Goal: Task Accomplishment & Management: Manage account settings

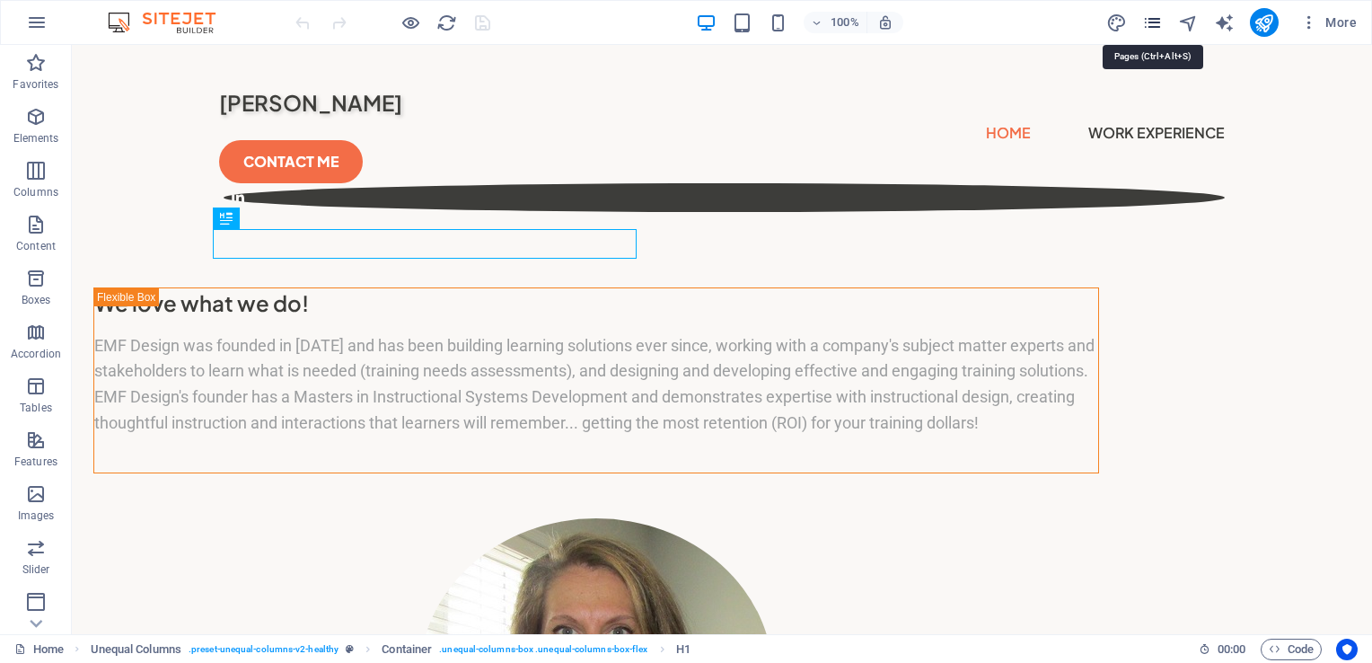
click at [1151, 21] on icon "pages" at bounding box center [1152, 23] width 21 height 21
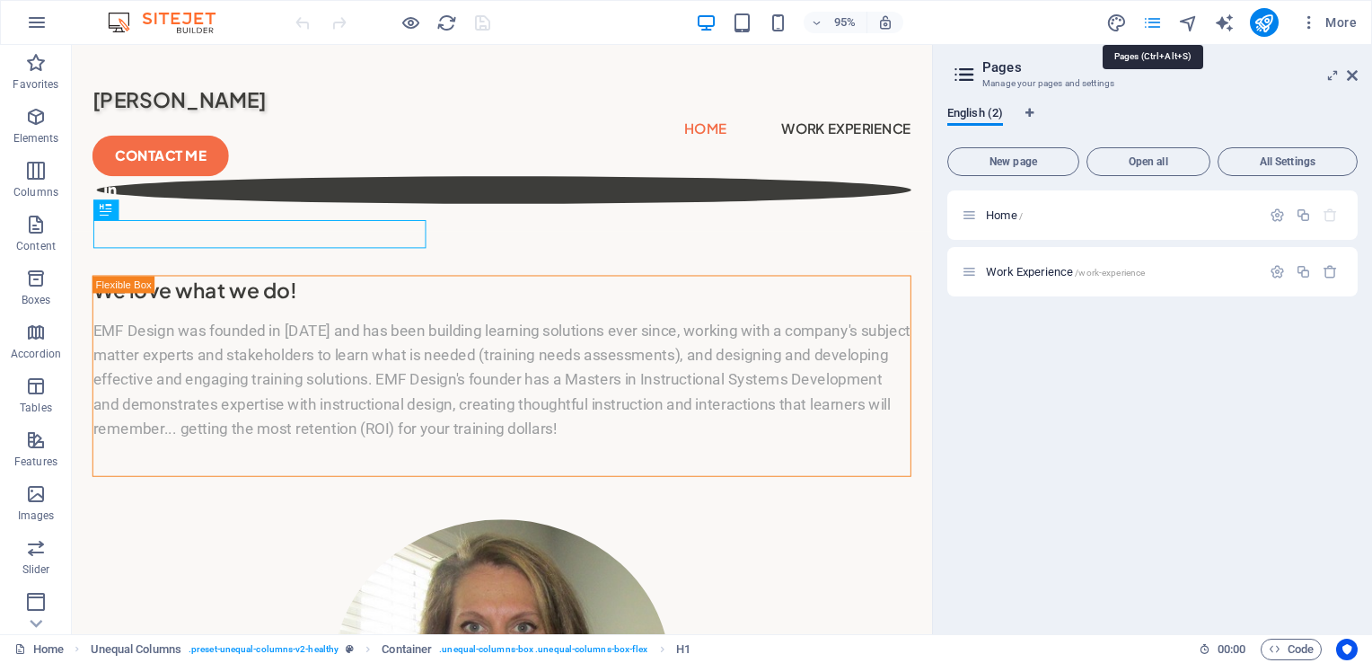
click at [1151, 21] on icon "pages" at bounding box center [1152, 23] width 21 height 21
click at [1101, 280] on div "Work Experience /work-experience" at bounding box center [1111, 271] width 299 height 21
click at [1109, 274] on span "/work-experience" at bounding box center [1110, 273] width 70 height 10
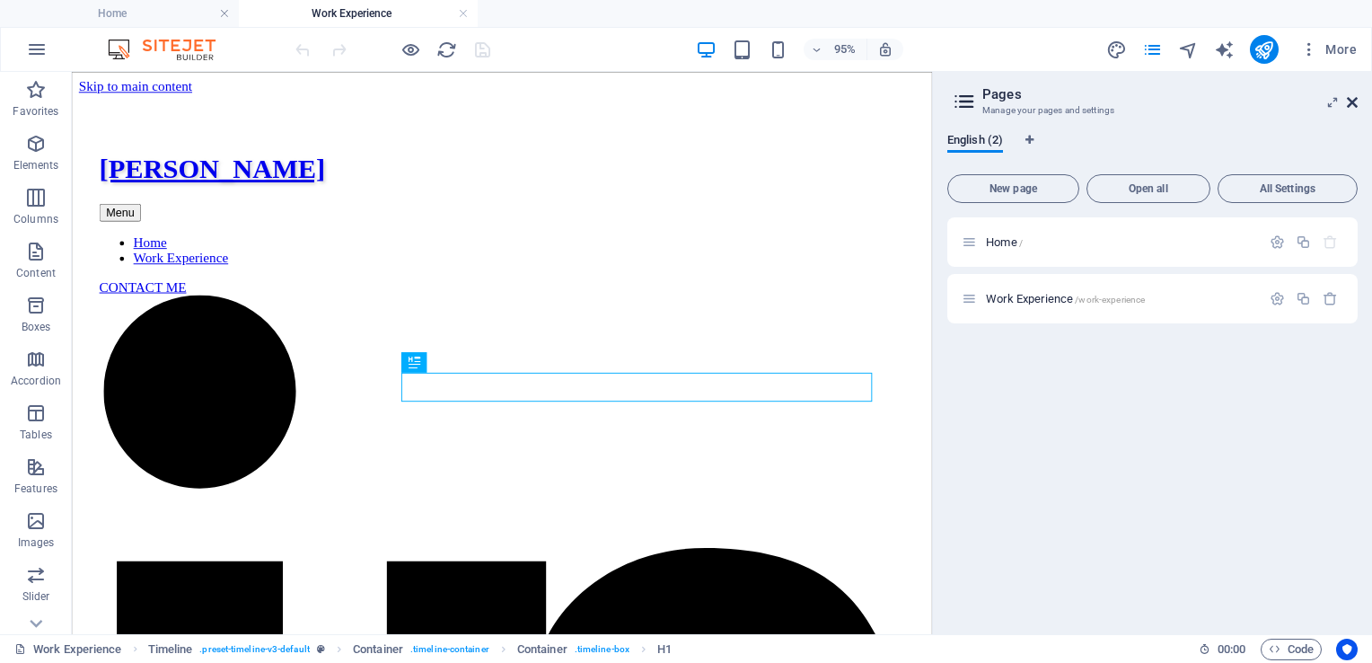
click at [1353, 102] on icon at bounding box center [1352, 102] width 11 height 14
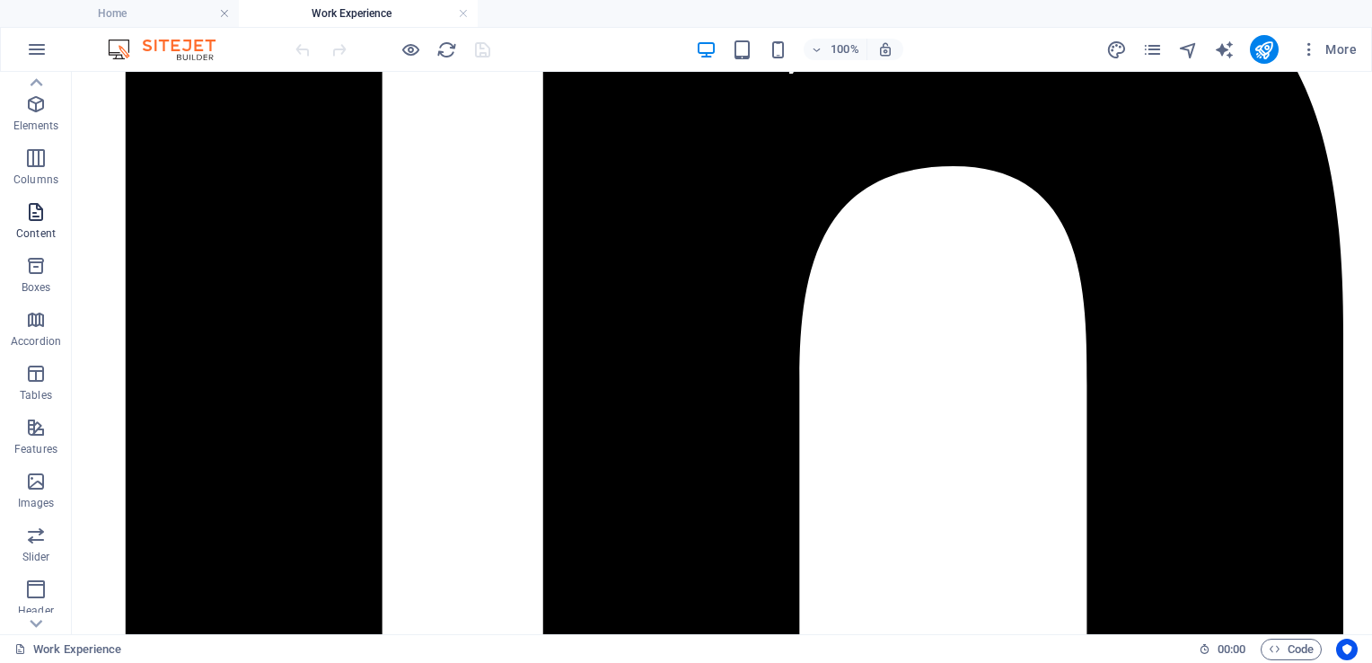
scroll to position [43, 0]
click at [32, 208] on icon "button" at bounding box center [36, 209] width 22 height 22
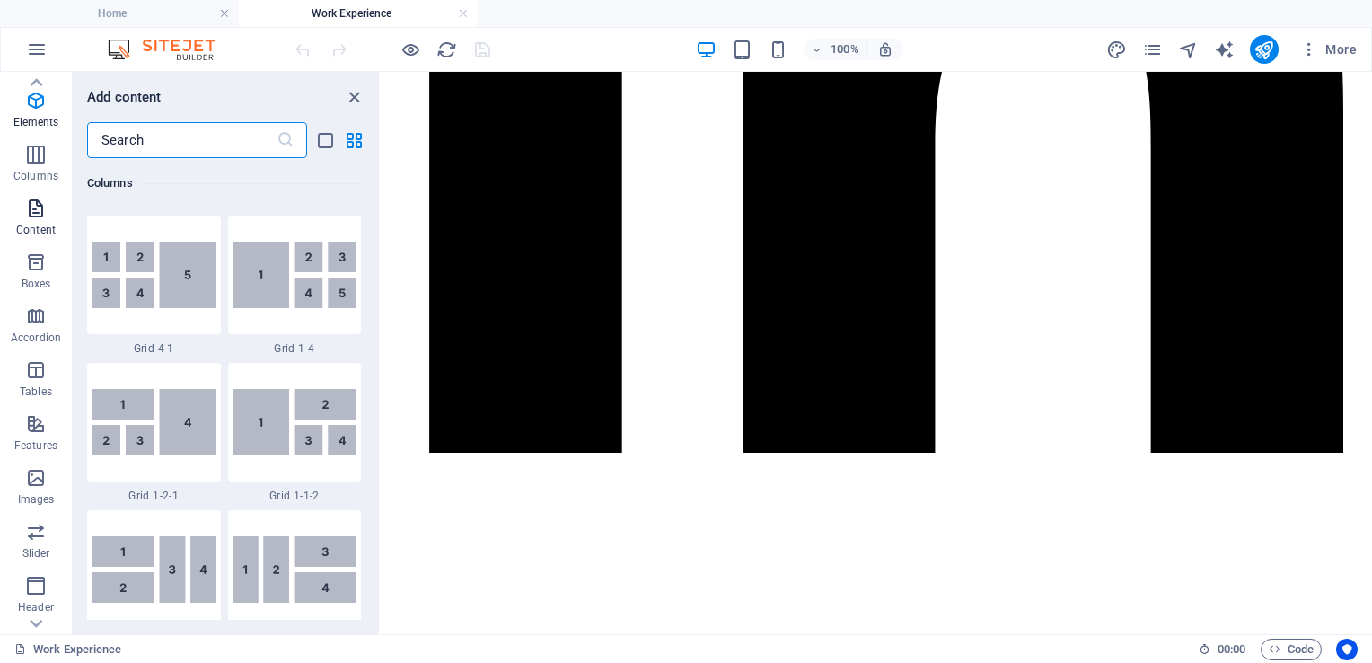
scroll to position [3142, 0]
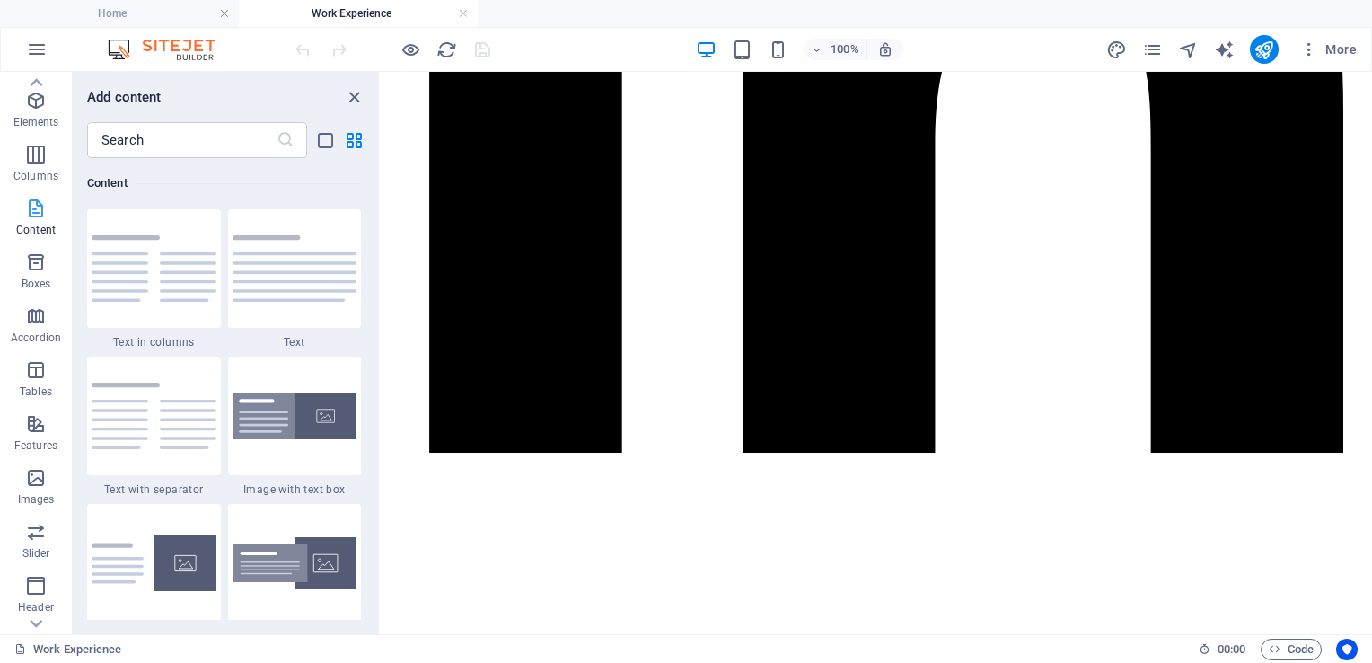
click at [32, 208] on icon "button" at bounding box center [36, 209] width 22 height 22
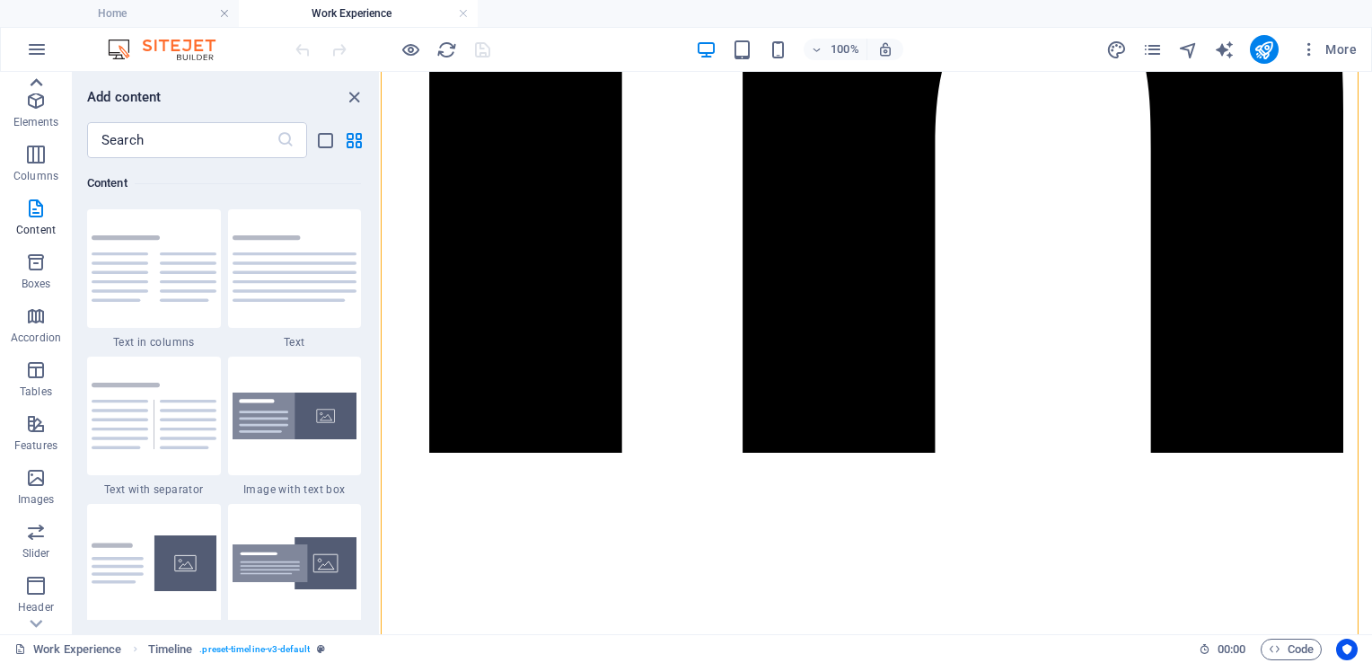
click at [38, 81] on icon at bounding box center [37, 82] width 13 height 8
click at [38, 81] on icon "button" at bounding box center [36, 90] width 22 height 22
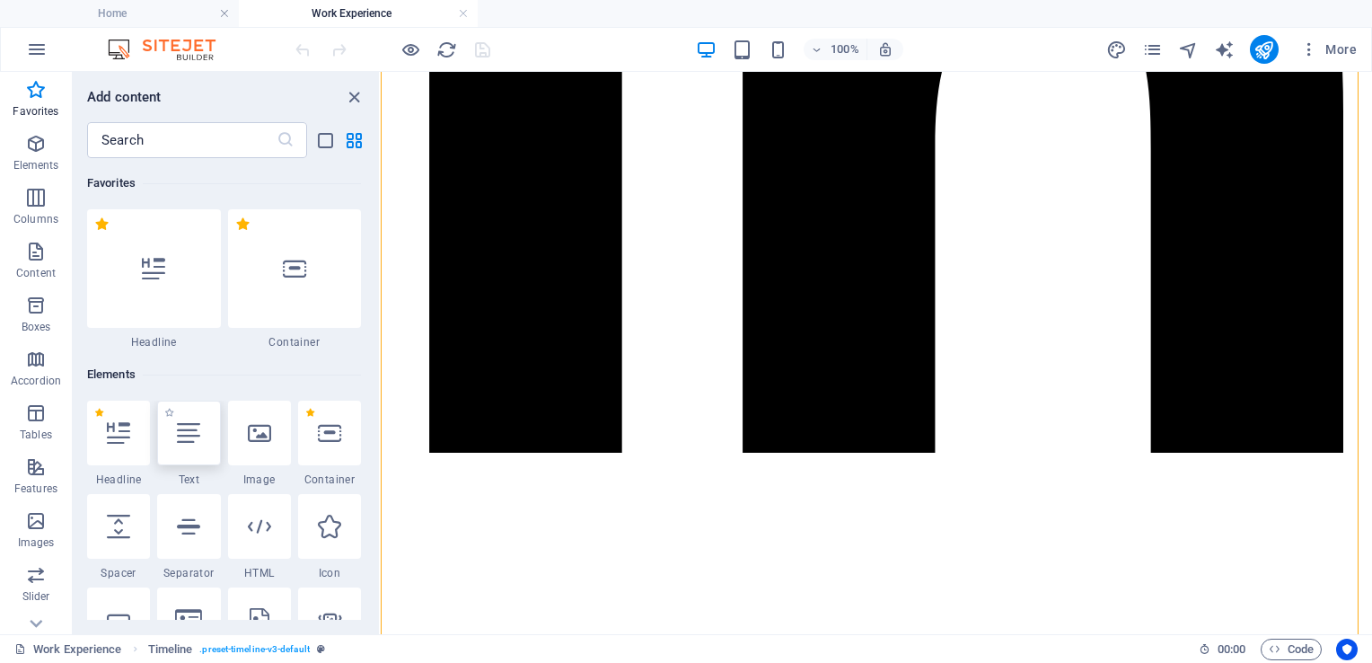
click at [190, 429] on icon at bounding box center [188, 432] width 23 height 23
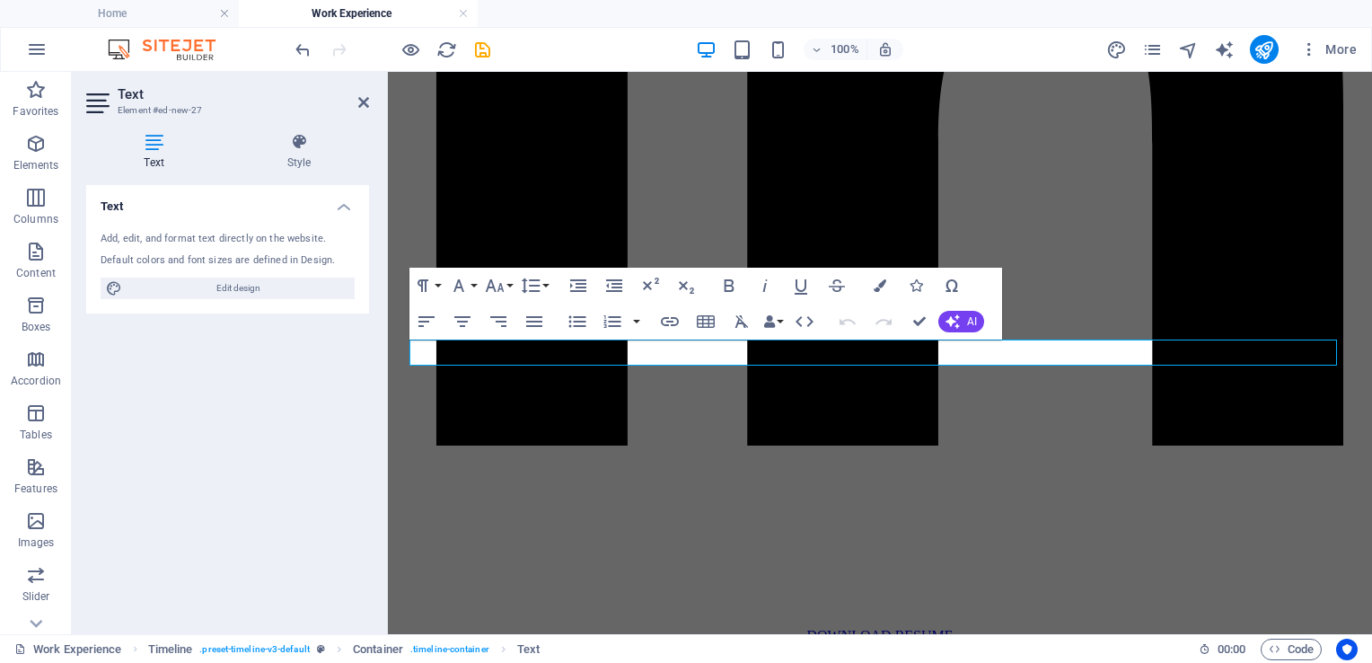
scroll to position [19, 0]
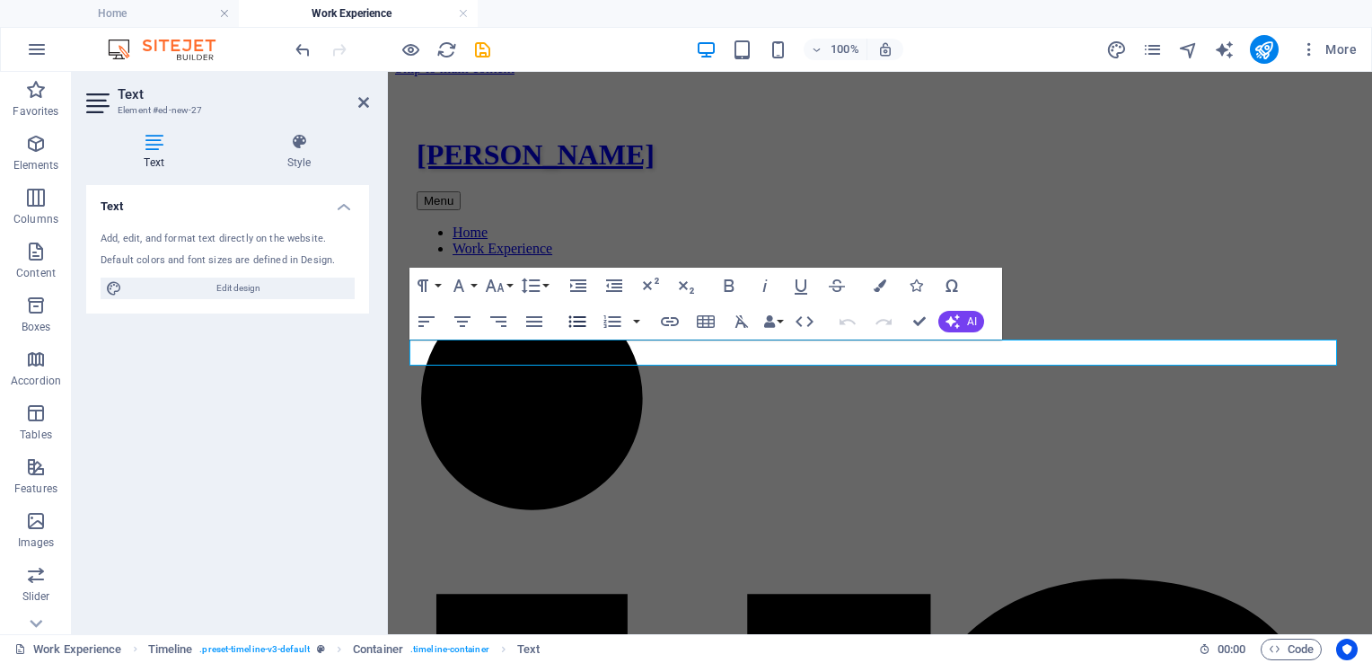
click at [567, 334] on button "Unordered List" at bounding box center [577, 322] width 34 height 36
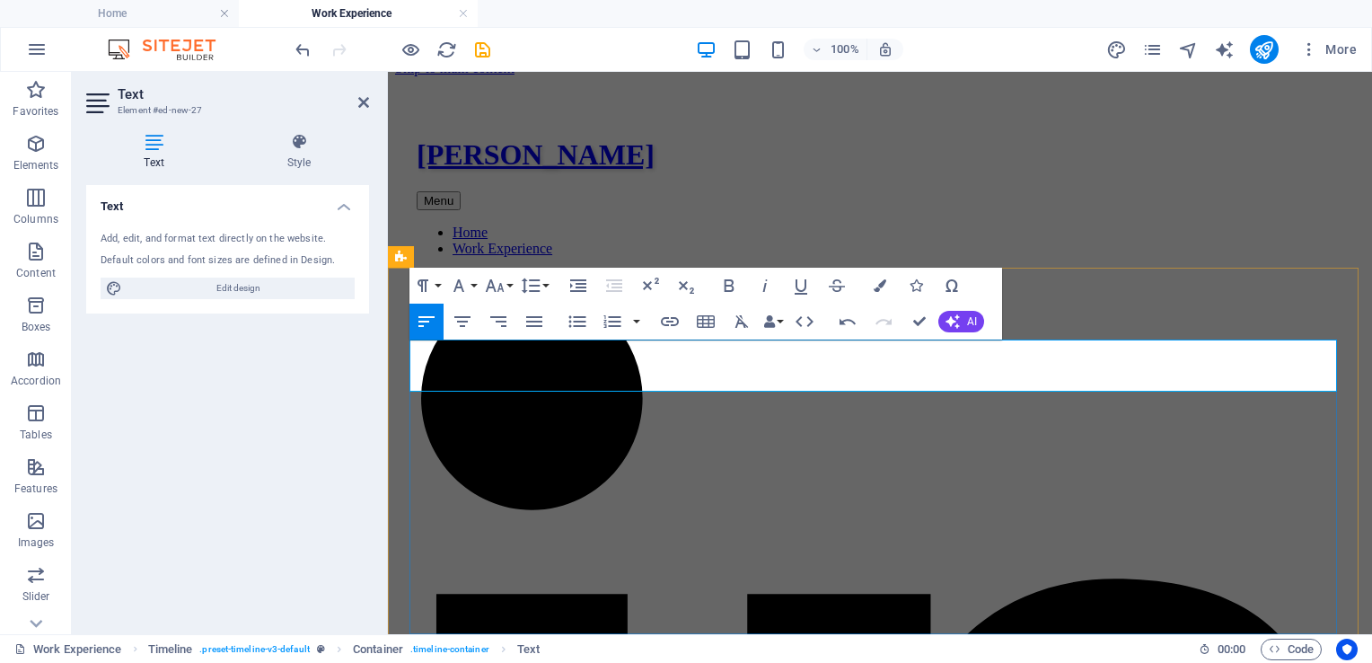
drag, startPoint x: 867, startPoint y: 351, endPoint x: 1183, endPoint y: 360, distance: 316.2
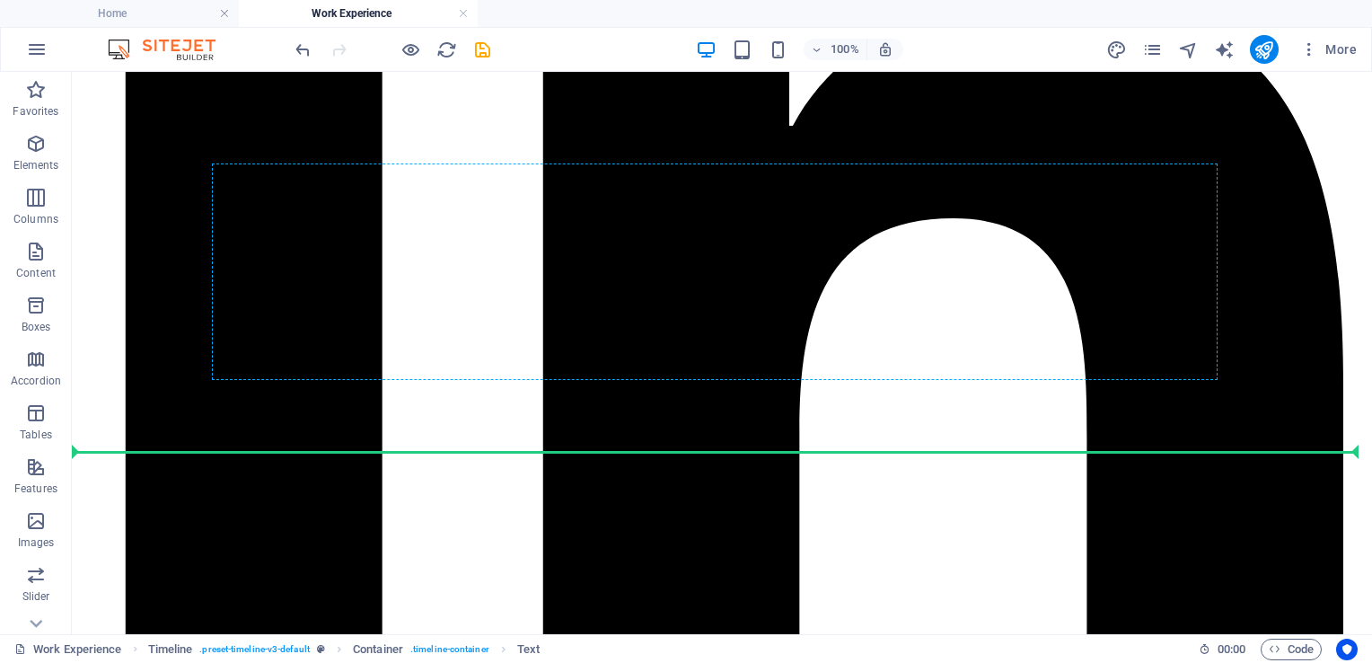
scroll to position [941, 0]
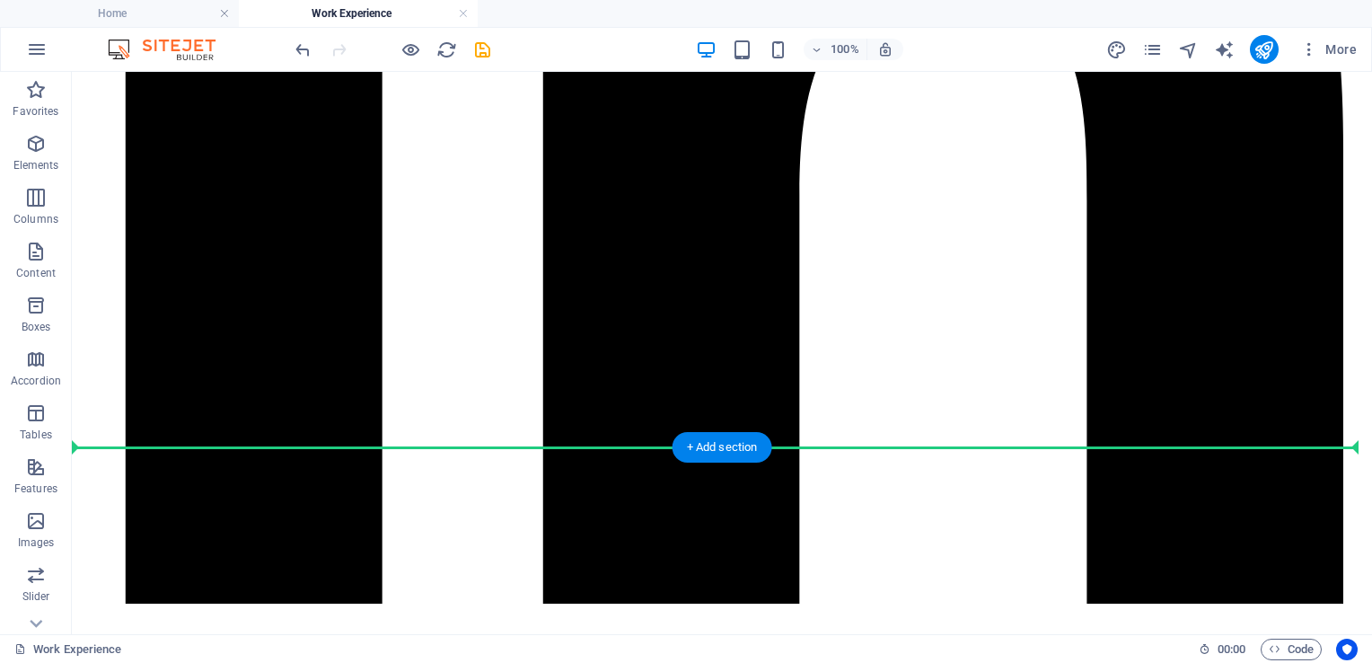
drag, startPoint x: 992, startPoint y: 340, endPoint x: 832, endPoint y: 394, distance: 168.7
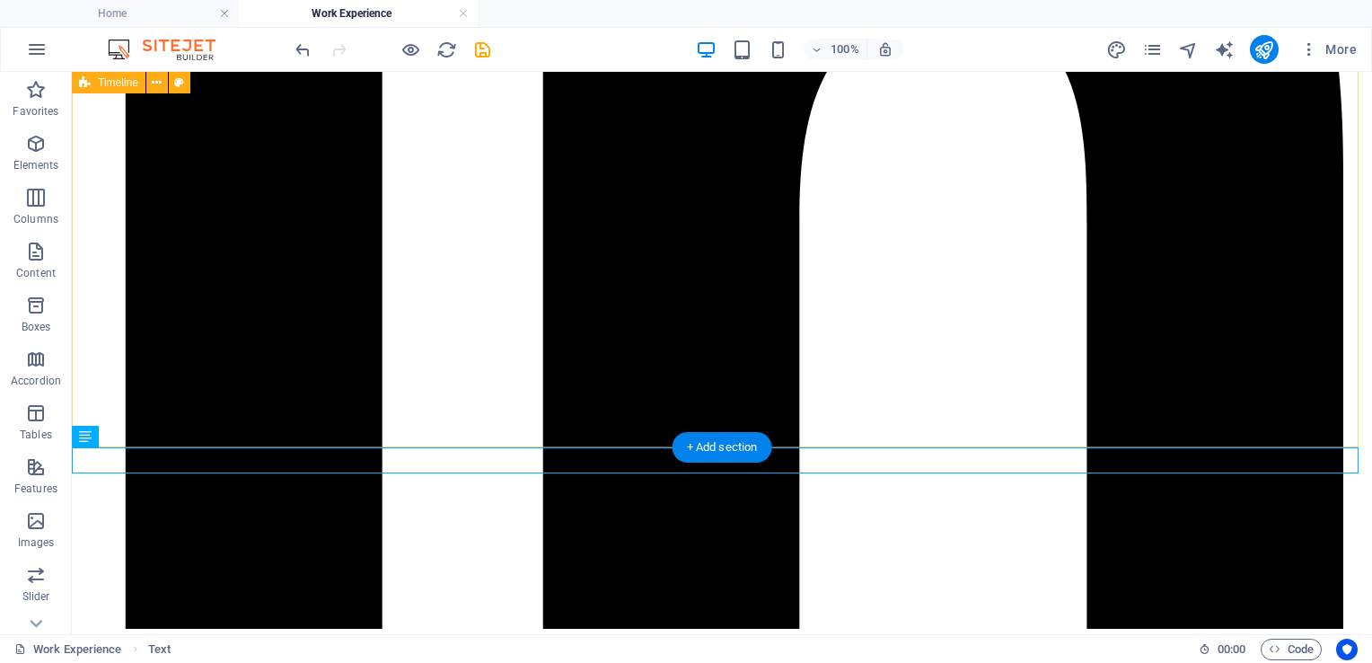
drag, startPoint x: 868, startPoint y: 447, endPoint x: 866, endPoint y: 406, distance: 41.4
click at [866, 406] on div "Erika Flindall Menu Home Work Experience CONTACT ME DOWNLOAD RESUME 2024 - pres…" at bounding box center [722, 461] width 1286 height 2565
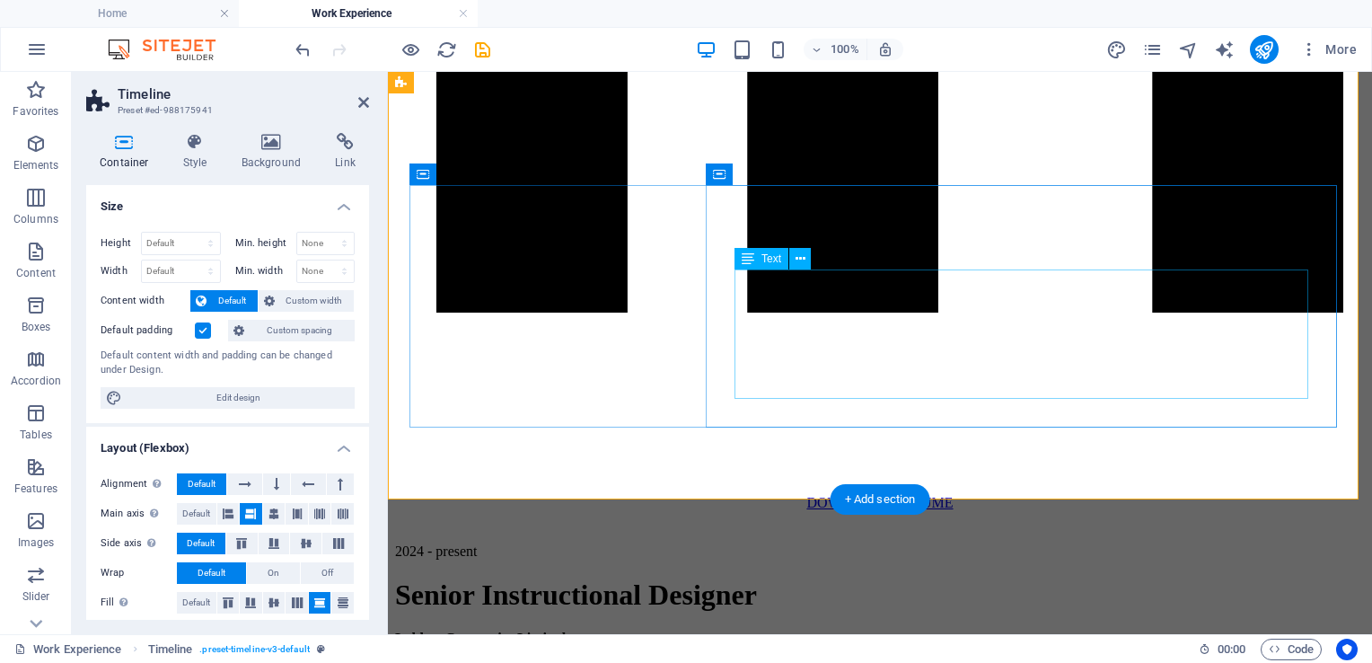
scroll to position [941, 0]
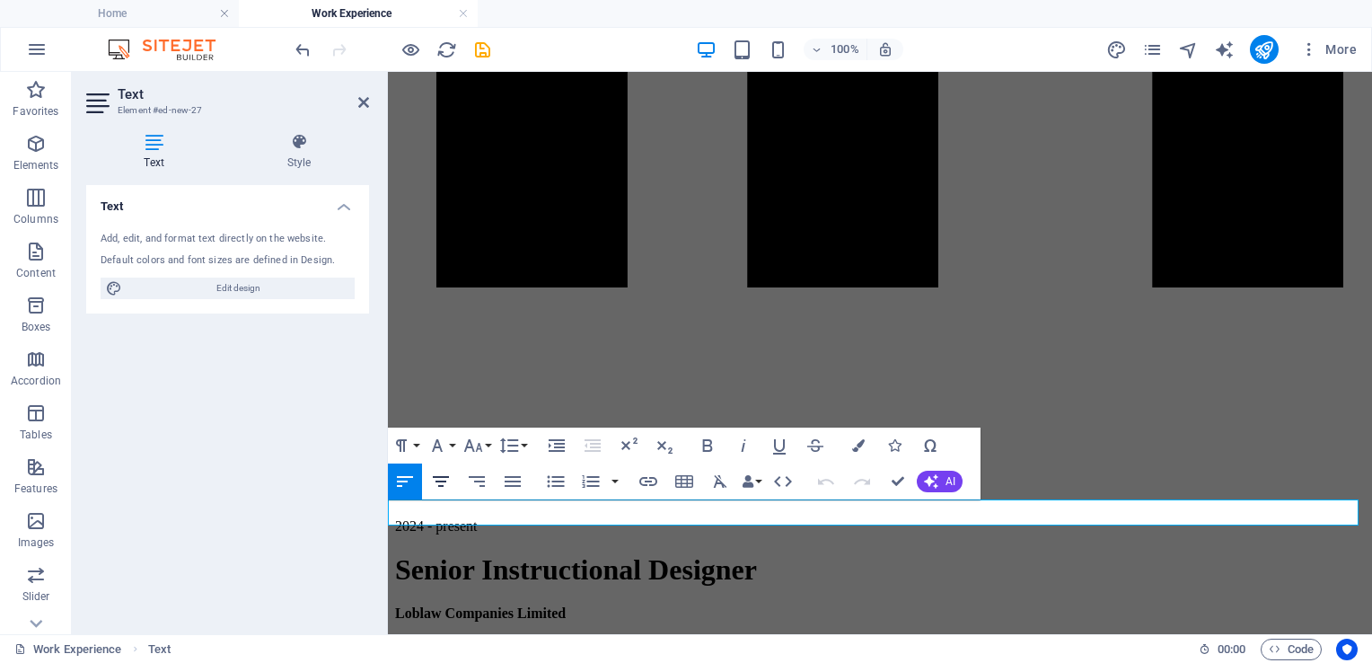
click at [444, 477] on icon "button" at bounding box center [441, 481] width 16 height 11
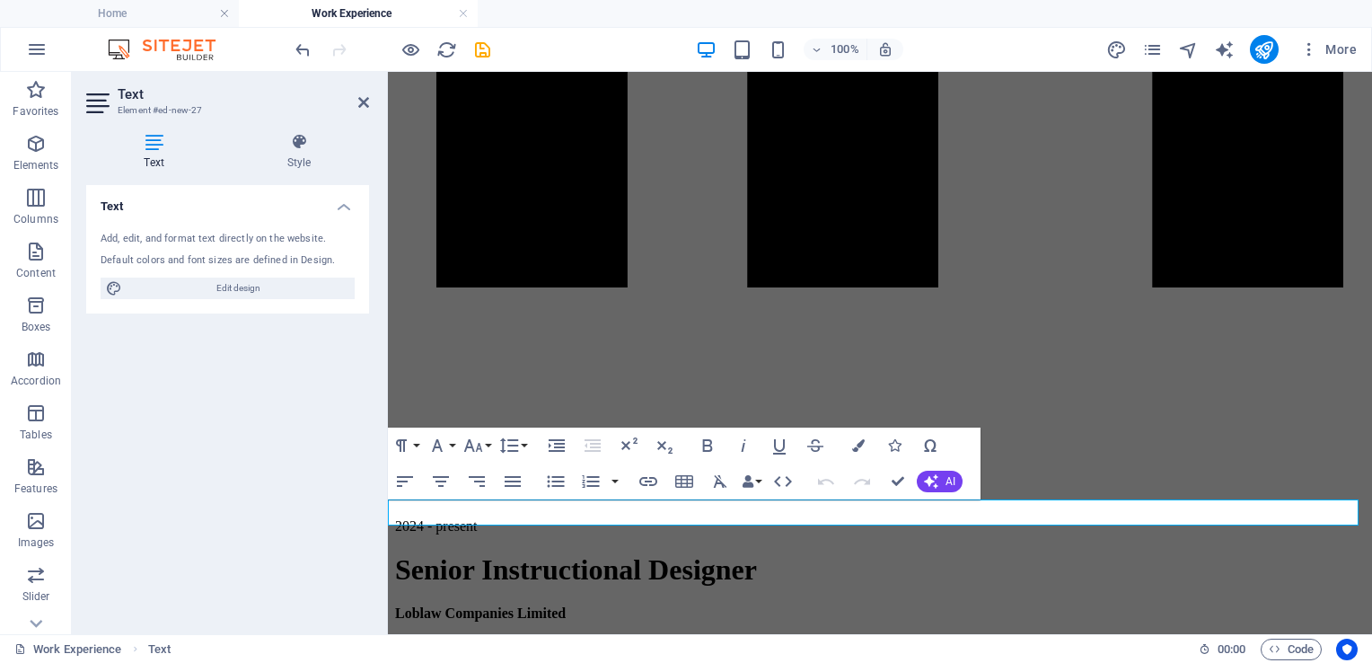
click at [324, 456] on div "Text Add, edit, and format text directly on the website. Default colors and fon…" at bounding box center [227, 402] width 283 height 435
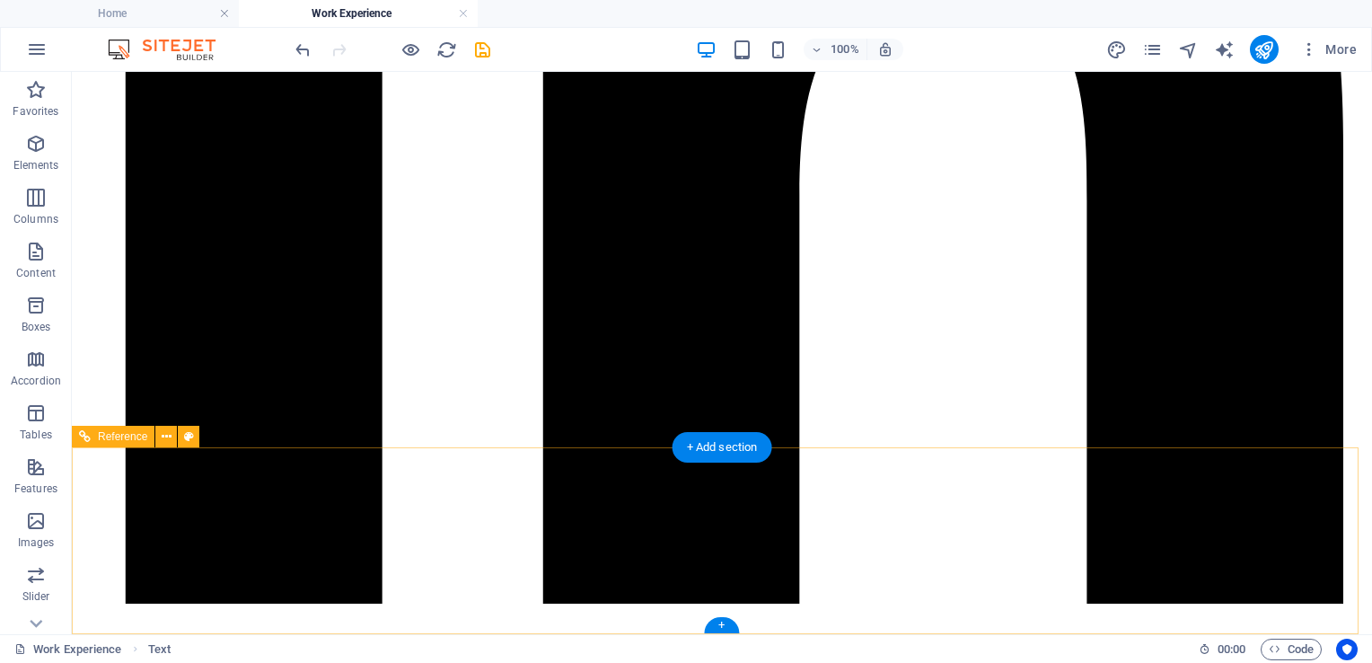
scroll to position [916, 0]
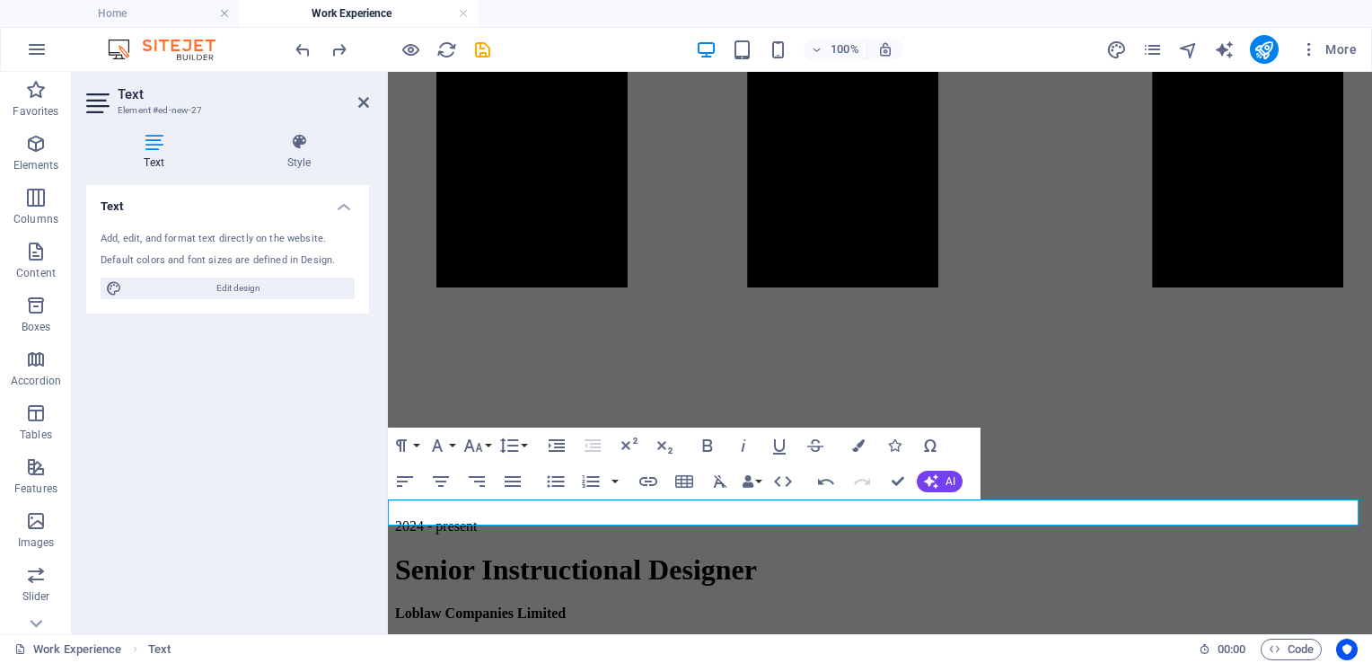
drag, startPoint x: 647, startPoint y: 462, endPoint x: 424, endPoint y: 503, distance: 226.3
drag, startPoint x: 500, startPoint y: 513, endPoint x: 453, endPoint y: 513, distance: 47.6
click at [704, 447] on icon "button" at bounding box center [708, 445] width 10 height 13
click at [744, 446] on icon "button" at bounding box center [744, 445] width 4 height 13
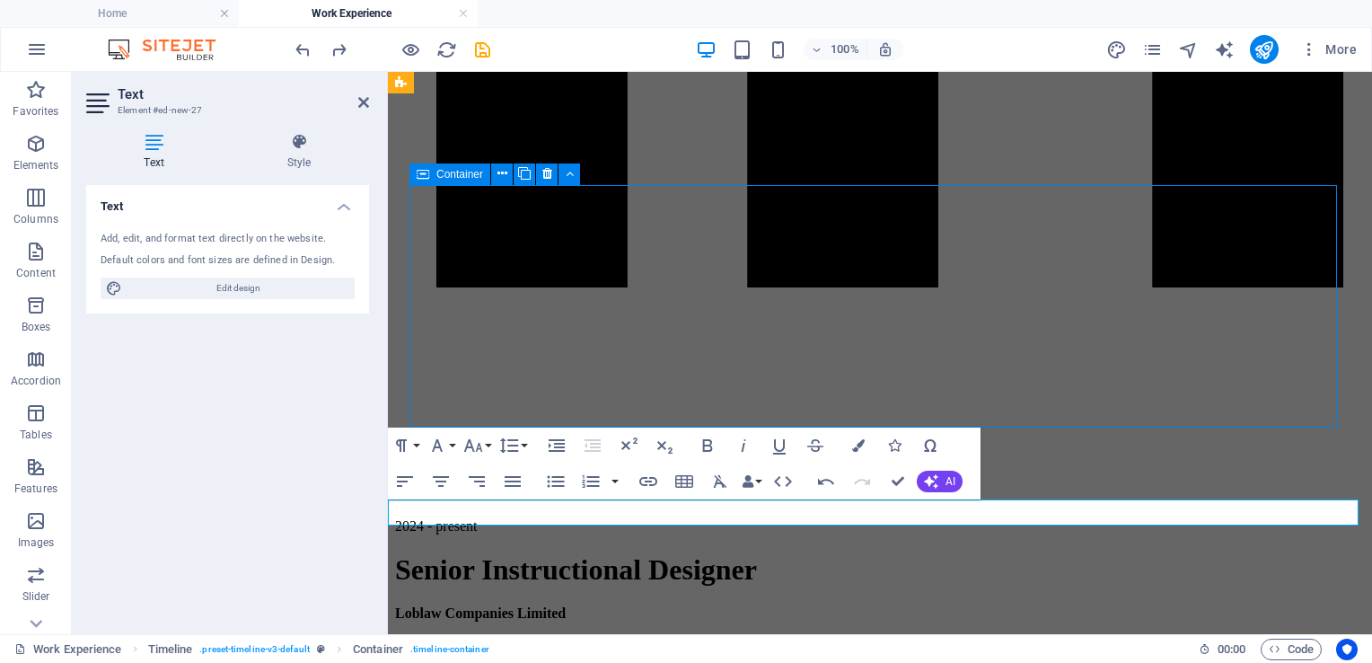
scroll to position [916, 0]
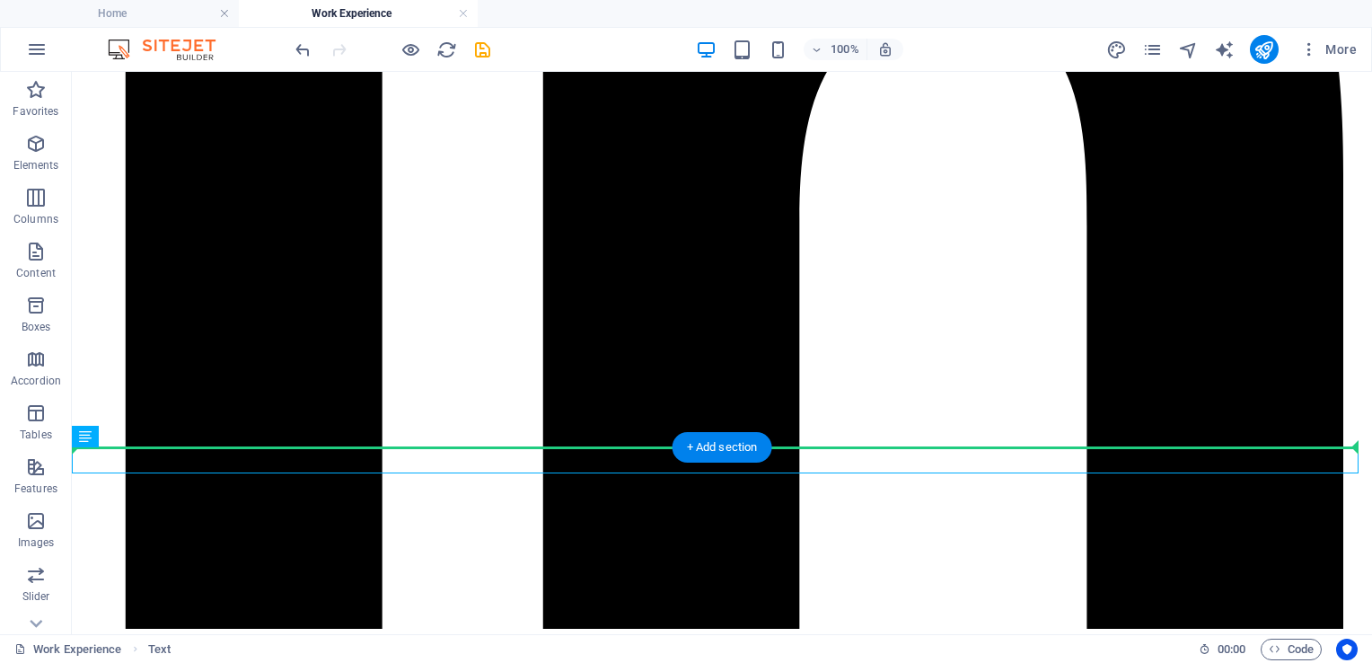
drag, startPoint x: 652, startPoint y: 463, endPoint x: 656, endPoint y: 406, distance: 57.6
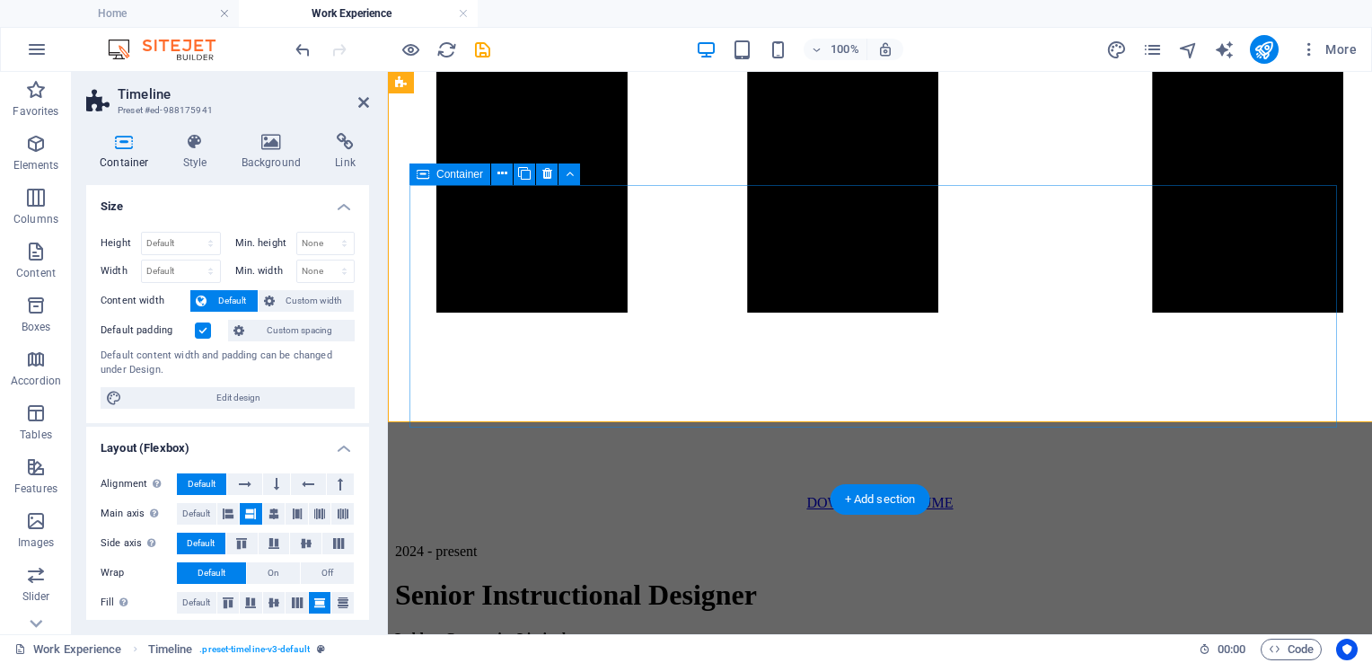
scroll to position [941, 0]
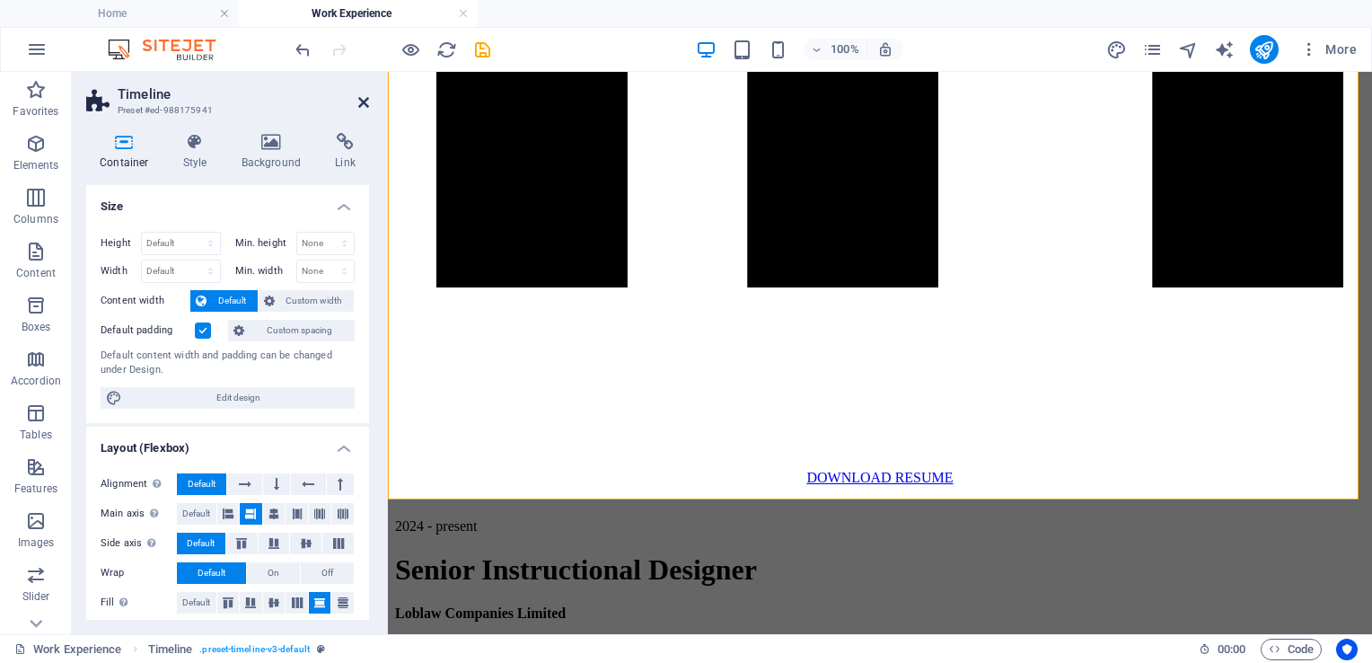
click at [363, 108] on icon at bounding box center [363, 102] width 11 height 14
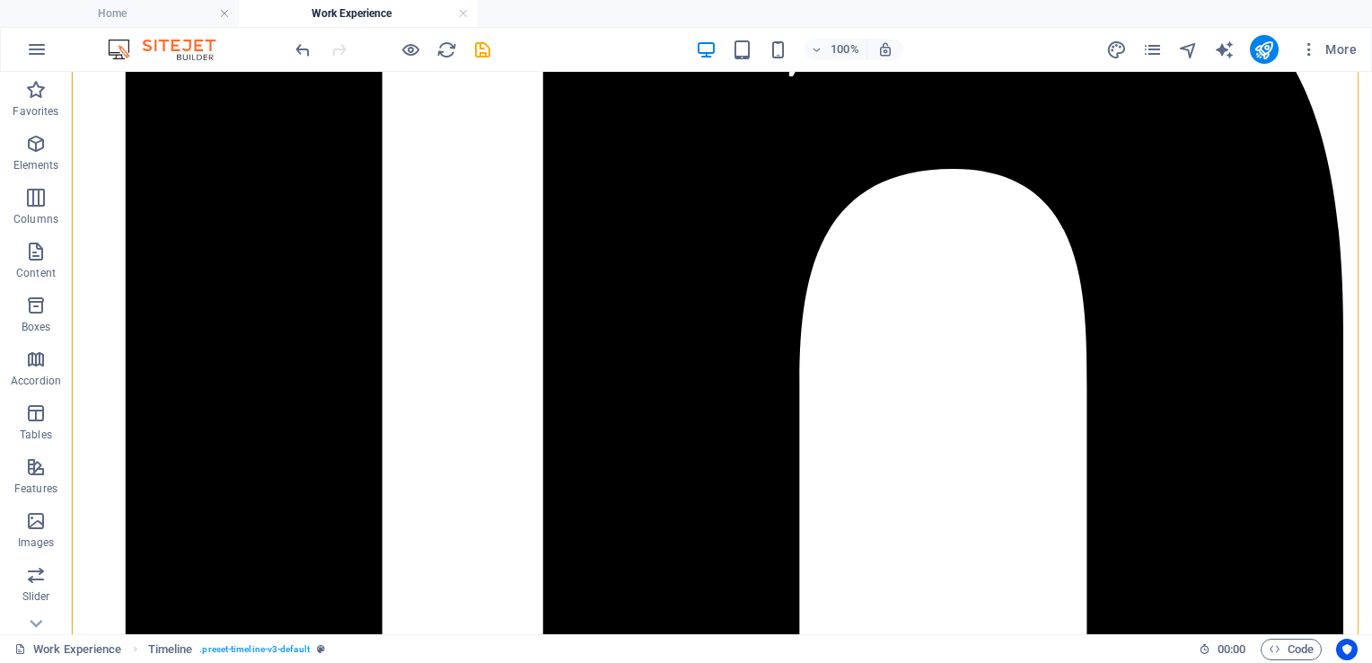
scroll to position [830, 0]
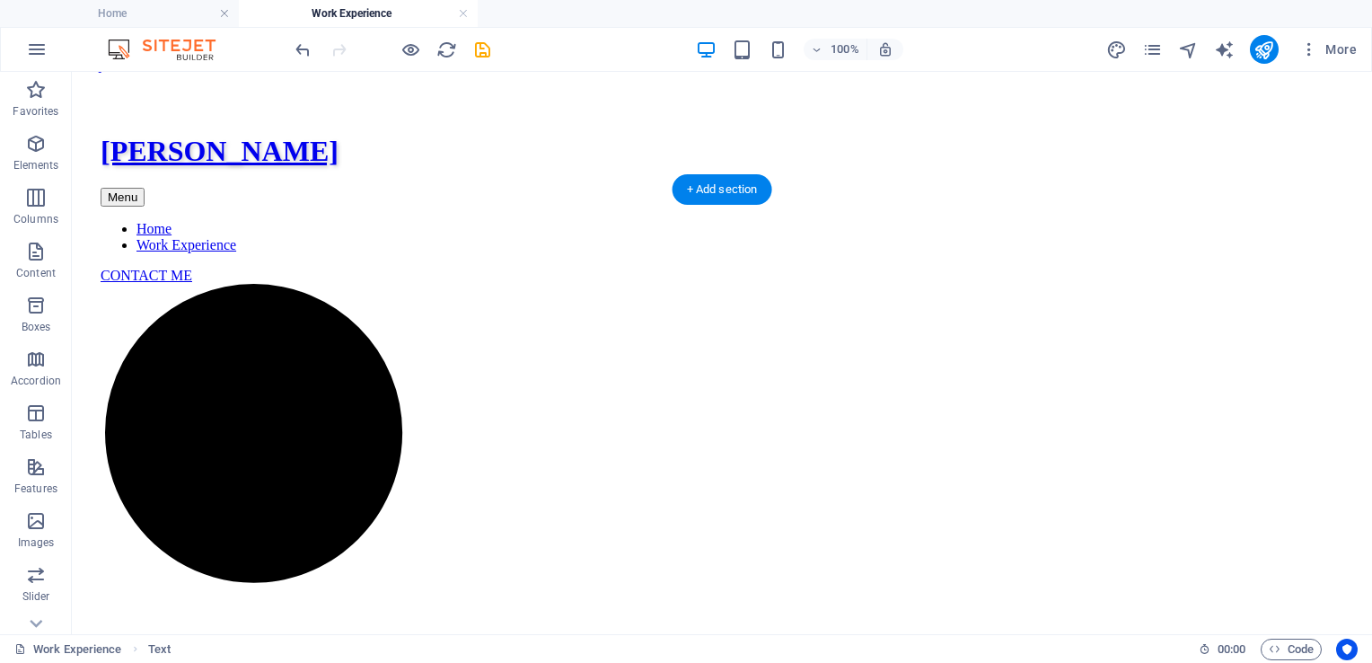
scroll to position [0, 0]
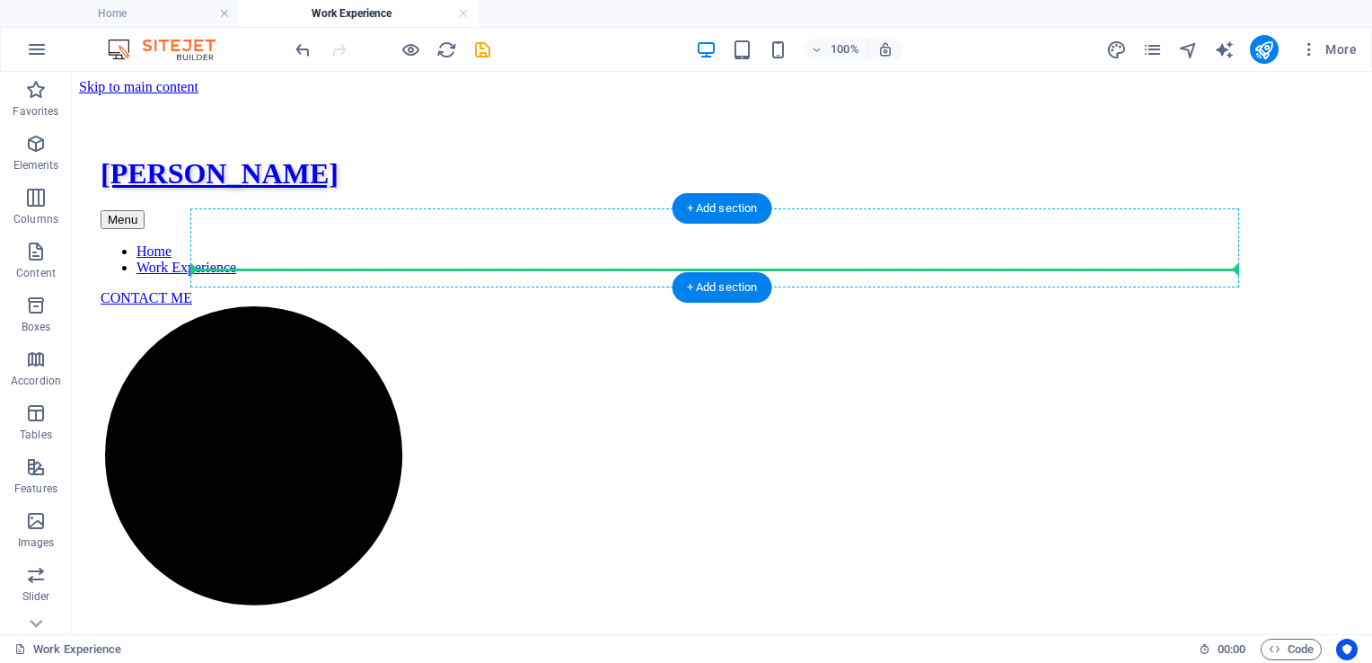
drag, startPoint x: 647, startPoint y: 537, endPoint x: 641, endPoint y: 265, distance: 272.2
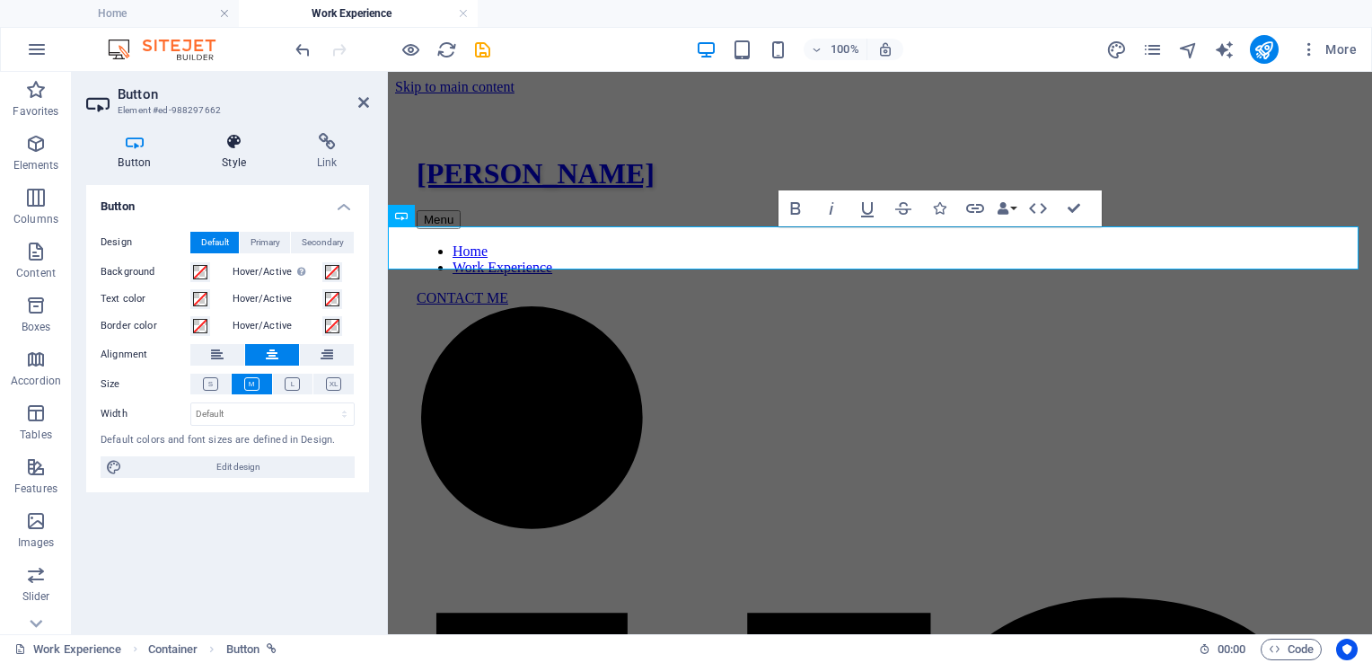
click at [239, 154] on h4 "Style" at bounding box center [237, 152] width 95 height 38
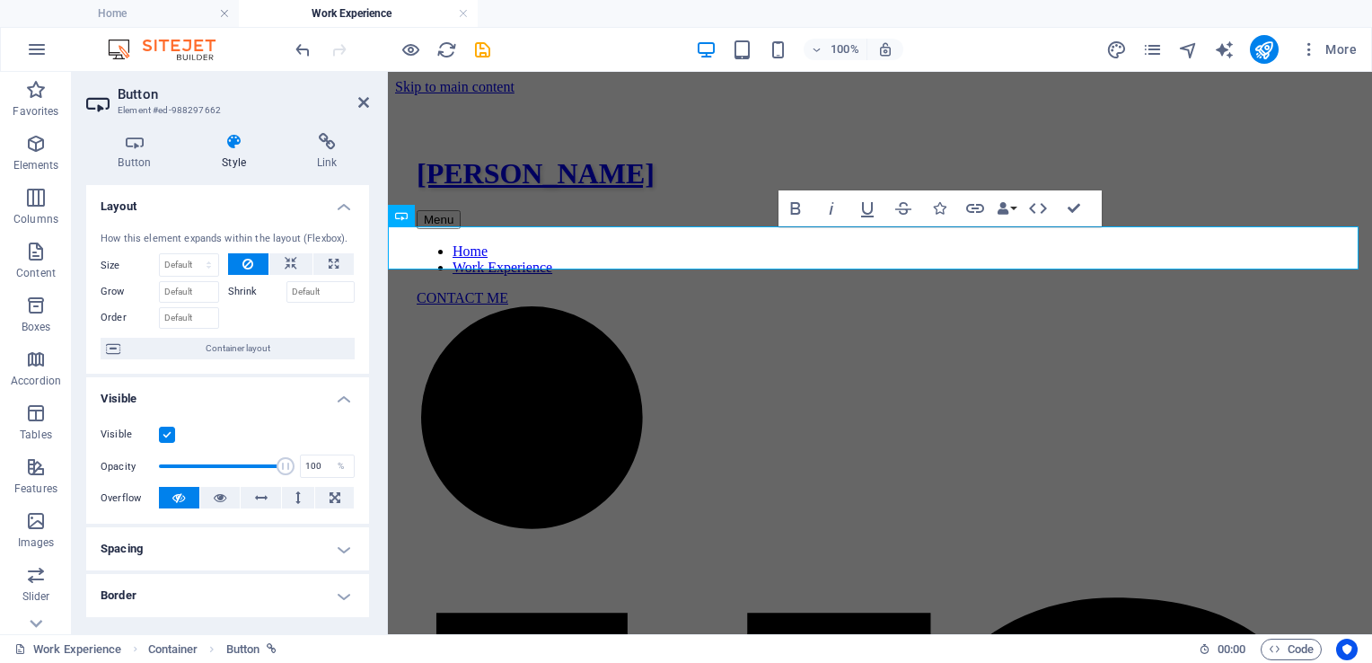
drag, startPoint x: 239, startPoint y: 154, endPoint x: 294, endPoint y: 393, distance: 245.9
click at [294, 393] on div "Button Style Link Button Design Default Primary Secondary Background Hover/Acti…" at bounding box center [227, 376] width 283 height 487
click at [277, 541] on h4 "Spacing" at bounding box center [227, 548] width 283 height 43
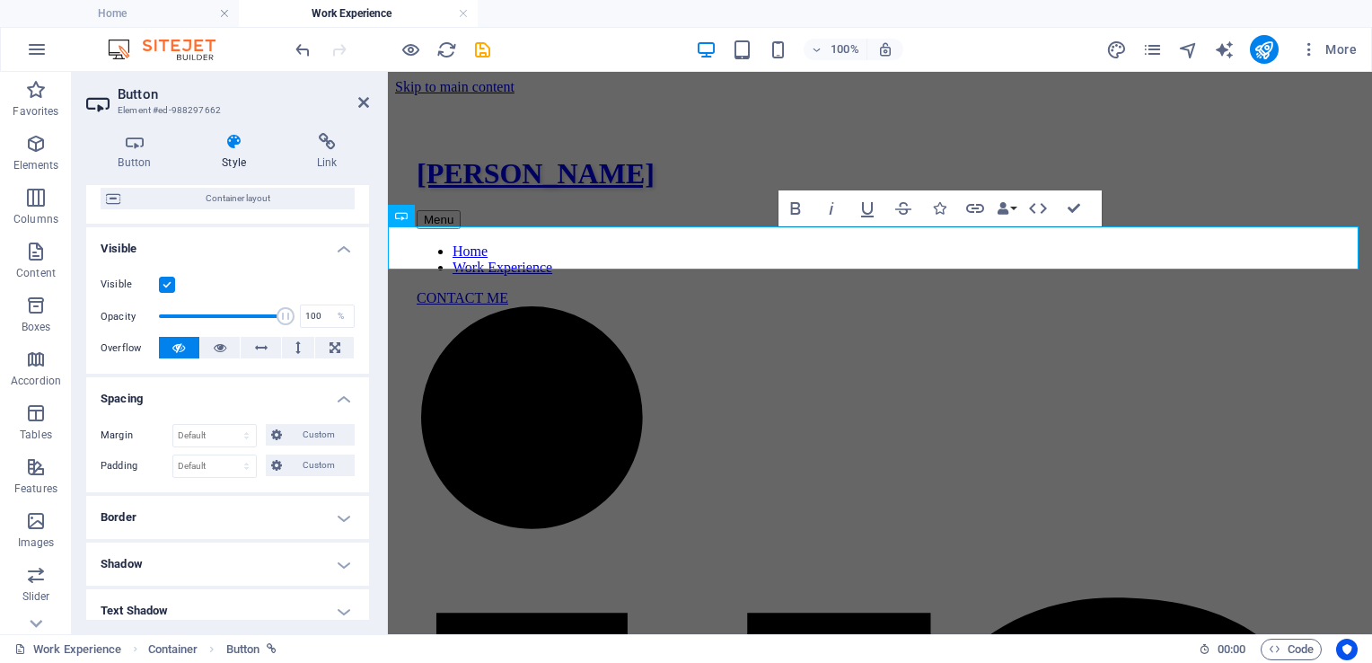
scroll to position [160, 0]
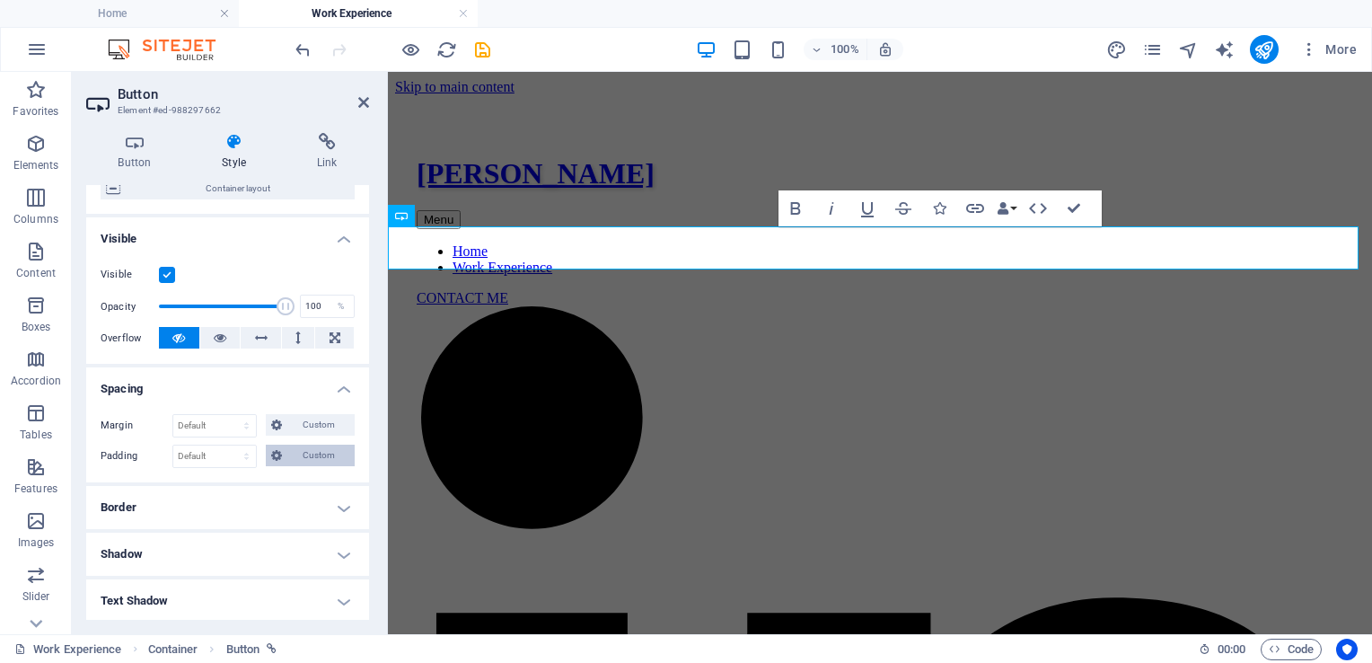
click at [287, 452] on span "Custom" at bounding box center [318, 455] width 62 height 22
click at [219, 484] on input "number" at bounding box center [238, 487] width 54 height 22
type input "1"
type input "0"
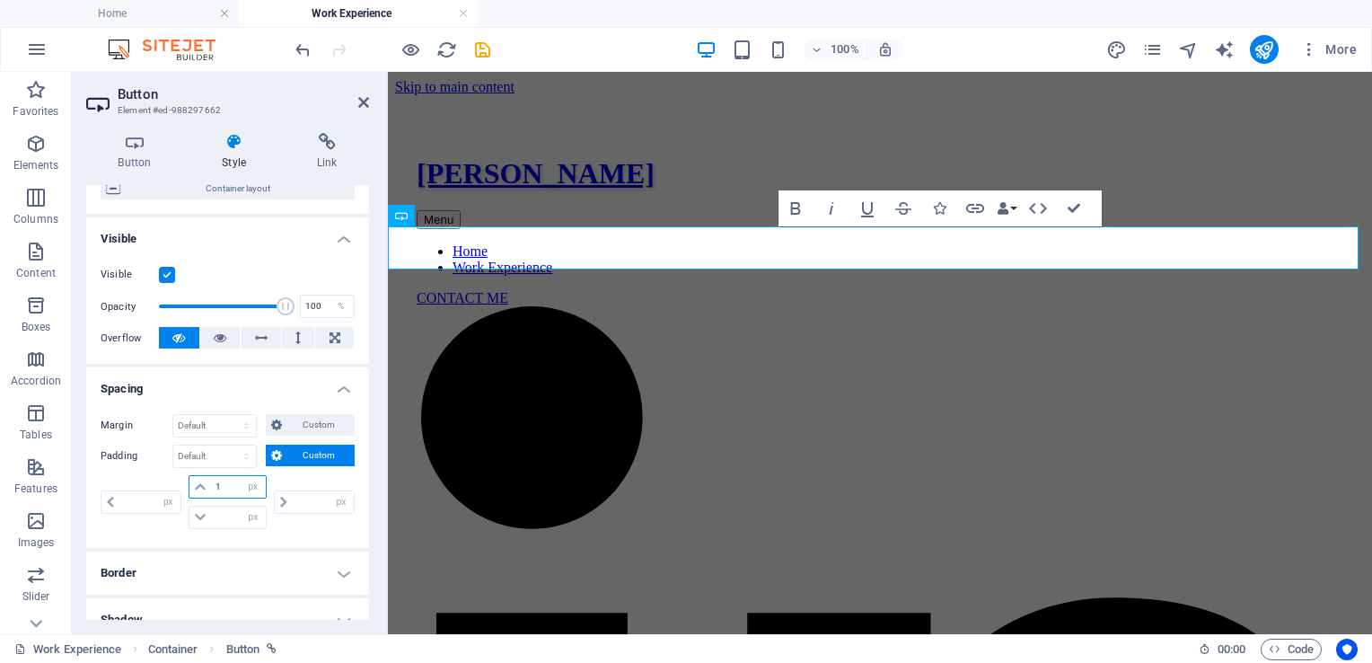
type input "0"
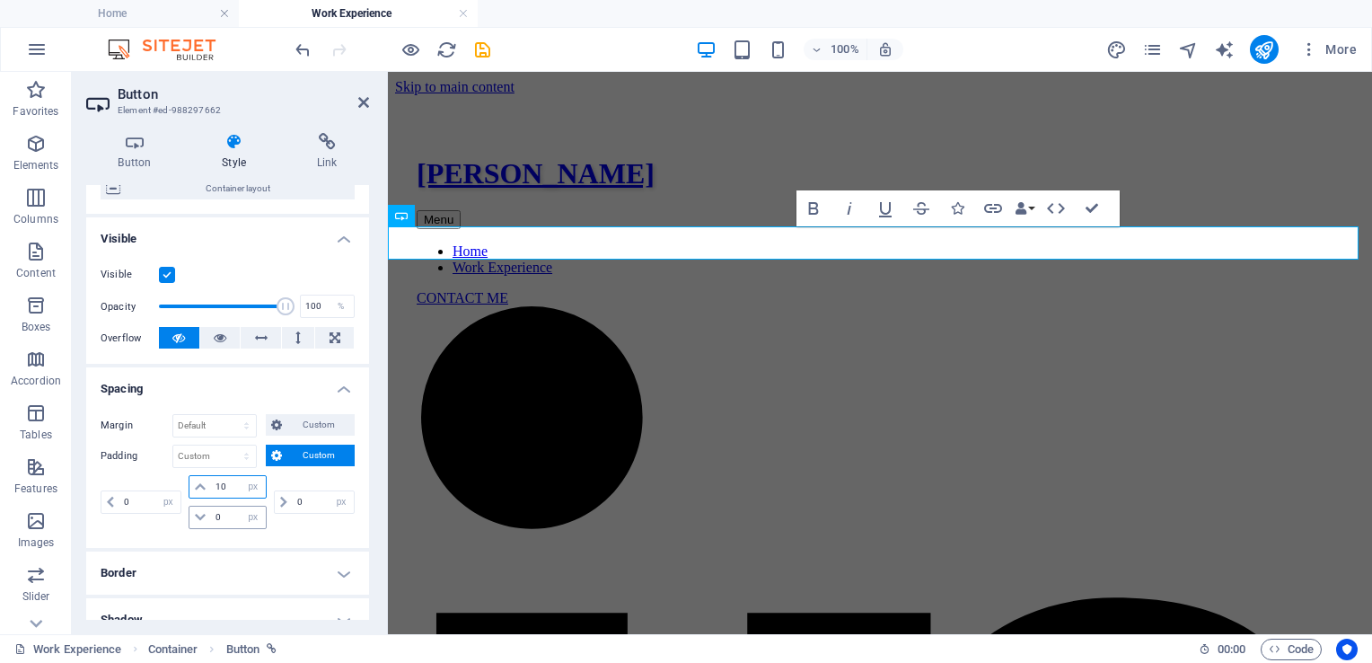
type input "10"
click at [227, 515] on input "0" at bounding box center [238, 517] width 54 height 22
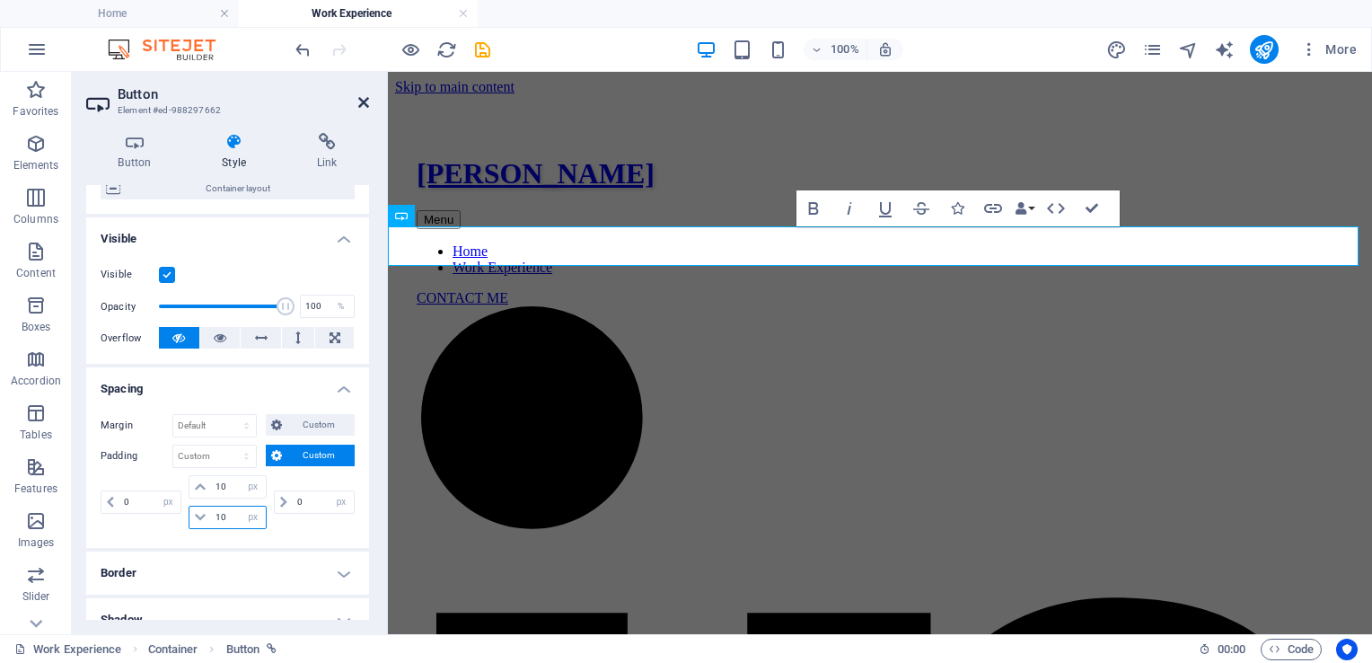
type input "10"
click at [367, 106] on icon at bounding box center [363, 102] width 11 height 14
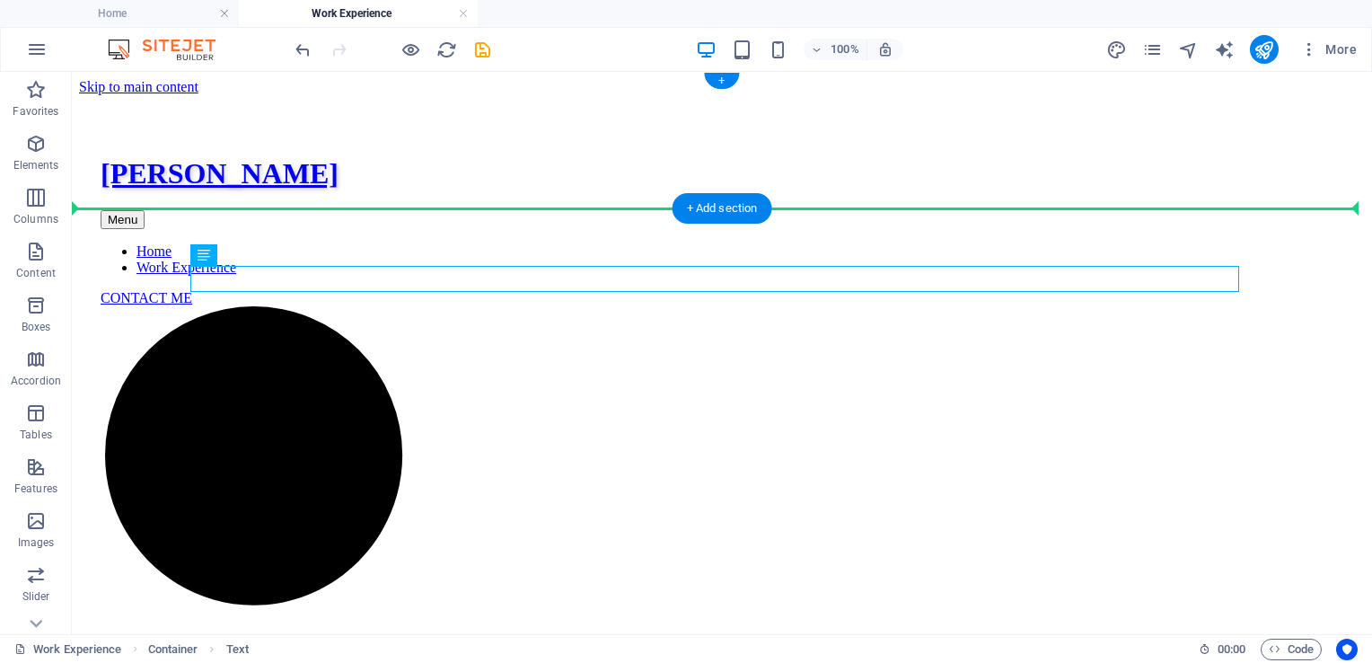
drag, startPoint x: 782, startPoint y: 277, endPoint x: 785, endPoint y: 203, distance: 73.7
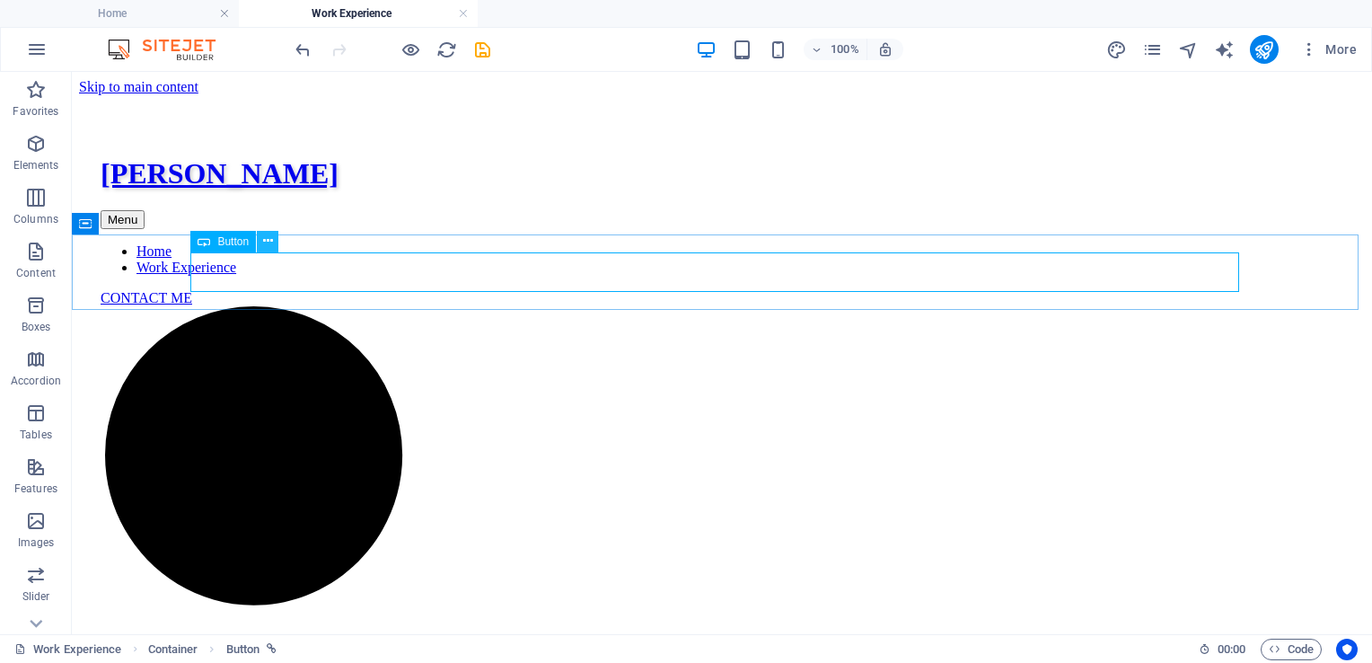
click at [269, 242] on icon at bounding box center [268, 241] width 10 height 19
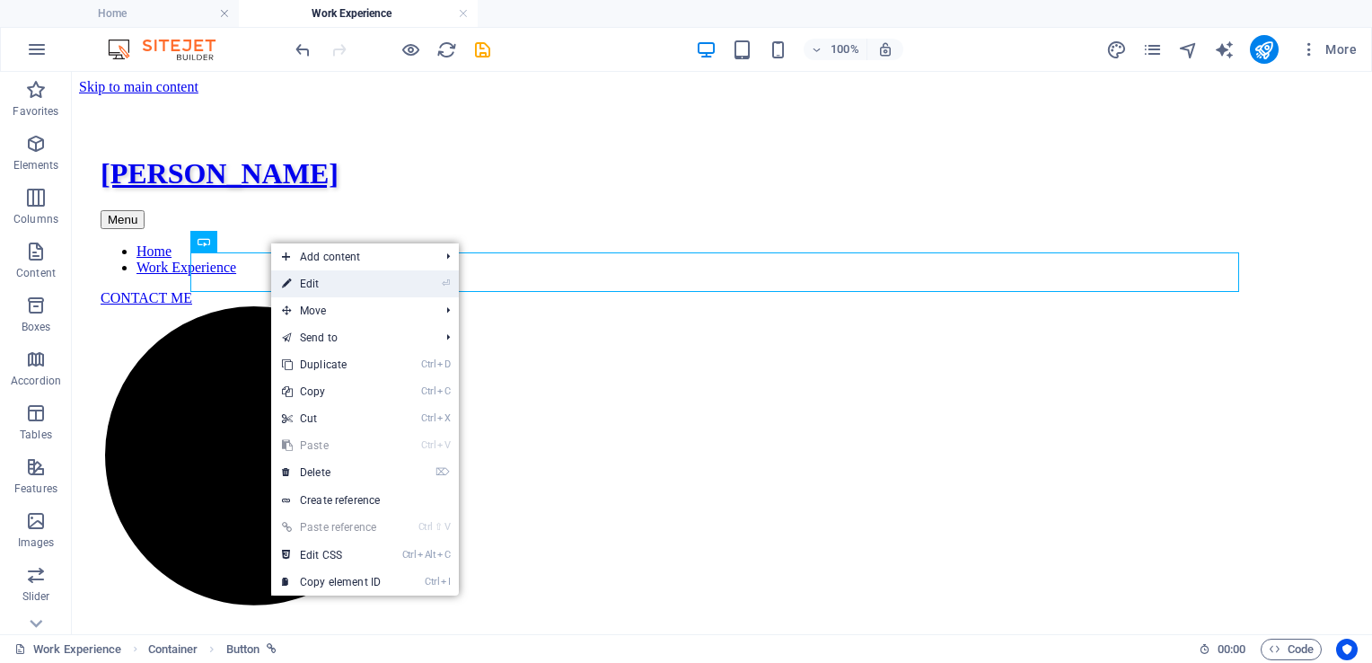
click at [312, 292] on link "⏎ Edit" at bounding box center [331, 283] width 120 height 27
select select "px"
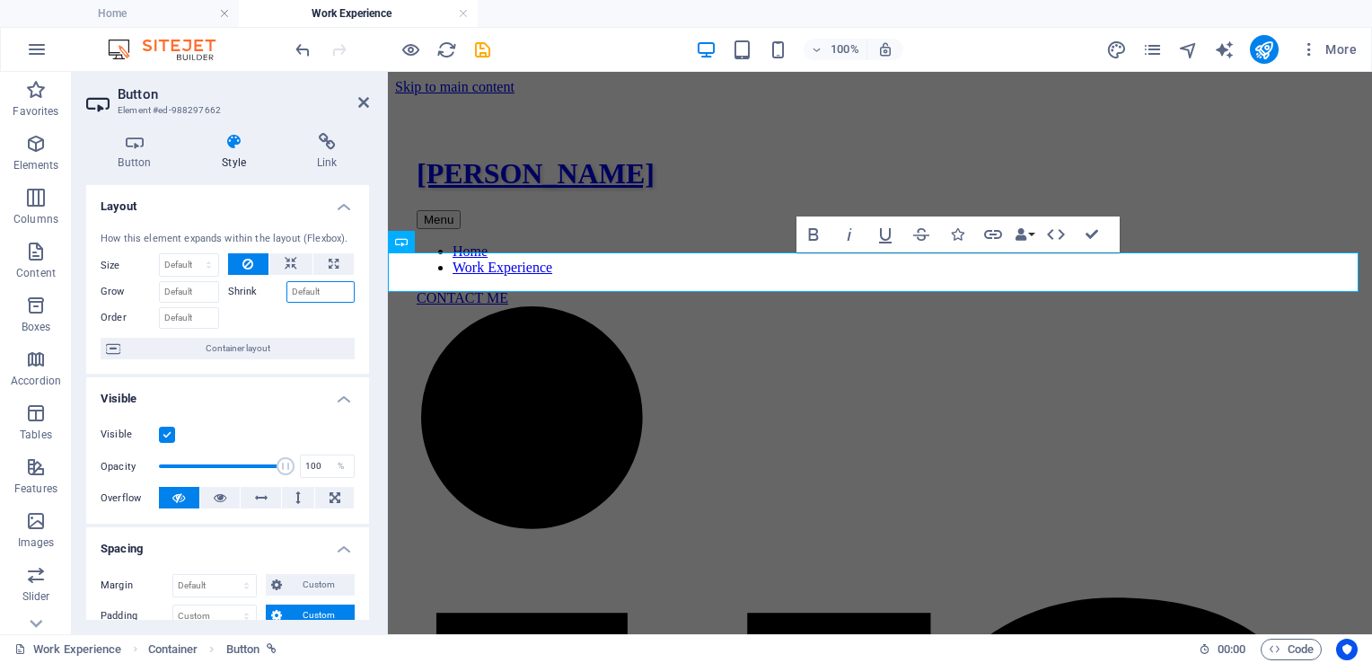
click at [312, 292] on input "Shrink" at bounding box center [320, 292] width 69 height 22
drag, startPoint x: 370, startPoint y: 354, endPoint x: 365, endPoint y: 400, distance: 46.1
click at [365, 400] on div "Button Style Link Button Design Default Primary Secondary Background Hover/Acti…" at bounding box center [228, 376] width 312 height 515
click at [365, 400] on h4 "Visible" at bounding box center [227, 393] width 283 height 32
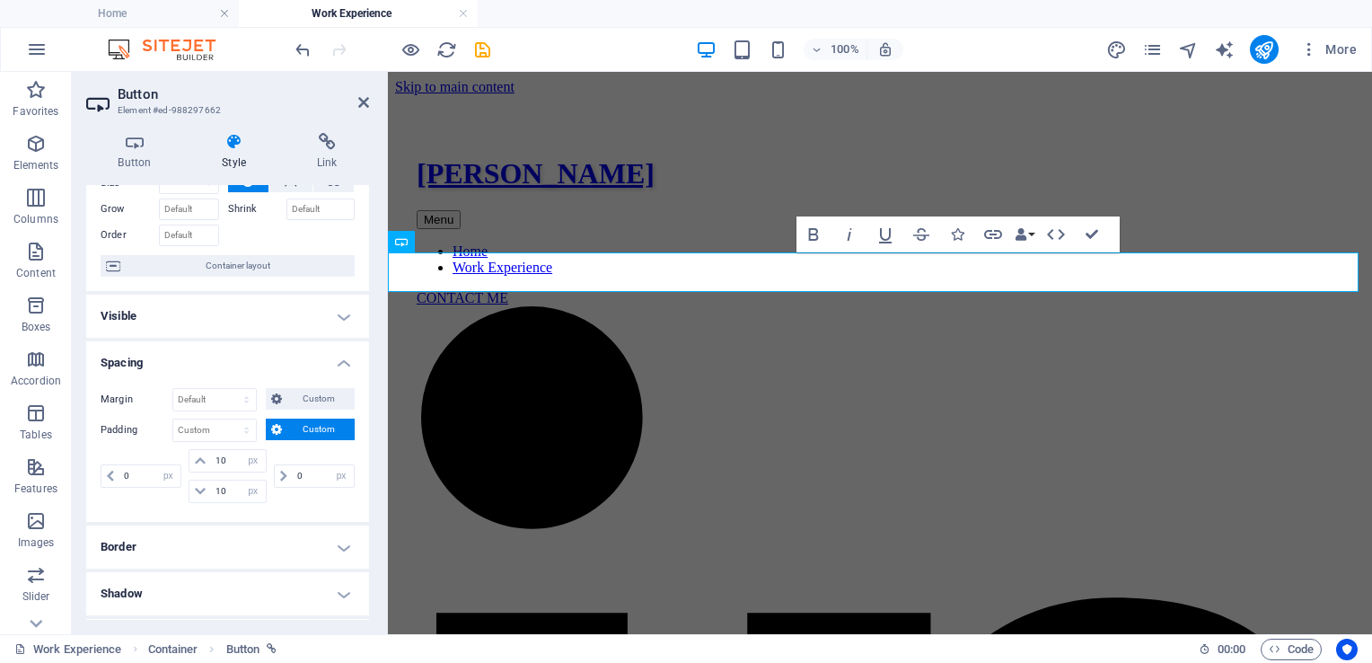
scroll to position [91, 0]
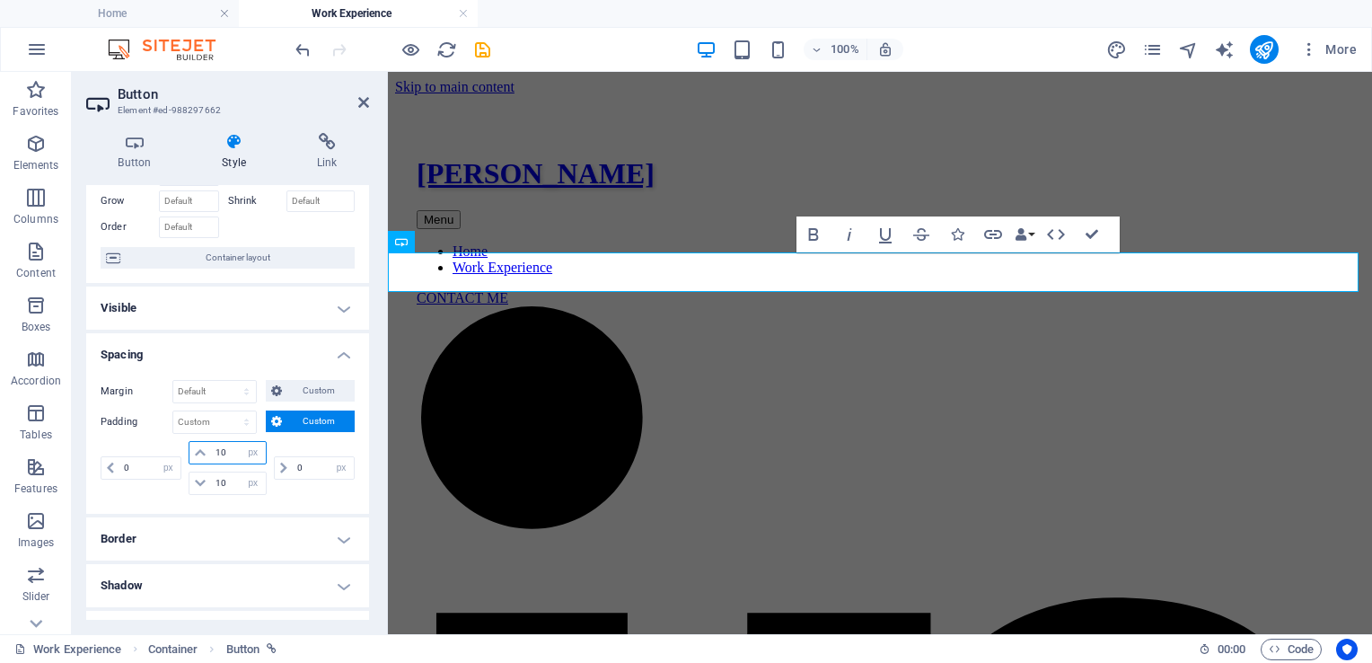
click at [221, 458] on input "10" at bounding box center [238, 453] width 54 height 22
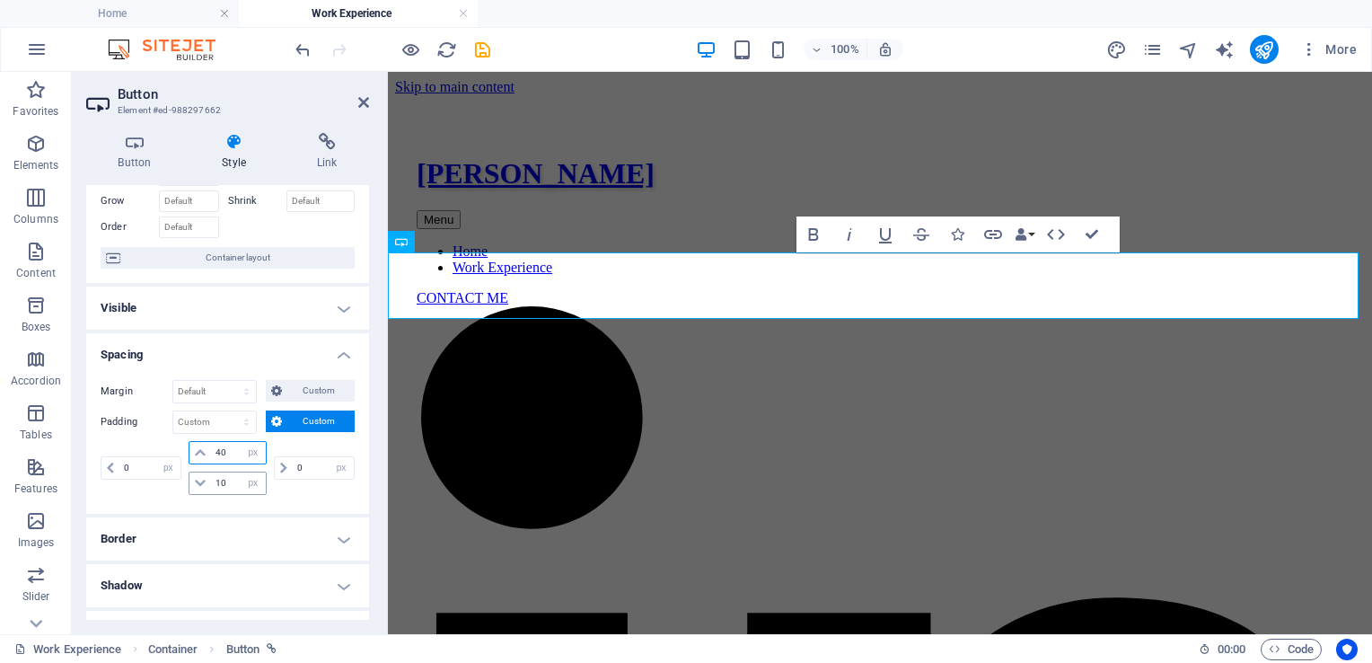
type input "40"
click at [218, 486] on input "10" at bounding box center [238, 483] width 54 height 22
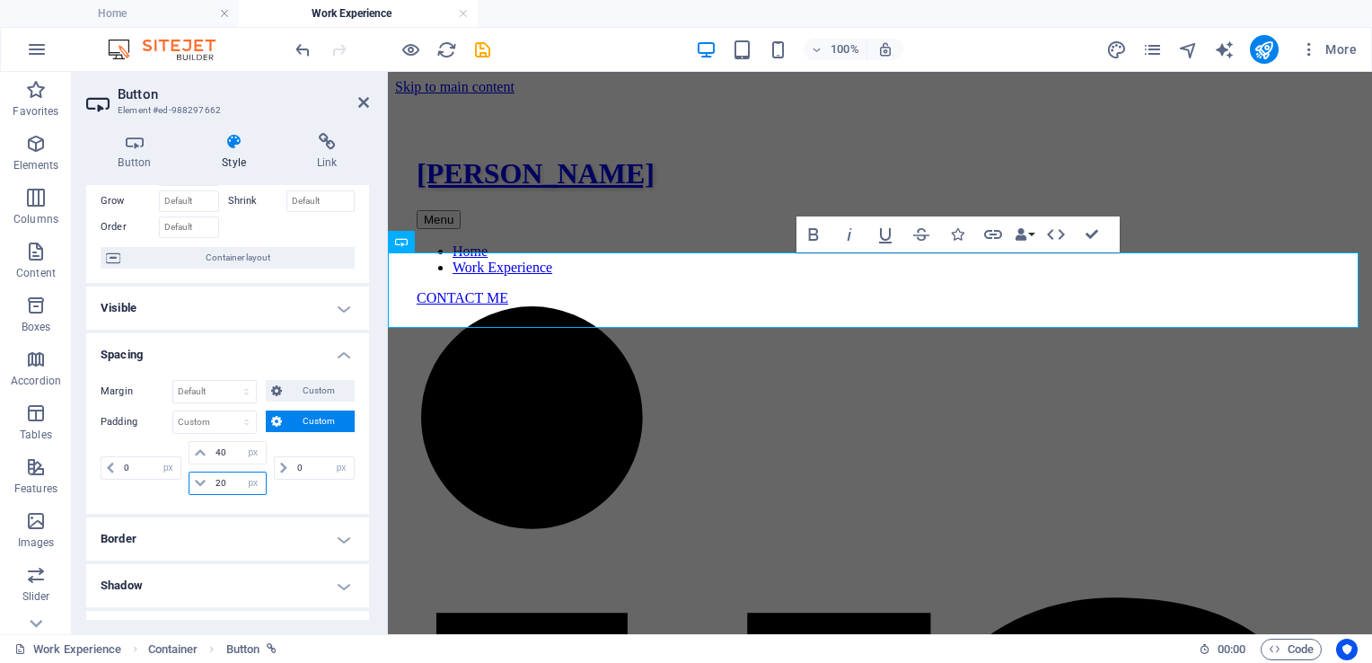
type input "20"
click at [220, 448] on input "40" at bounding box center [238, 453] width 54 height 22
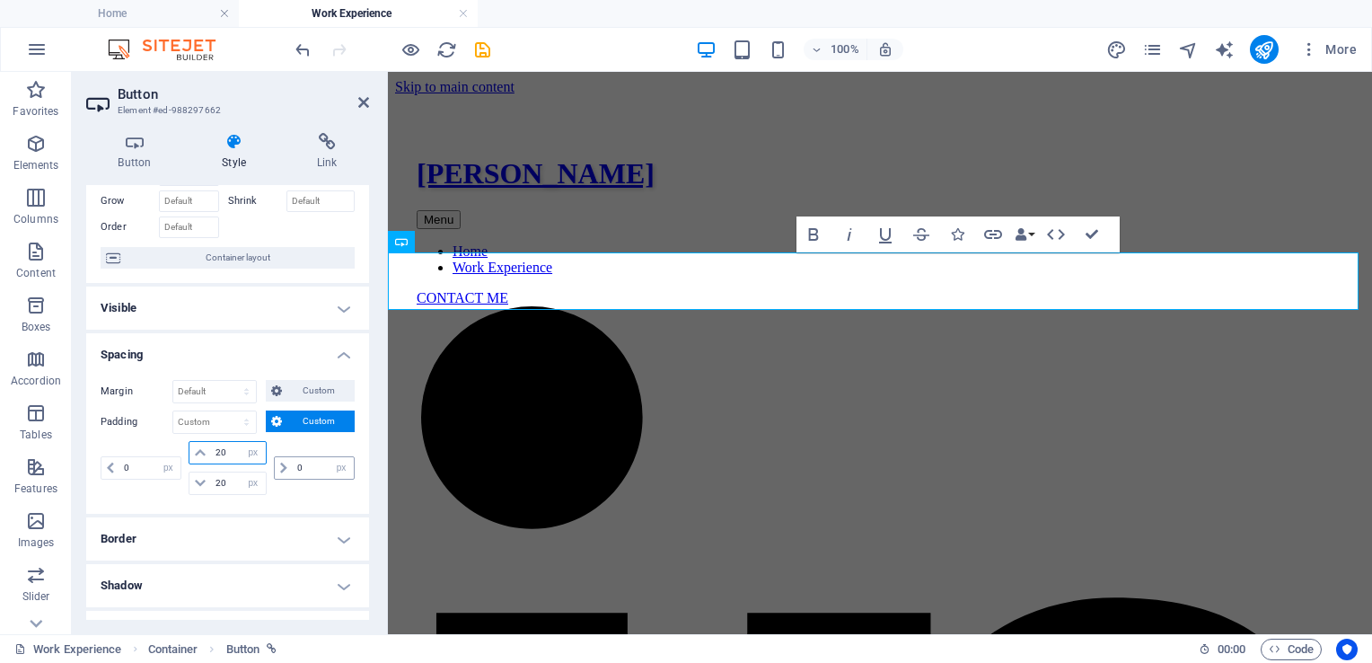
type input "20"
click at [304, 468] on input "0" at bounding box center [323, 468] width 61 height 22
type input "20"
click at [134, 466] on input "0" at bounding box center [149, 468] width 61 height 22
type input "20"
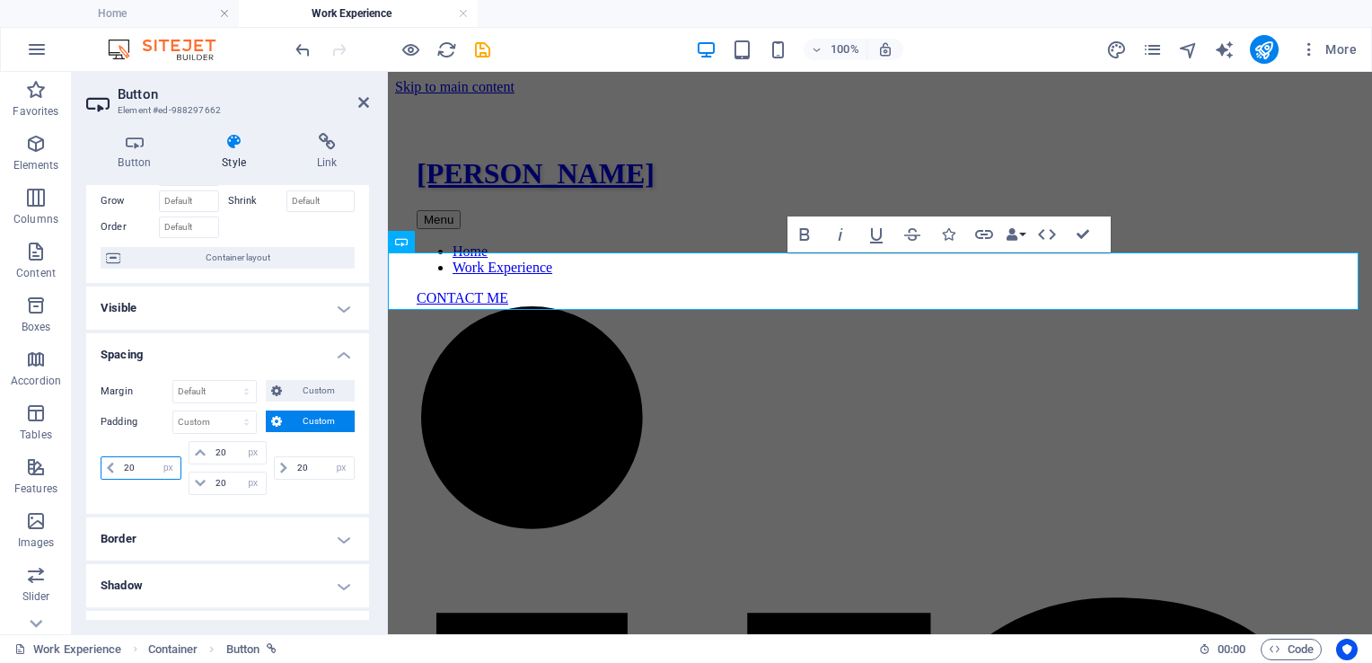
type input "20"
select select "px"
type input "20"
click at [311, 505] on div "Margin Default auto px % rem vw vh Custom Custom auto px % rem vw vh auto px % …" at bounding box center [227, 439] width 283 height 148
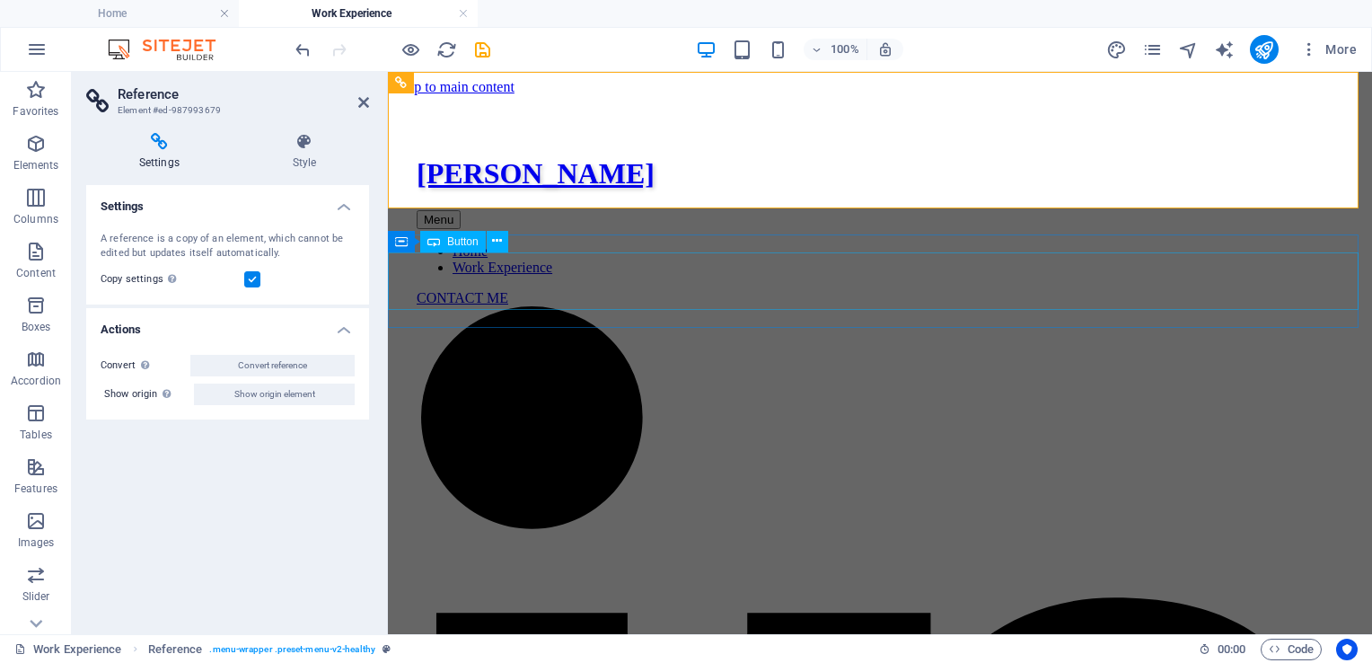
select select "px"
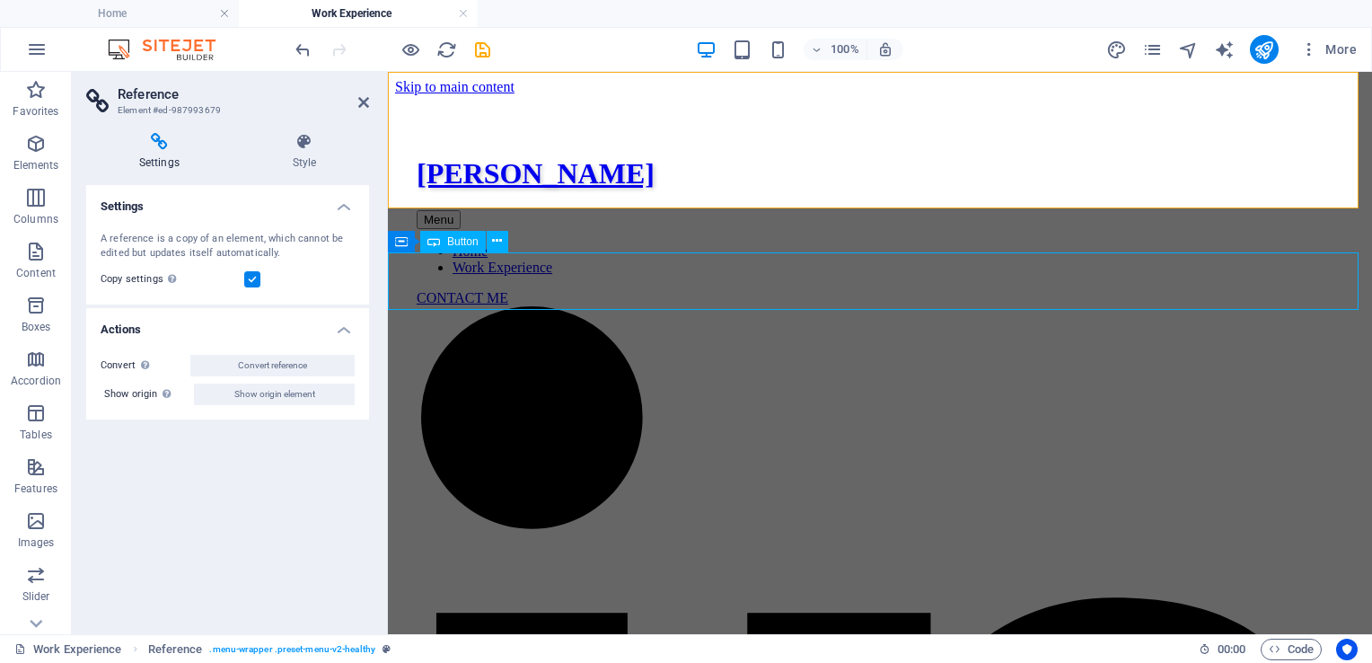
select select "px"
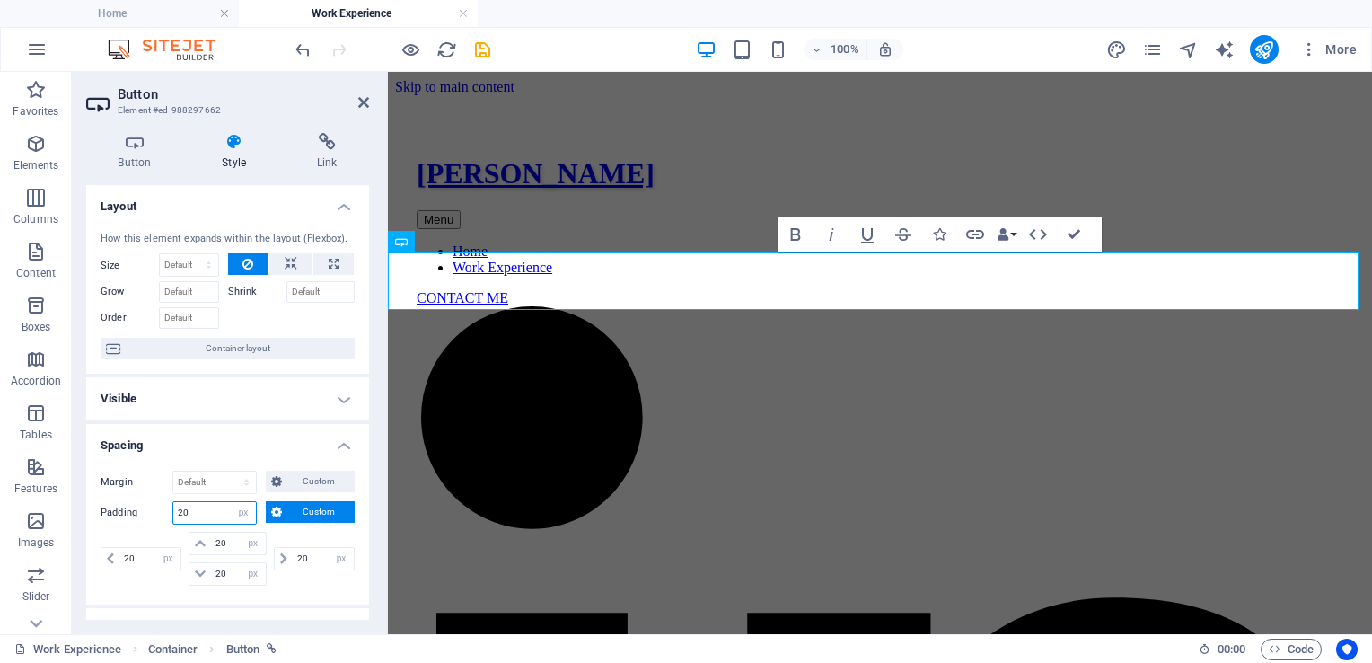
click at [189, 516] on input "20" at bounding box center [214, 513] width 83 height 22
type input "2"
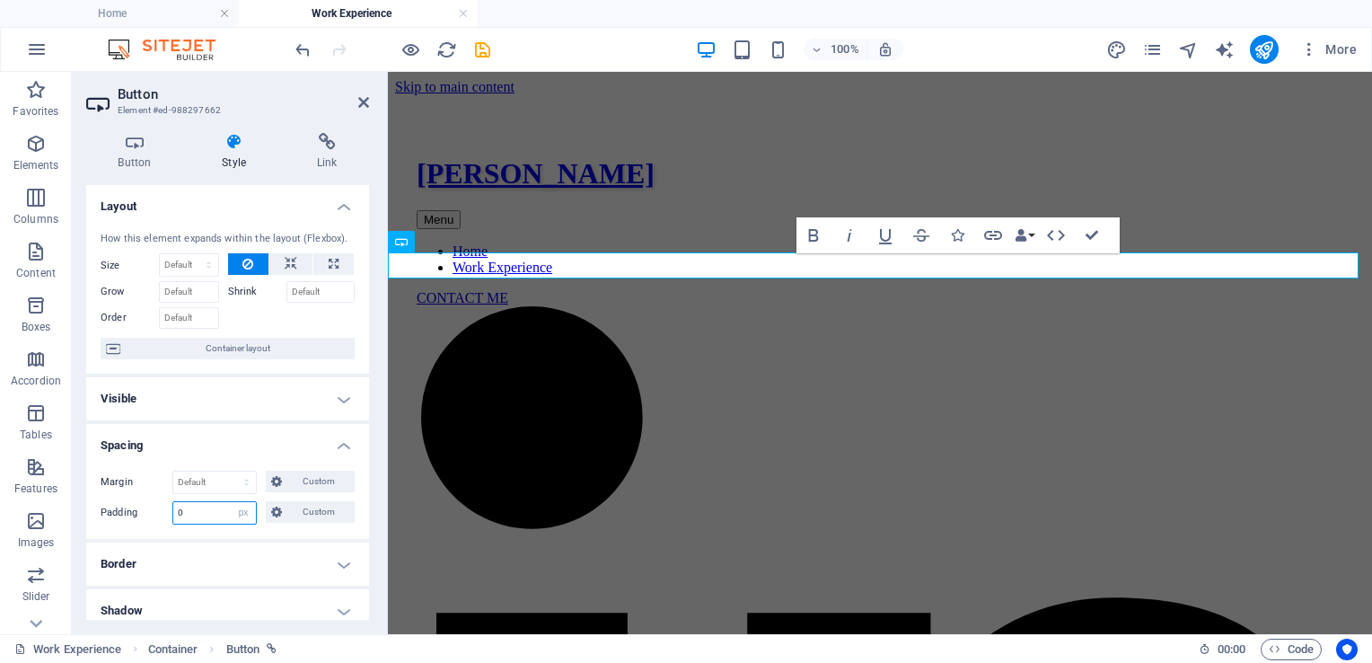
type input "0"
click at [230, 440] on h4 "Spacing" at bounding box center [227, 440] width 283 height 32
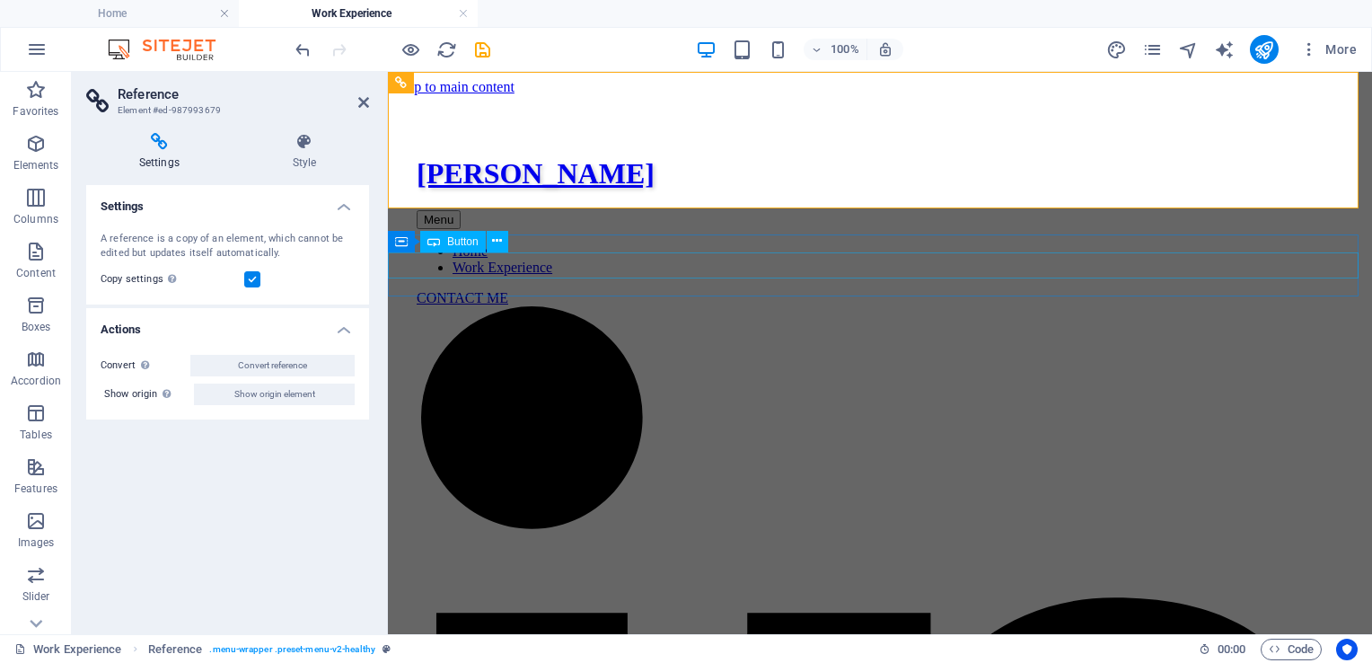
select select "px"
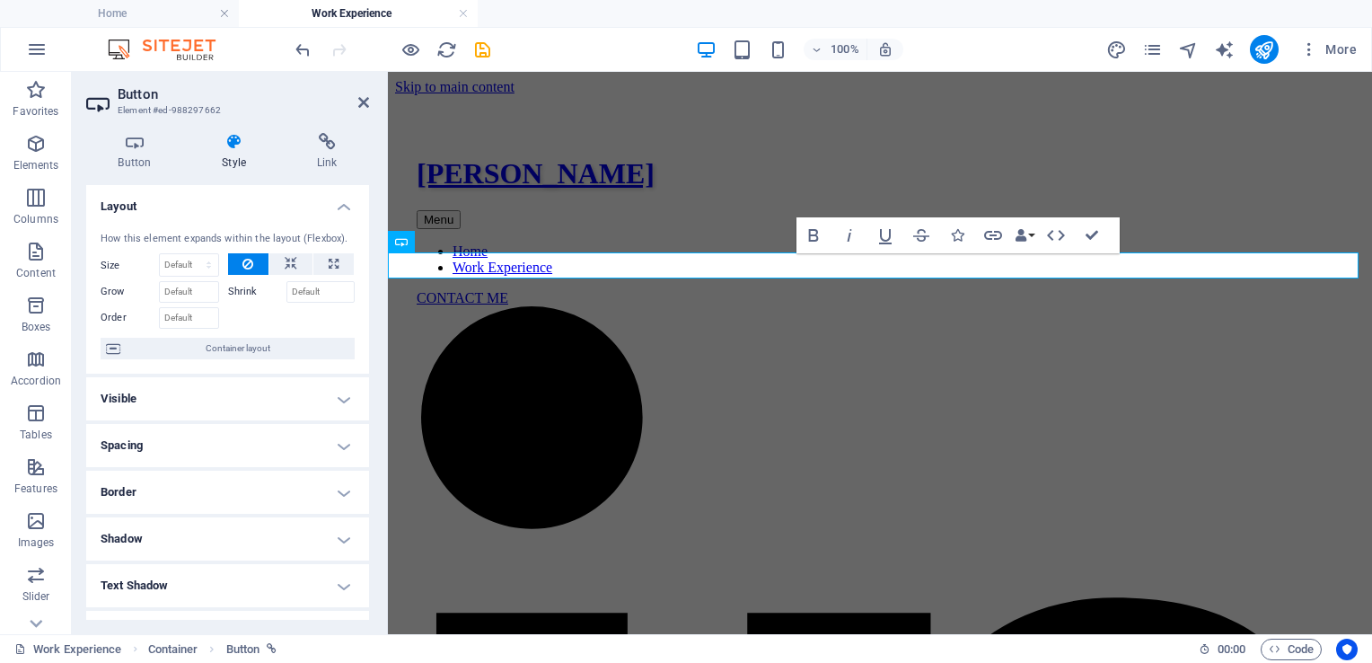
click at [259, 441] on h4 "Spacing" at bounding box center [227, 445] width 283 height 43
click at [193, 518] on input "0" at bounding box center [214, 513] width 83 height 22
type input "10"
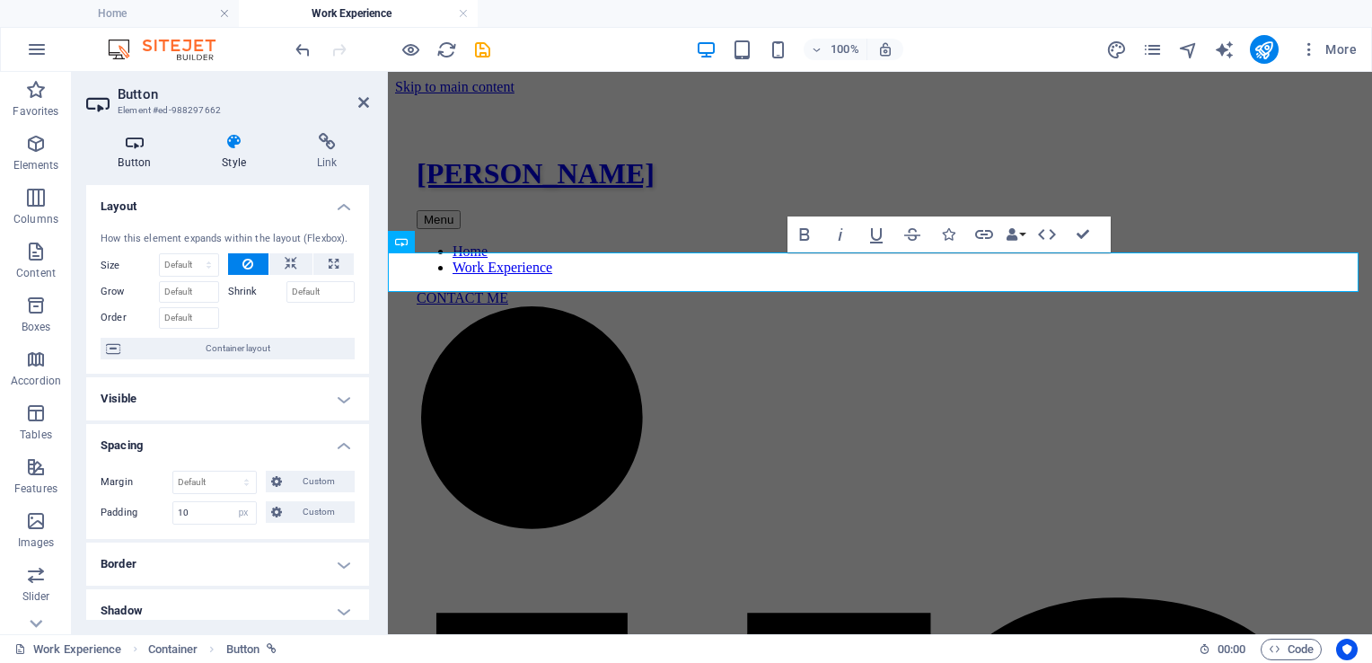
click at [133, 145] on icon at bounding box center [134, 142] width 97 height 18
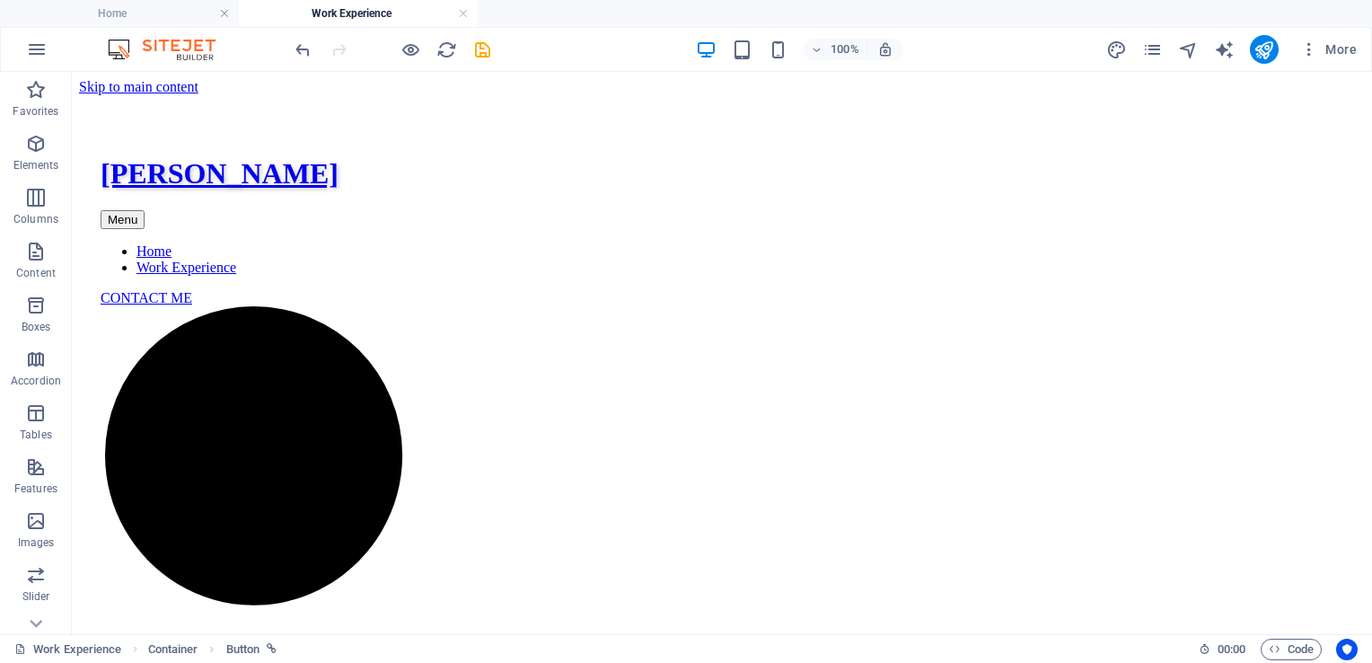
scroll to position [492, 0]
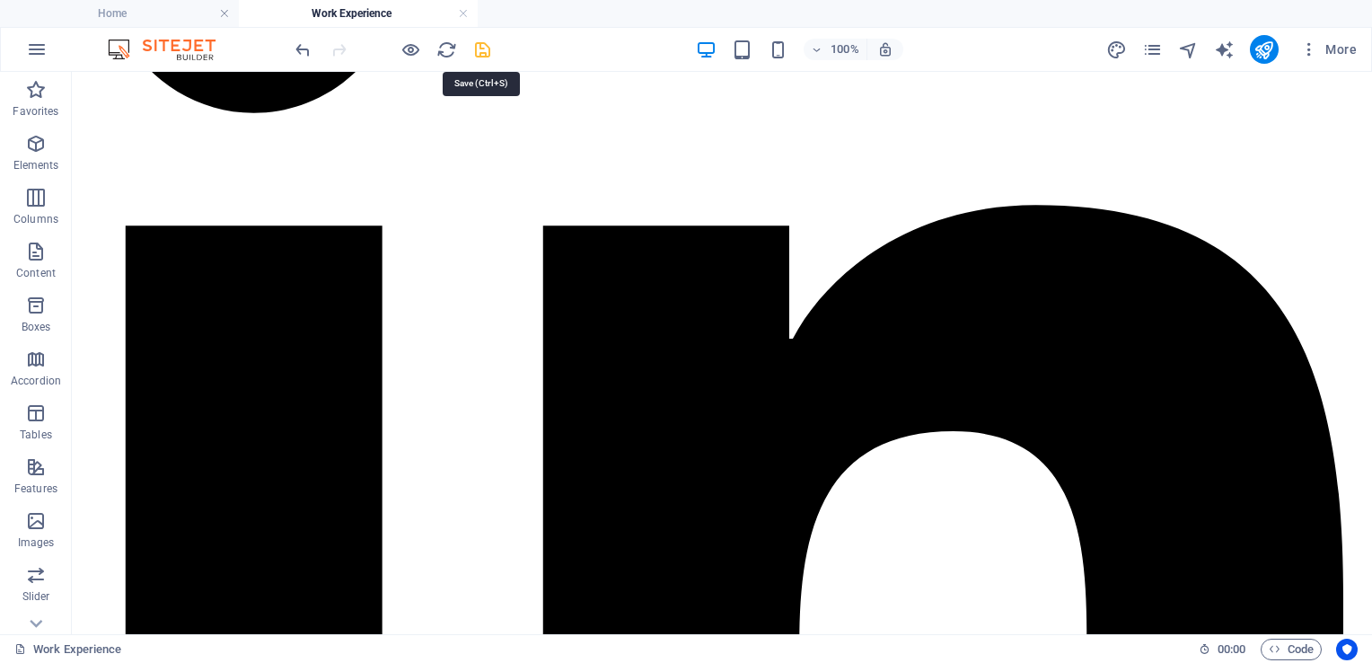
click at [488, 50] on icon "save" at bounding box center [482, 50] width 21 height 21
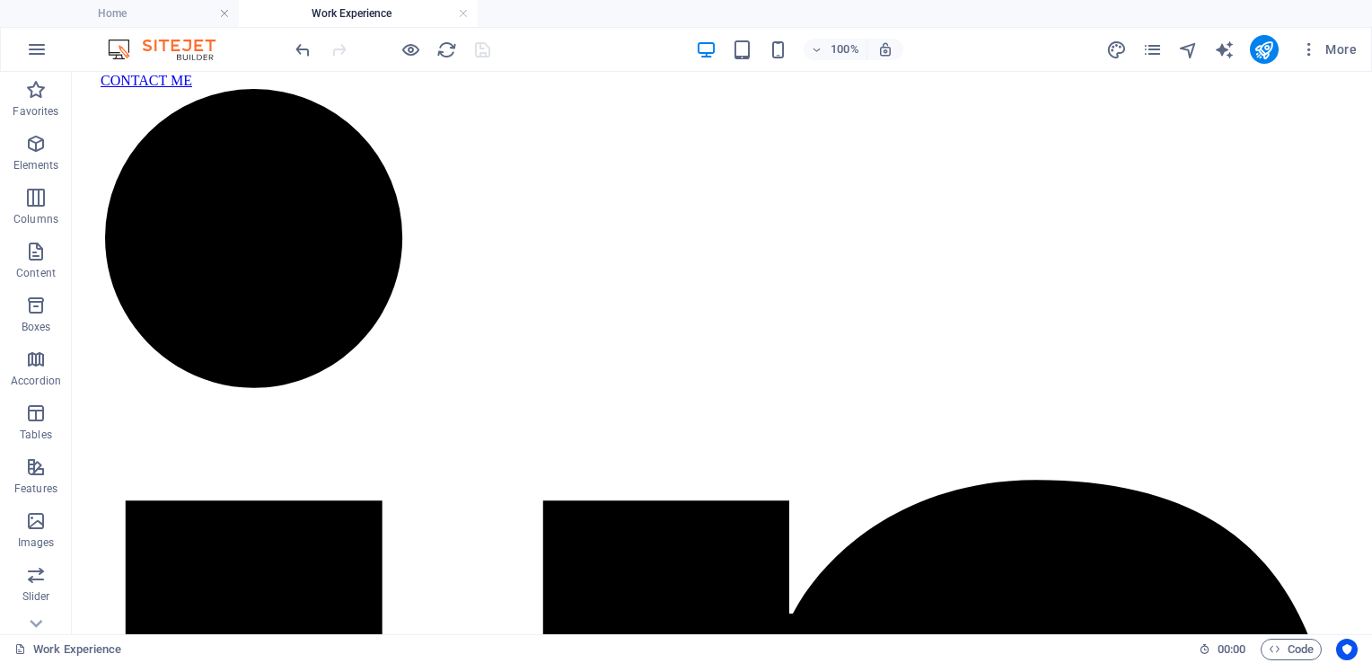
scroll to position [120, 0]
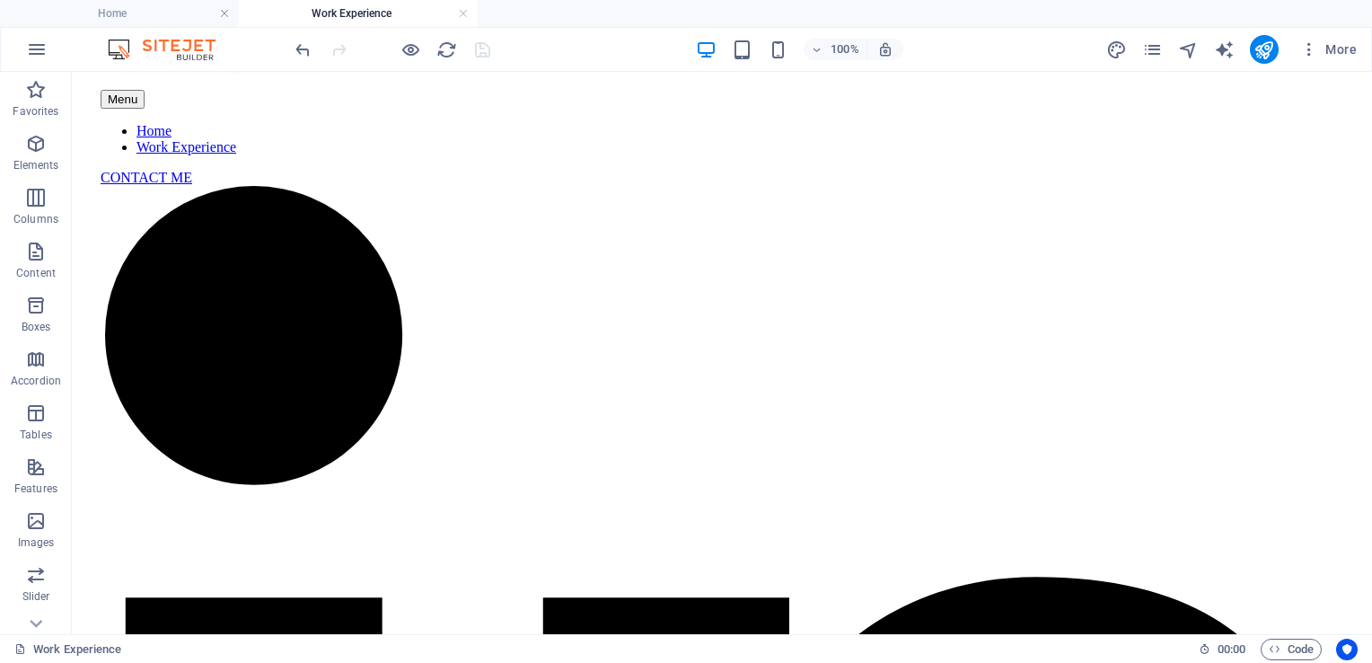
click at [341, 9] on h4 "Work Experience" at bounding box center [358, 14] width 239 height 20
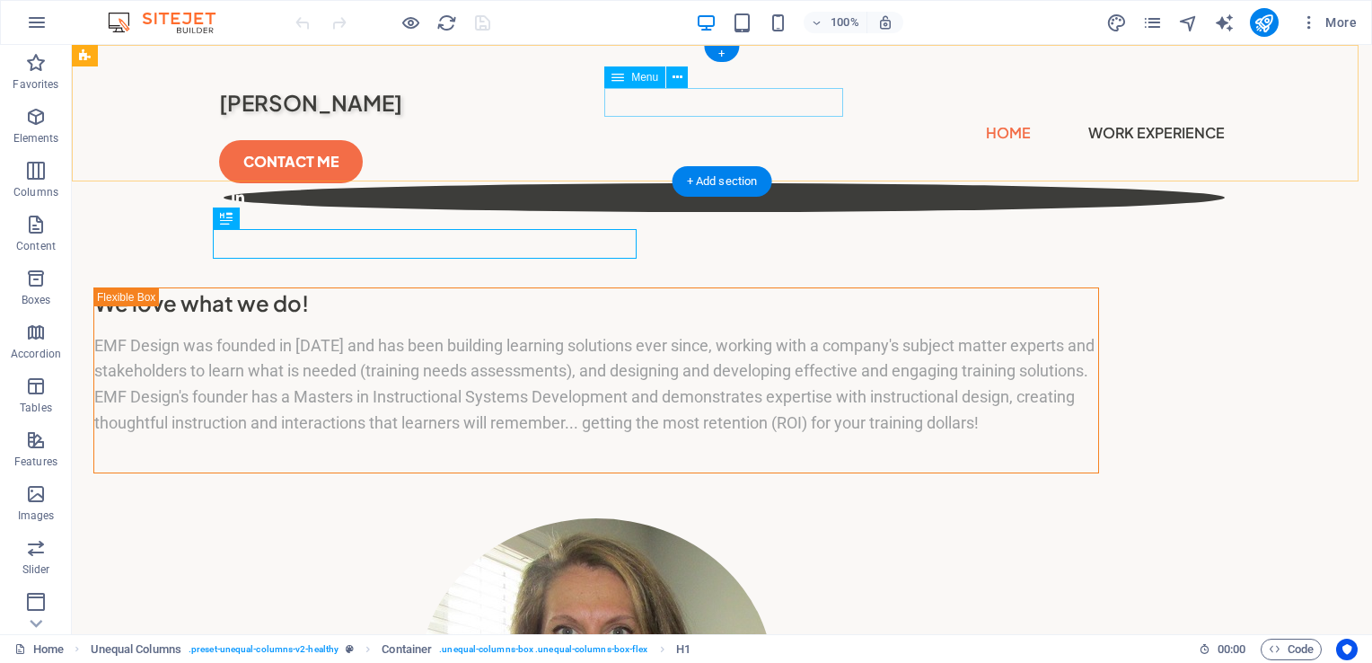
click at [811, 119] on nav "Home Work Experience" at bounding box center [722, 133] width 1006 height 29
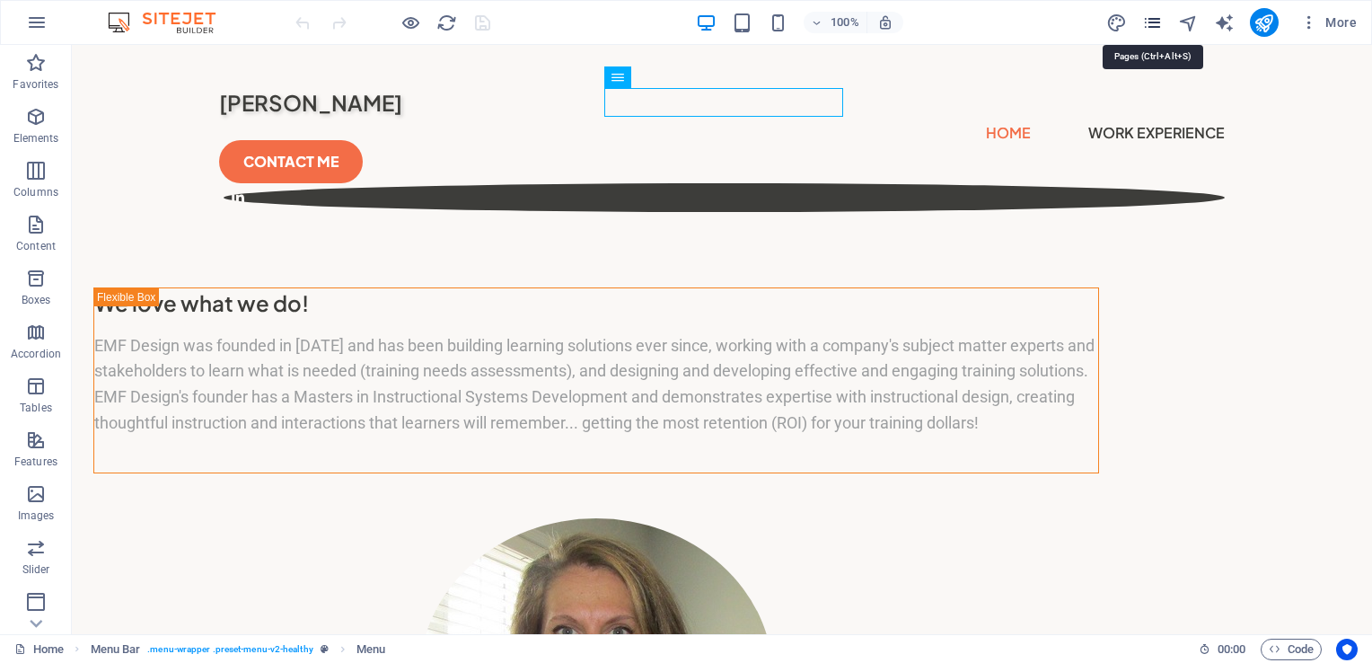
click at [1146, 29] on icon "pages" at bounding box center [1152, 23] width 21 height 21
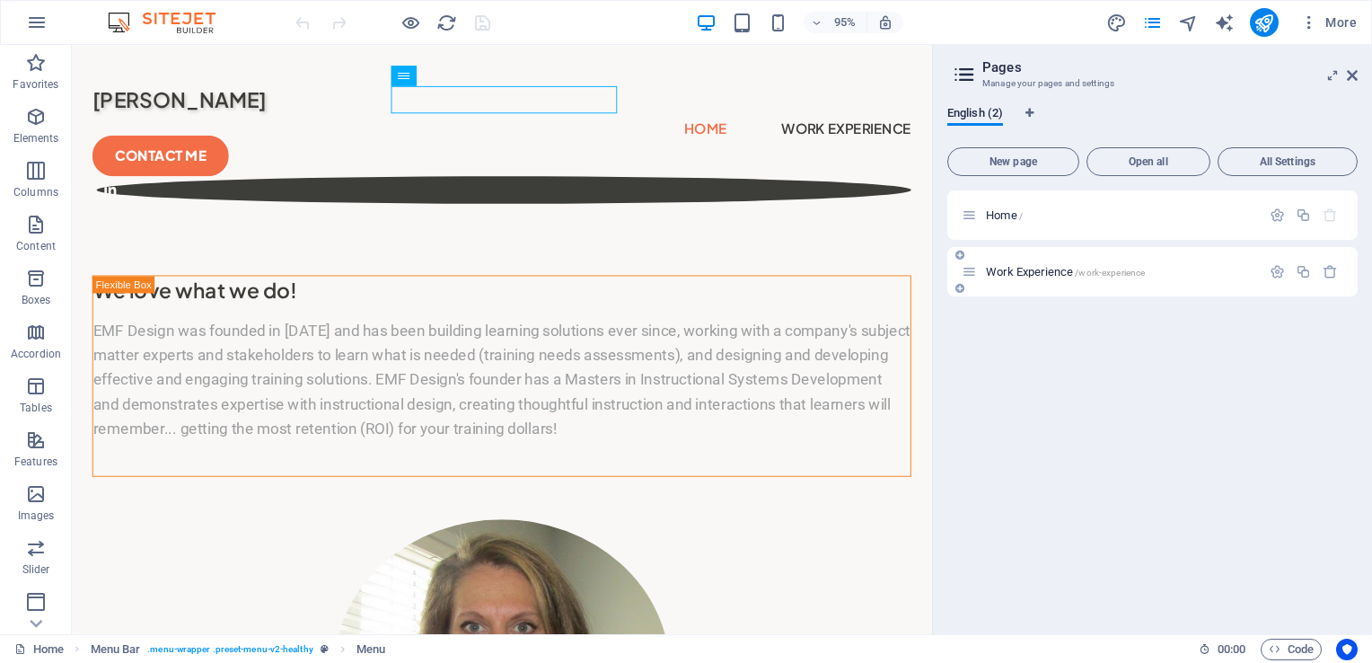
click at [1057, 267] on span "Work Experience /work-experience" at bounding box center [1065, 271] width 159 height 13
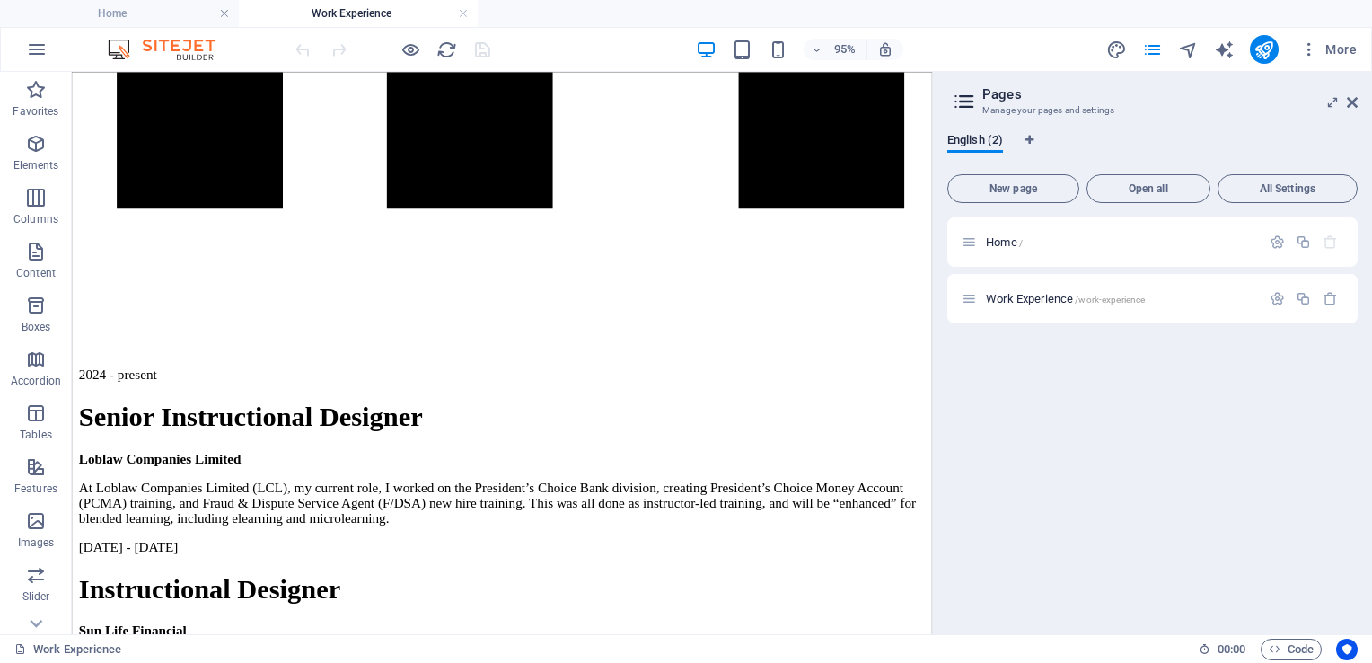
scroll to position [937, 0]
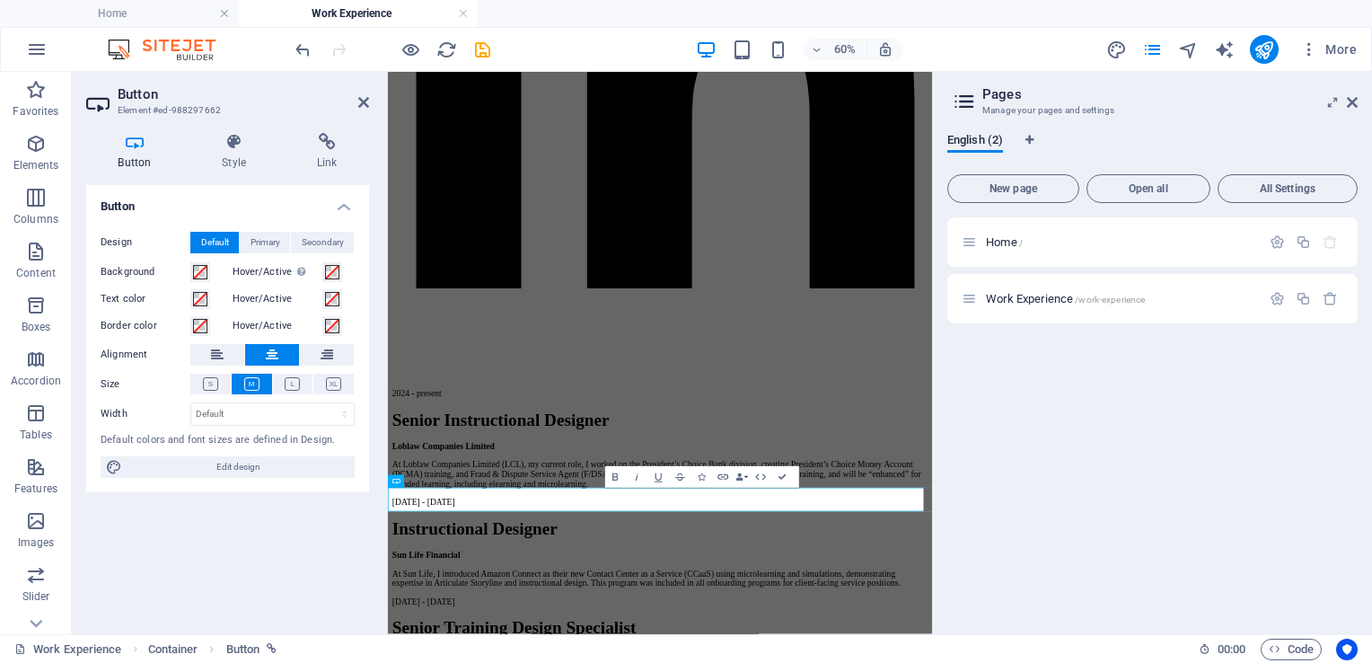
click at [132, 145] on icon at bounding box center [134, 142] width 97 height 18
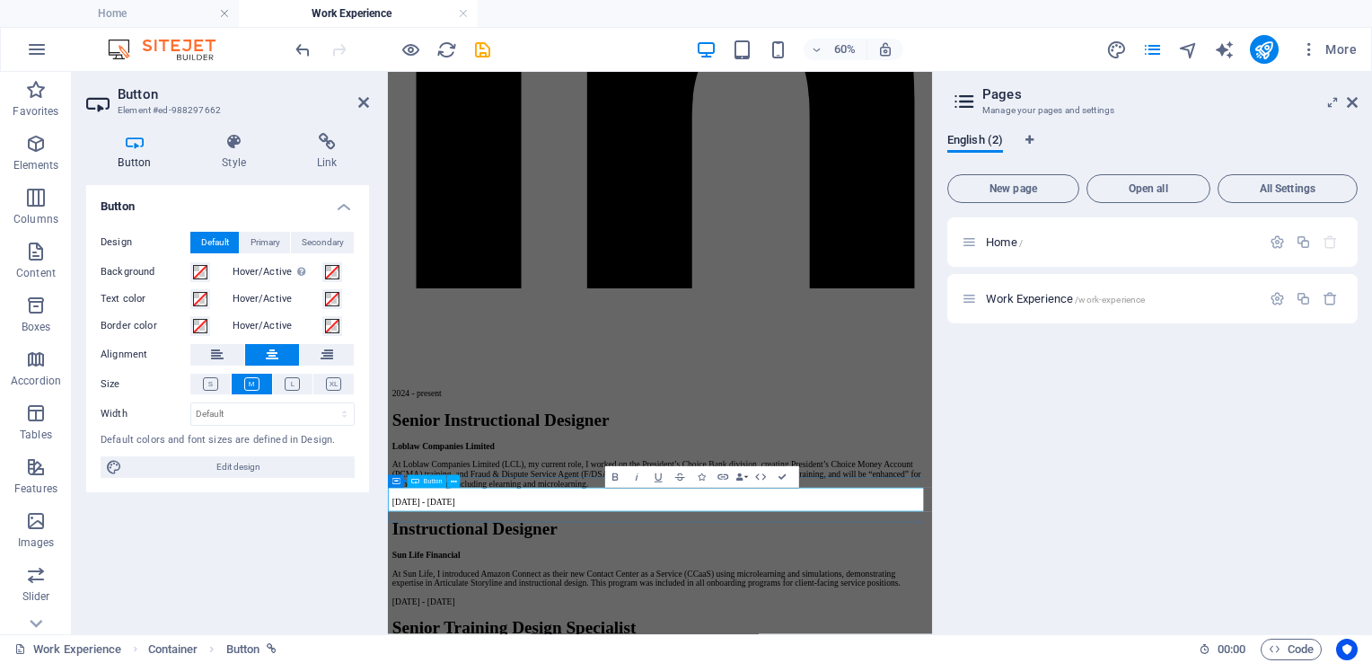
click at [456, 479] on icon at bounding box center [454, 482] width 6 height 12
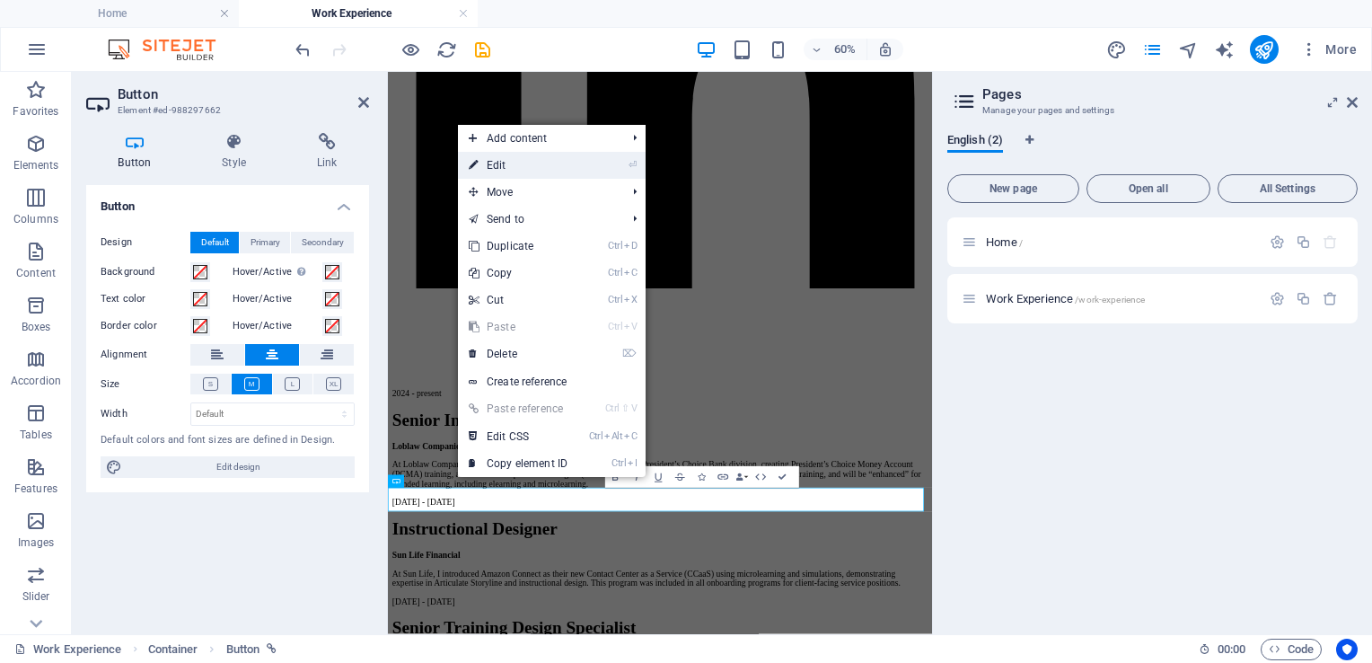
click at [500, 167] on link "⏎ Edit" at bounding box center [518, 165] width 120 height 27
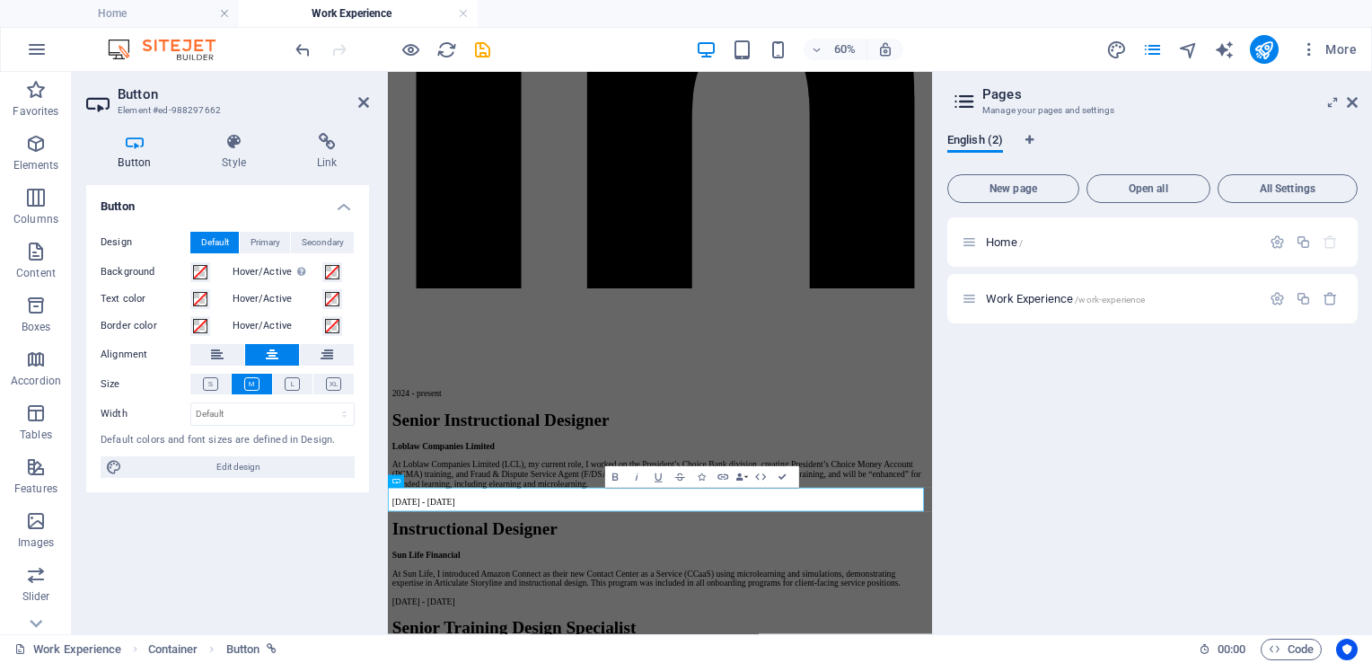
click at [140, 145] on icon at bounding box center [134, 142] width 97 height 18
drag, startPoint x: 136, startPoint y: 153, endPoint x: 231, endPoint y: 158, distance: 94.4
click at [231, 158] on ul "Button Style Link" at bounding box center [227, 152] width 283 height 38
click at [232, 145] on icon at bounding box center [234, 142] width 88 height 18
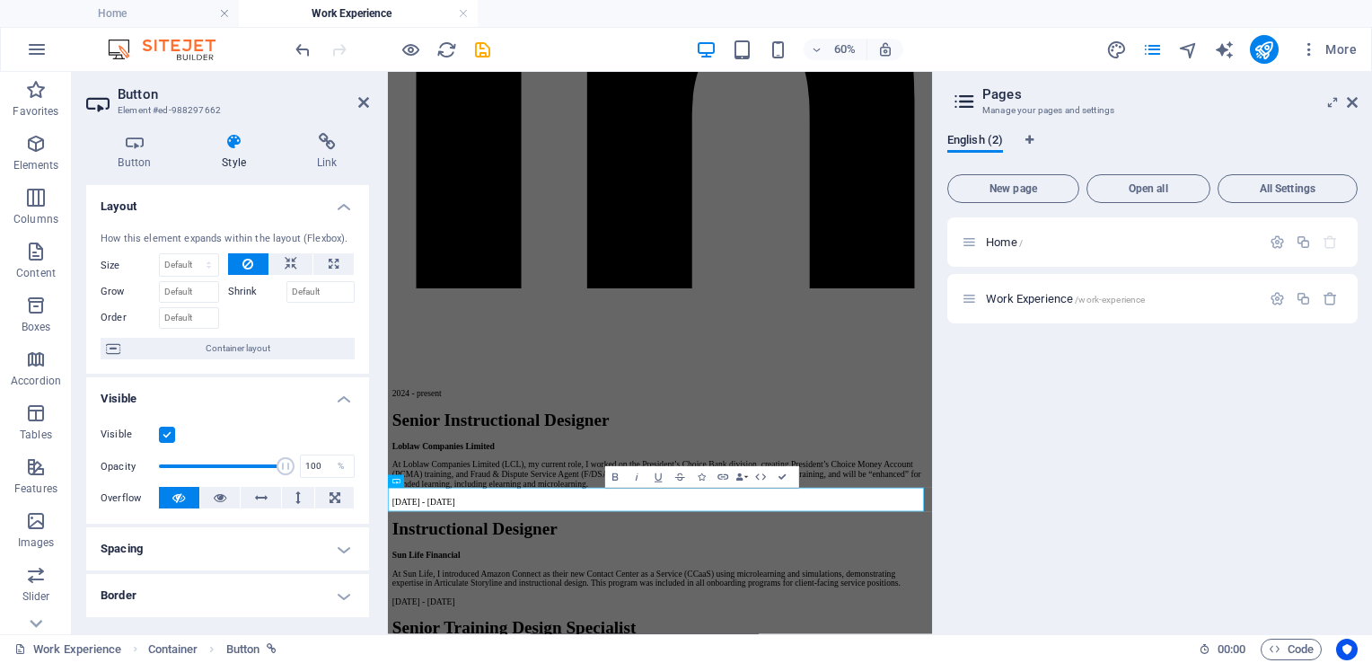
click at [216, 556] on h4 "Spacing" at bounding box center [227, 548] width 283 height 43
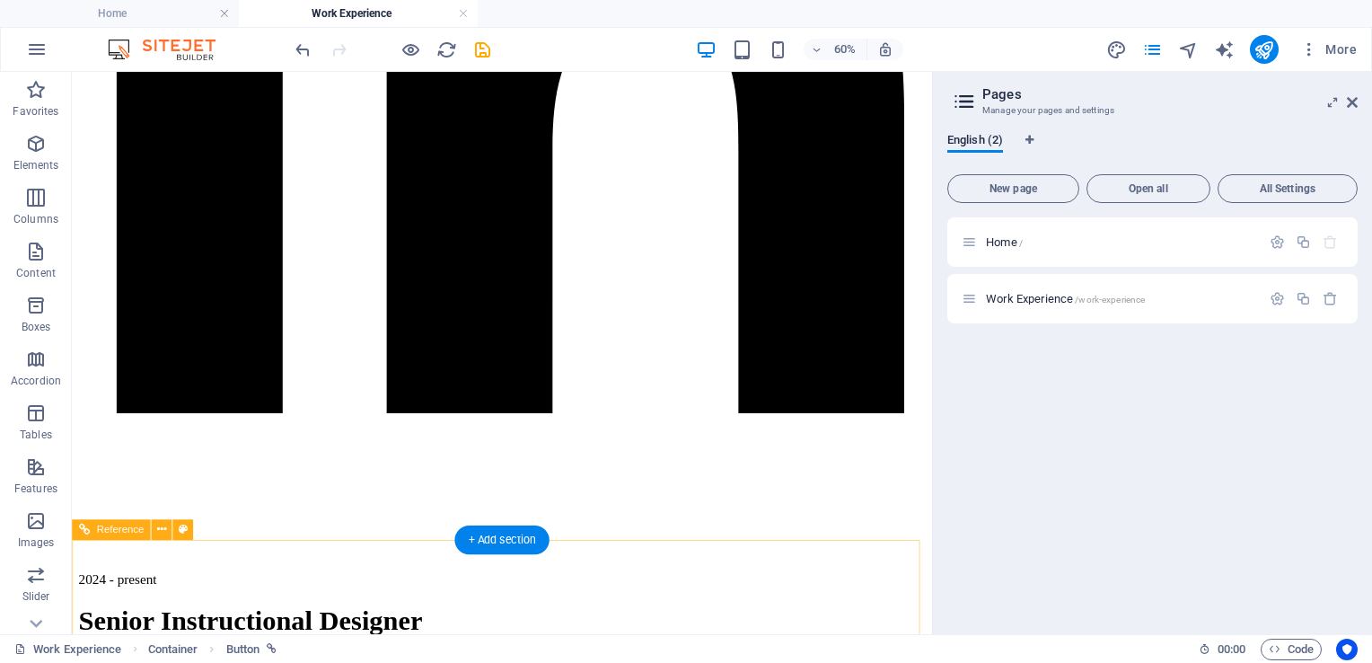
scroll to position [1063, 0]
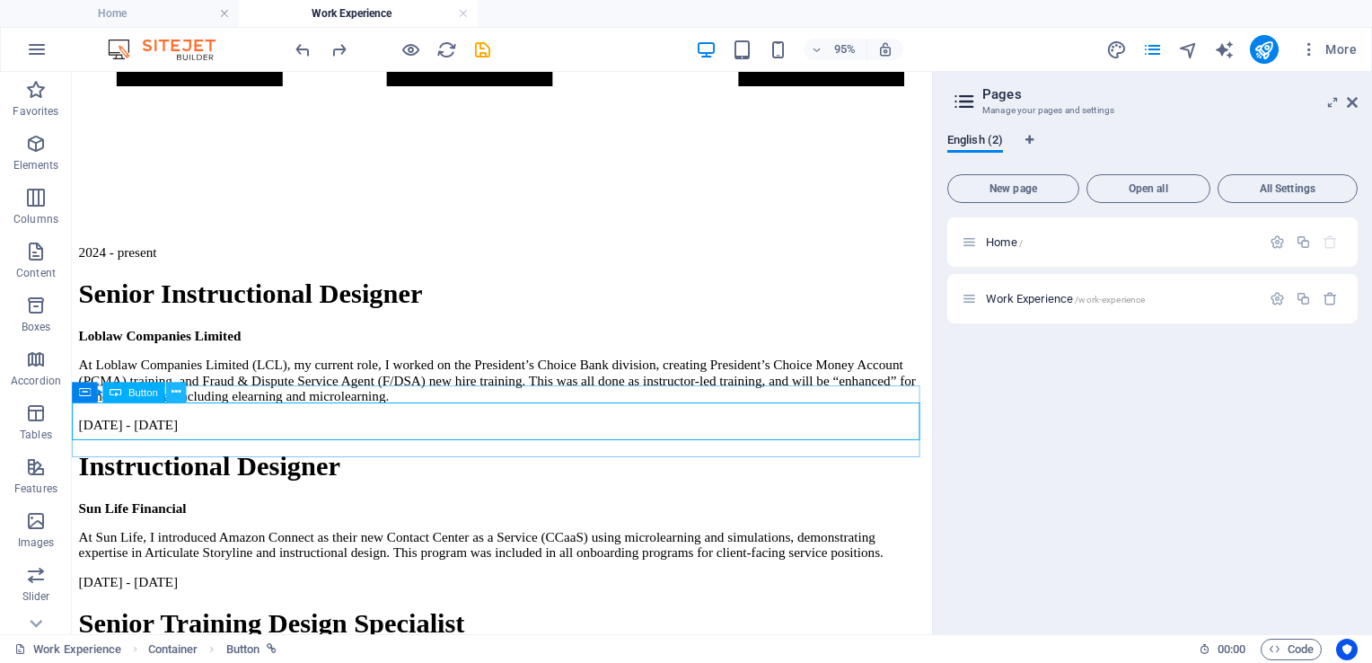
click at [181, 387] on button at bounding box center [175, 392] width 21 height 21
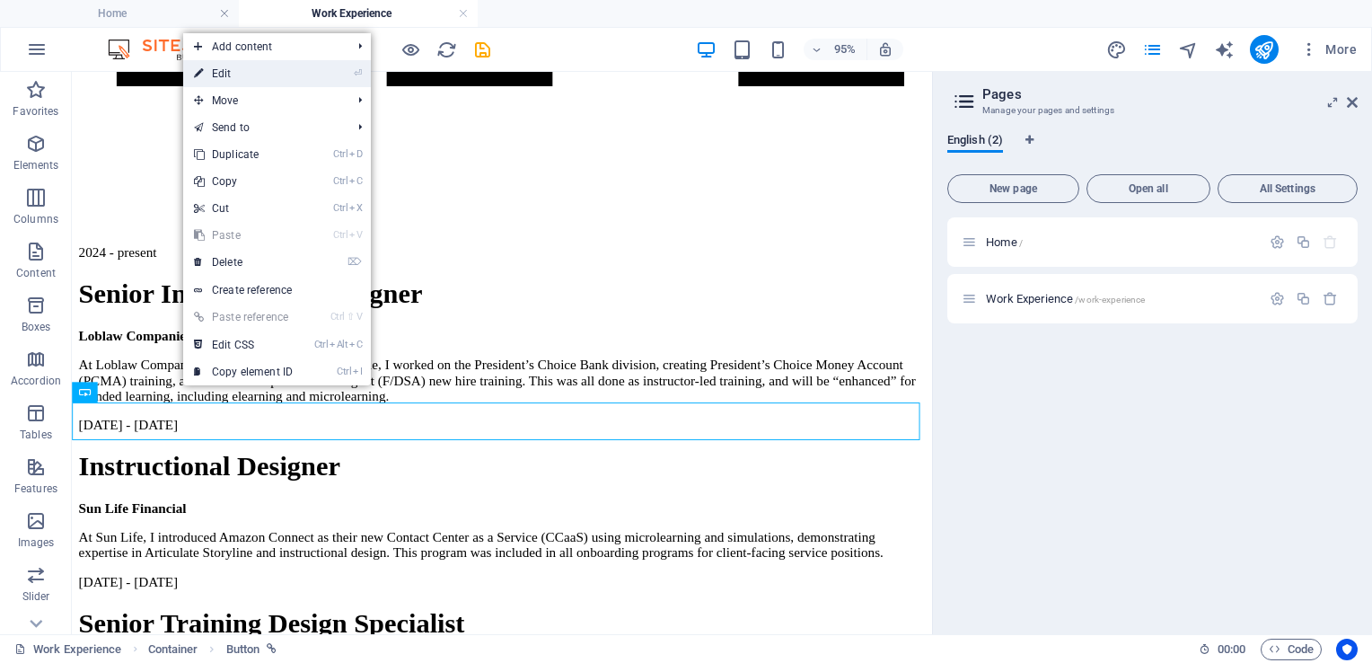
click at [234, 84] on link "⏎ Edit" at bounding box center [243, 73] width 120 height 27
select select "px"
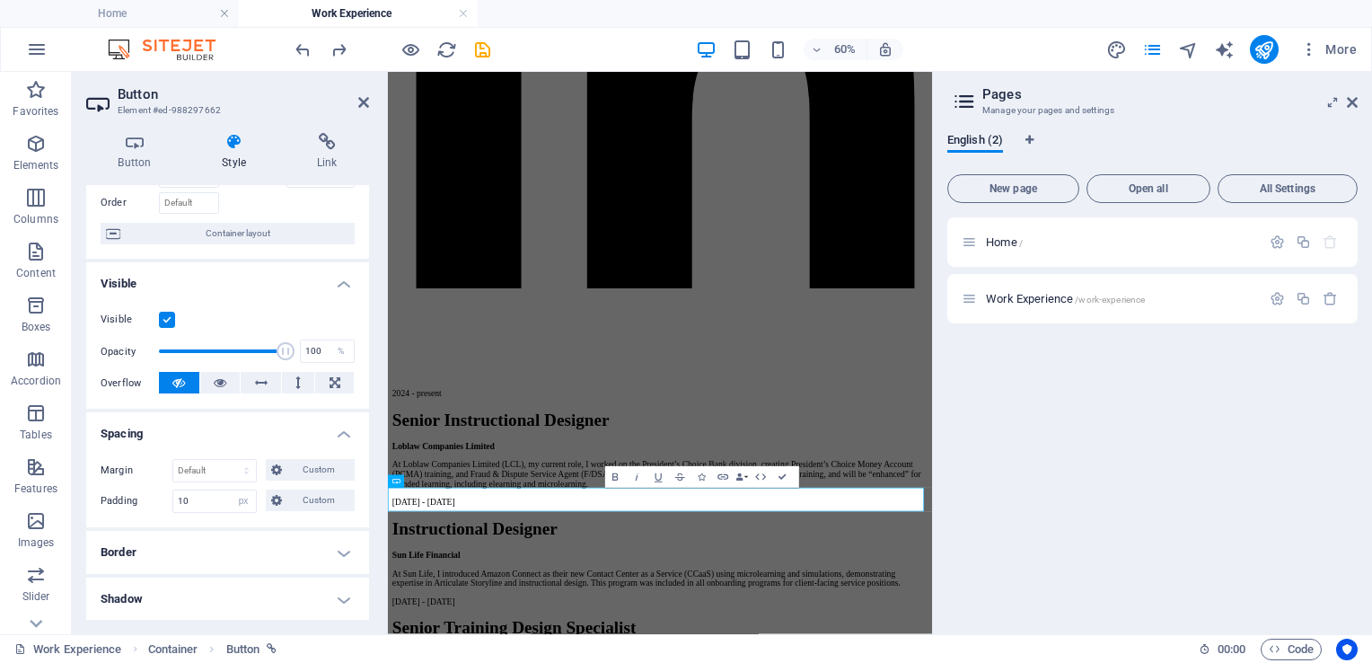
scroll to position [127, 0]
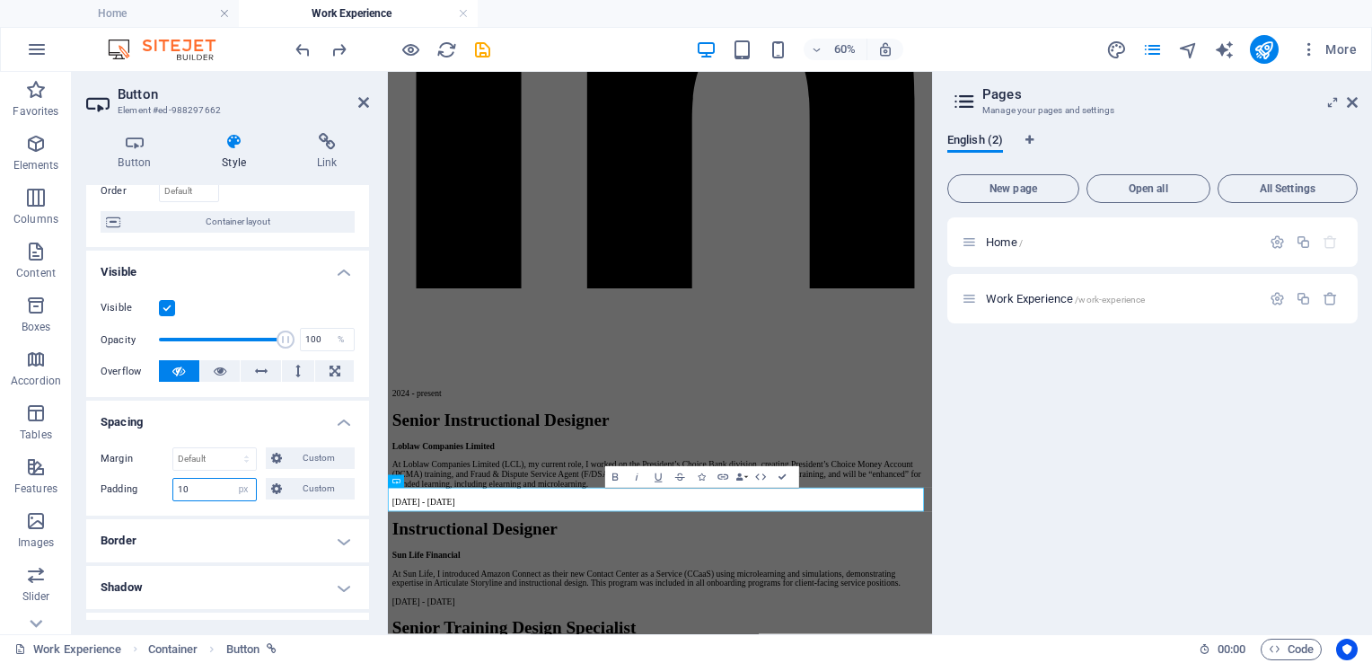
click at [201, 494] on input "10" at bounding box center [214, 490] width 83 height 22
type input "1"
type input "0"
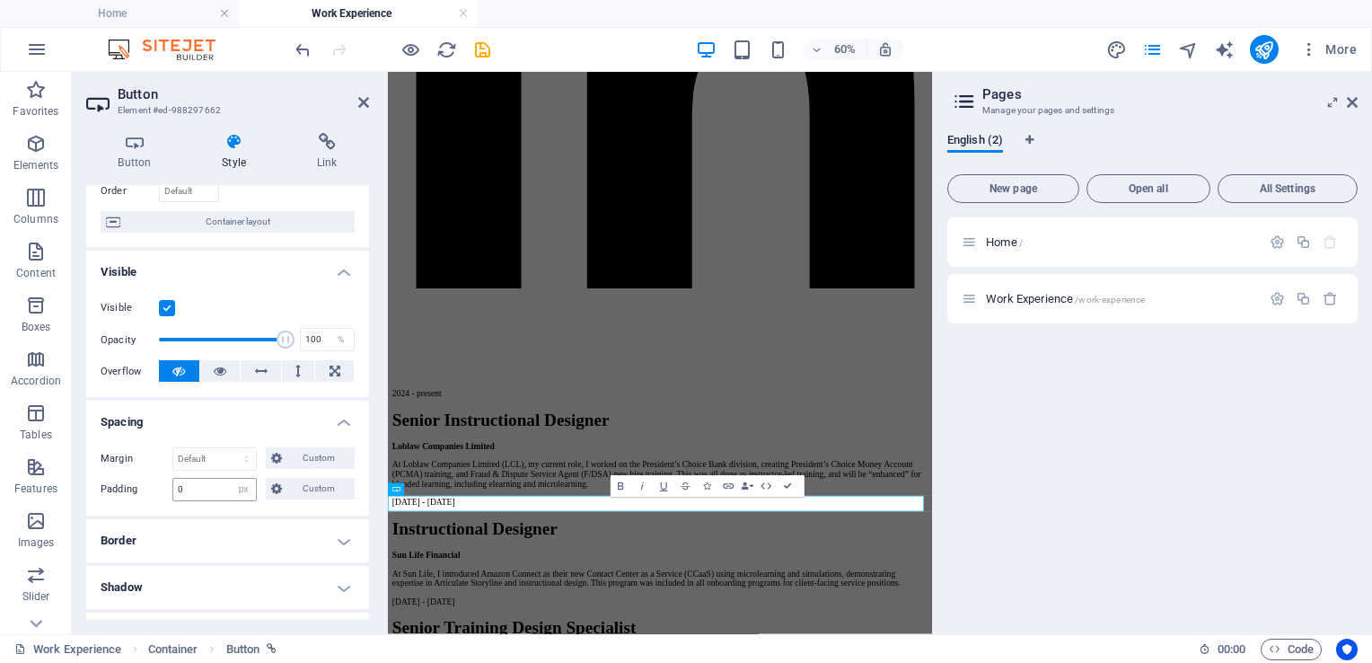
scroll to position [704, 0]
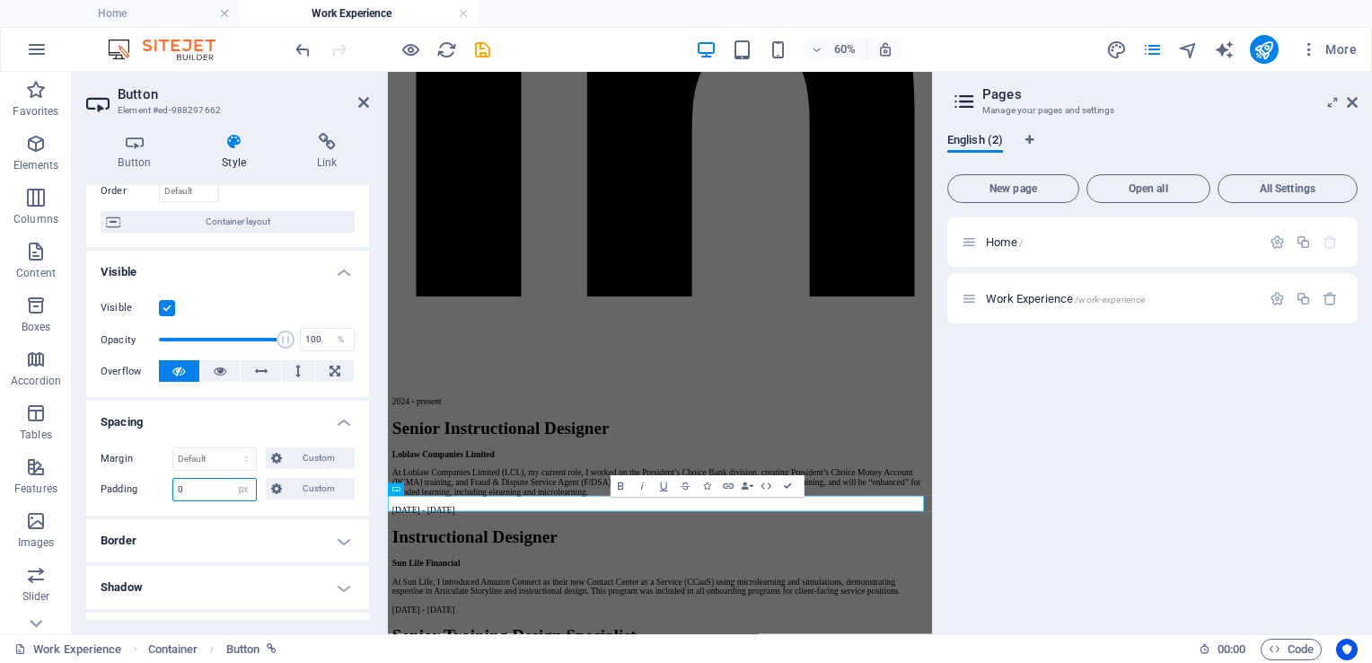
click at [207, 494] on input "0" at bounding box center [214, 490] width 83 height 22
click at [262, 422] on h4 "Spacing" at bounding box center [227, 416] width 283 height 32
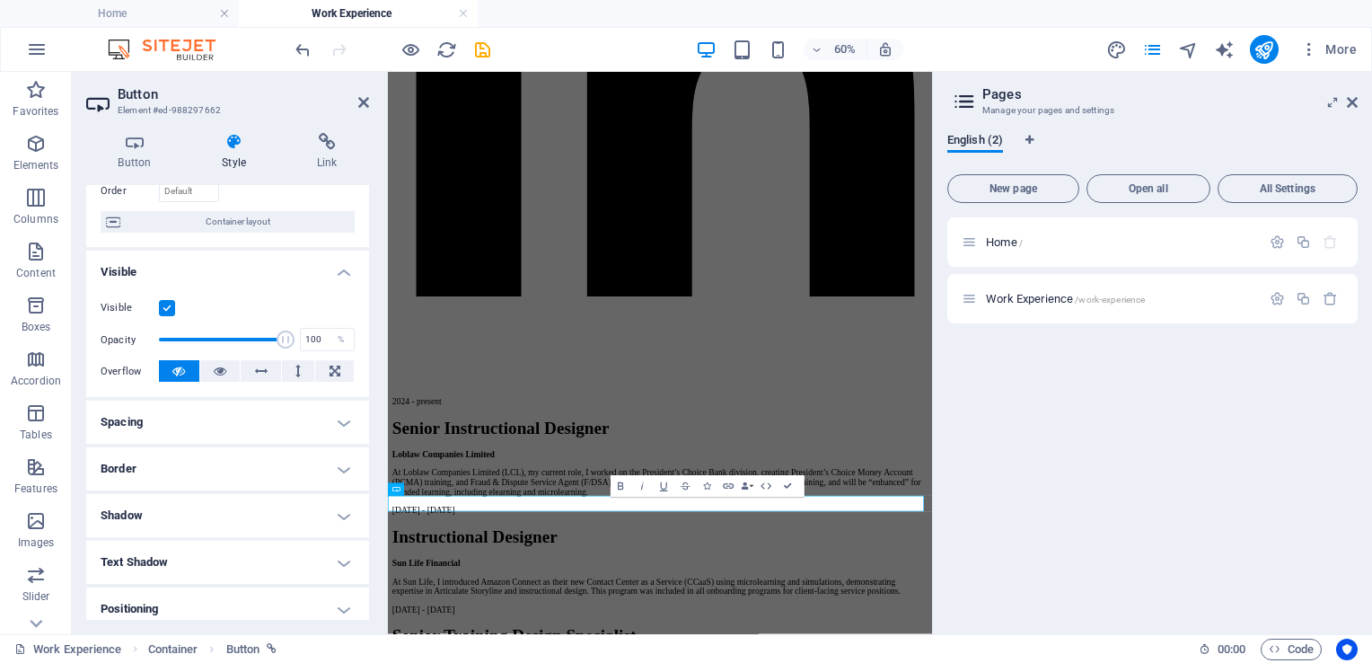
click at [233, 427] on h4 "Spacing" at bounding box center [227, 421] width 283 height 43
click at [287, 488] on span "Custom" at bounding box center [318, 489] width 62 height 22
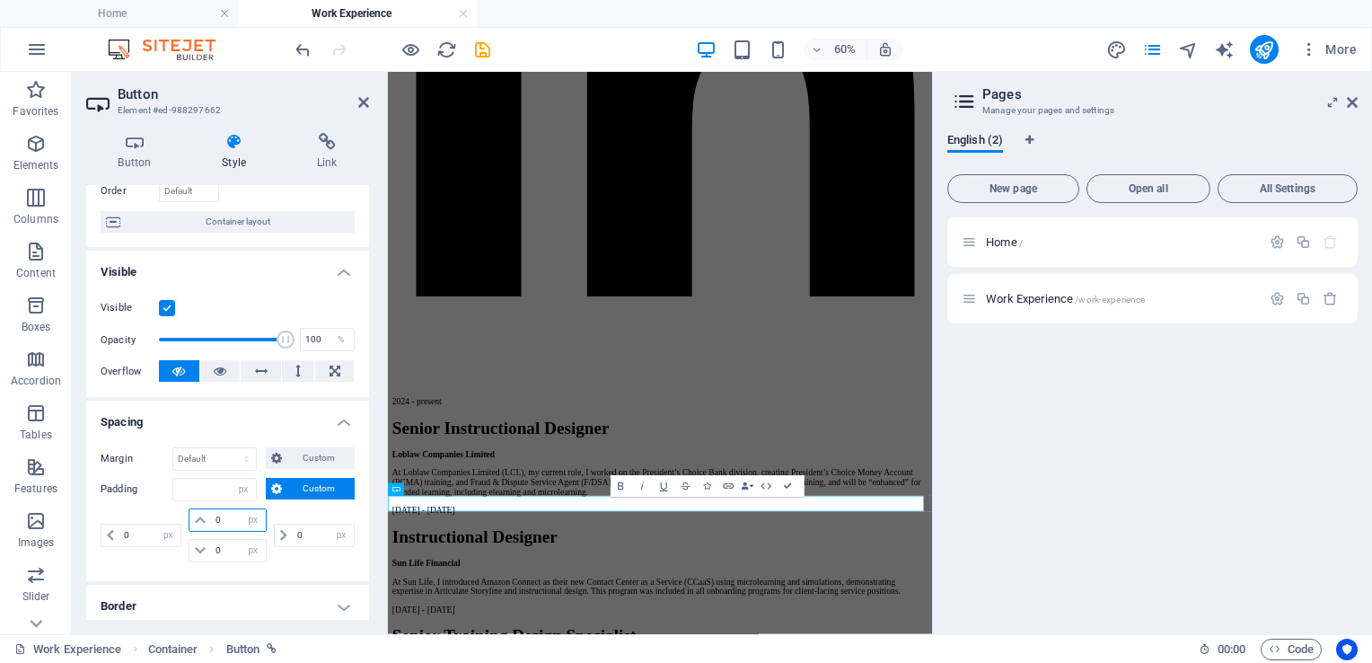
click at [230, 525] on input "0" at bounding box center [238, 520] width 54 height 22
click at [233, 462] on select "Default auto px % rem vw vh Custom" at bounding box center [214, 459] width 83 height 22
click at [211, 490] on input "number" at bounding box center [214, 490] width 83 height 22
click at [248, 490] on select "Default px rem % vh vw Custom" at bounding box center [243, 490] width 25 height 22
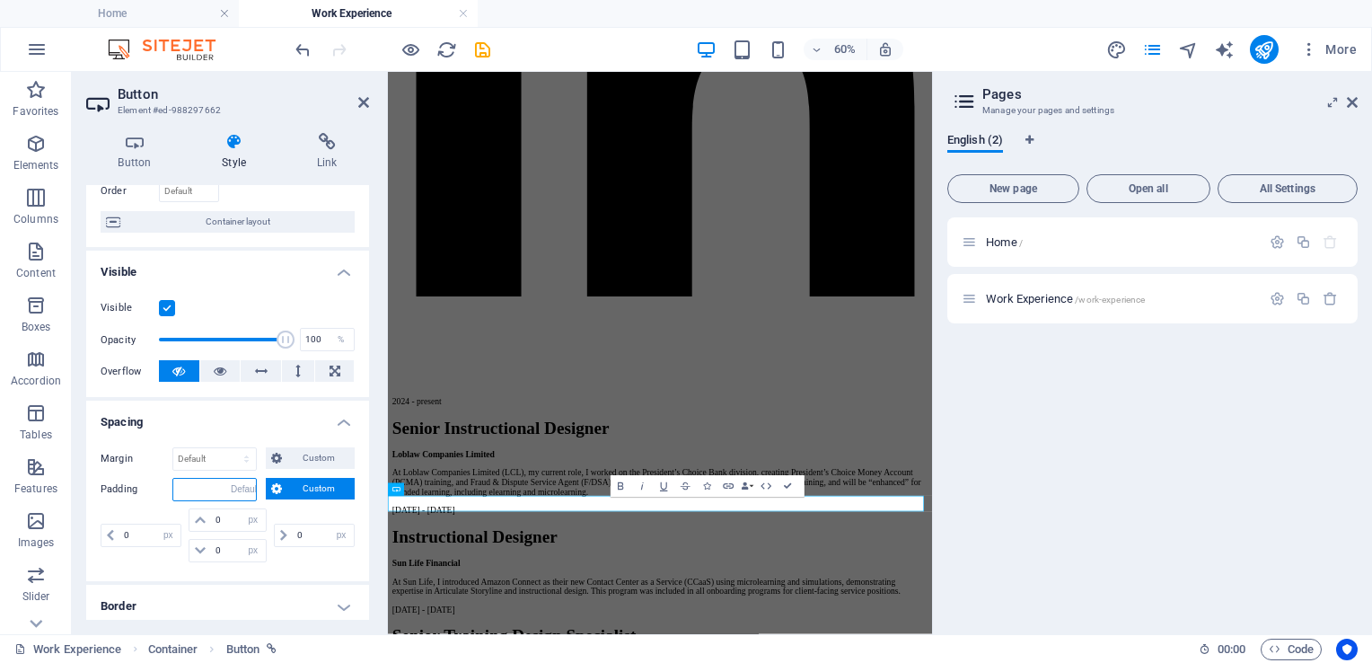
click at [231, 479] on select "Default px rem % vh vw Custom" at bounding box center [243, 490] width 25 height 22
select select "DISABLED_OPTION_VALUE"
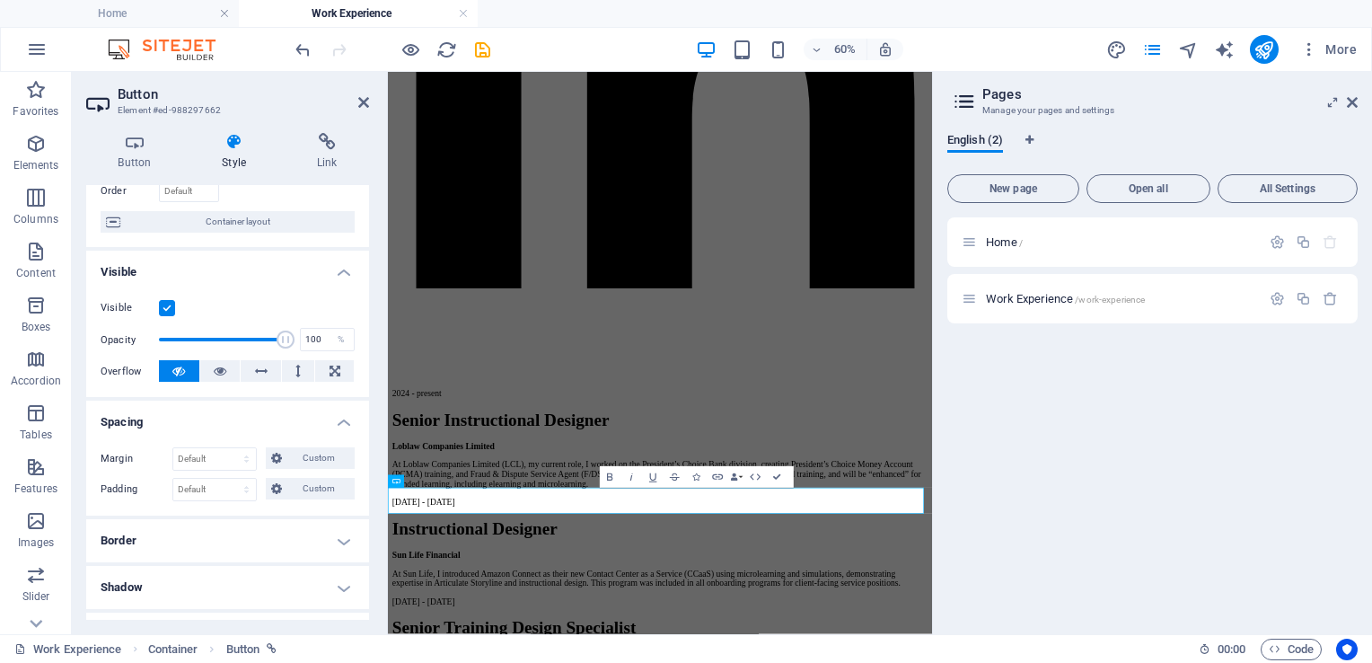
click at [248, 513] on div "Margin Default auto px % rem vw vh Custom Custom auto px % rem vw vh auto px % …" at bounding box center [227, 474] width 283 height 83
click at [280, 423] on h4 "Spacing" at bounding box center [227, 416] width 283 height 32
click at [365, 103] on icon at bounding box center [363, 102] width 11 height 14
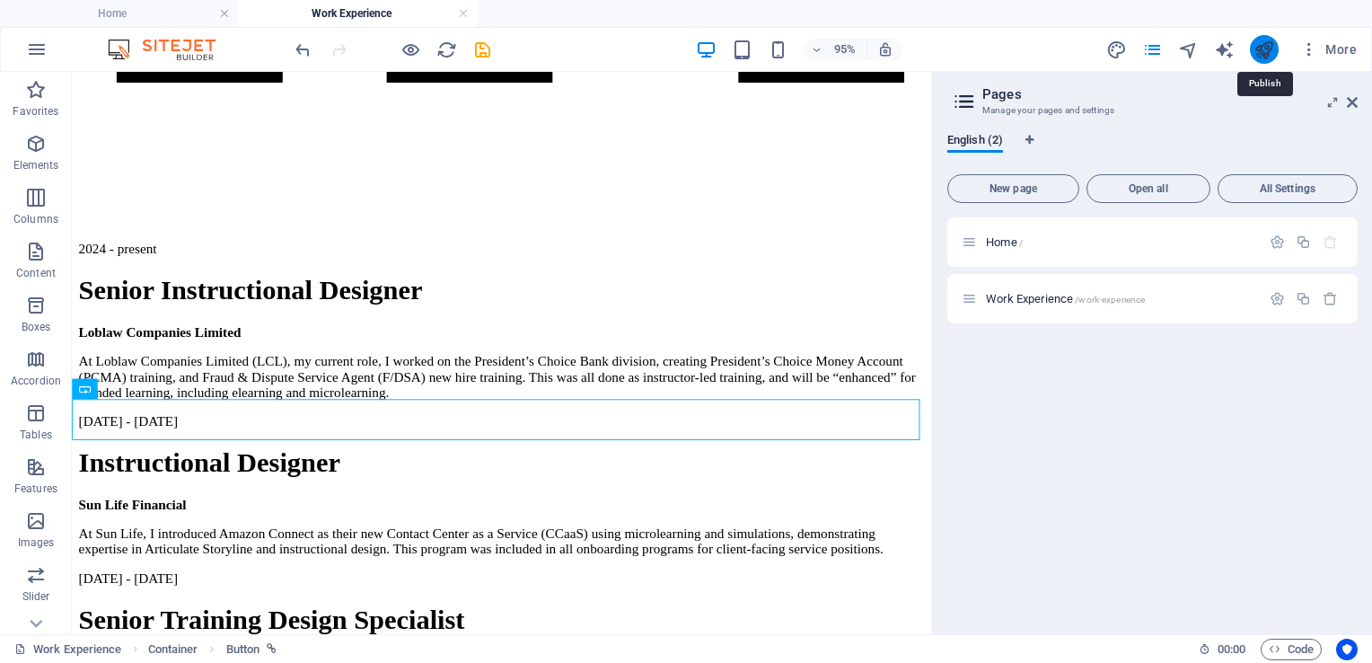
click at [1261, 41] on icon "publish" at bounding box center [1264, 50] width 21 height 21
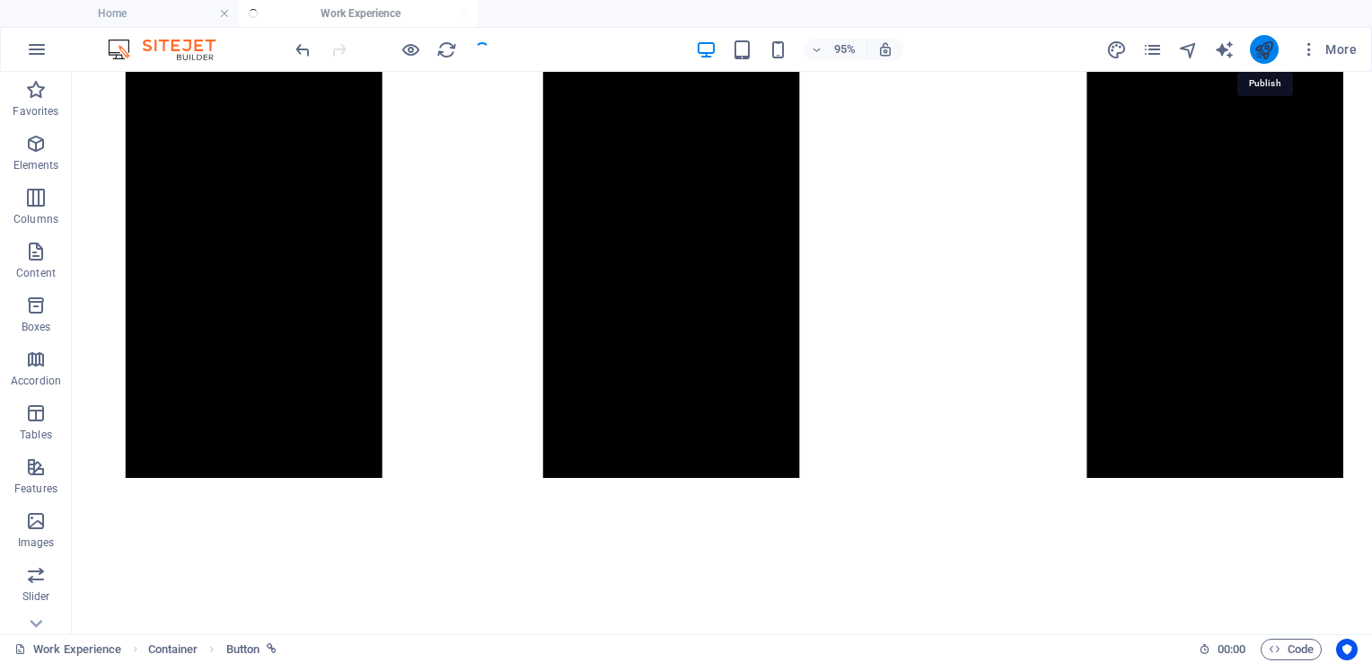
scroll to position [941, 0]
